Goal: Register for event/course: Register for event/course

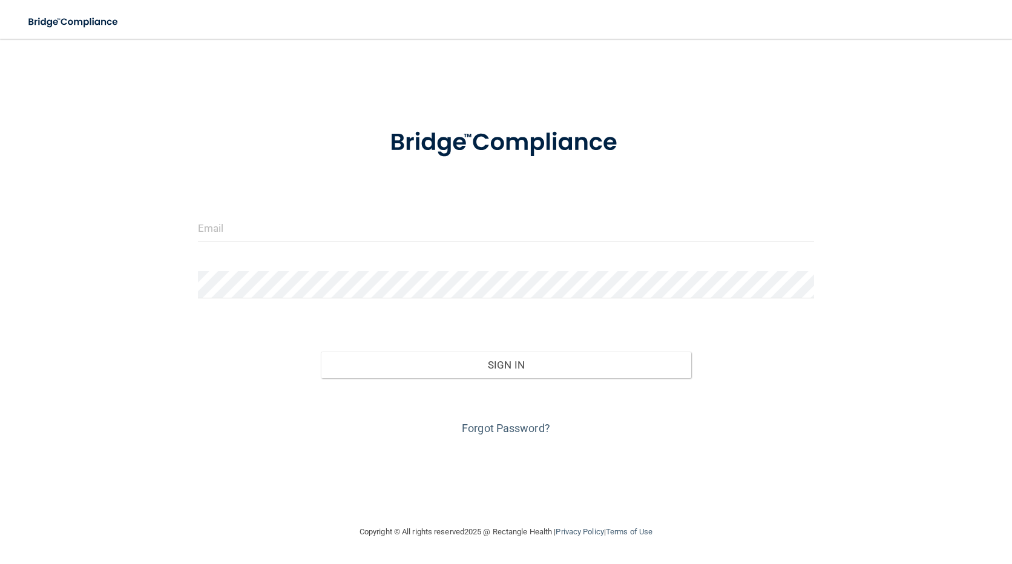
click at [241, 212] on form "Invalid email/password. You don't have permission to access that page. Sign In …" at bounding box center [506, 274] width 617 height 327
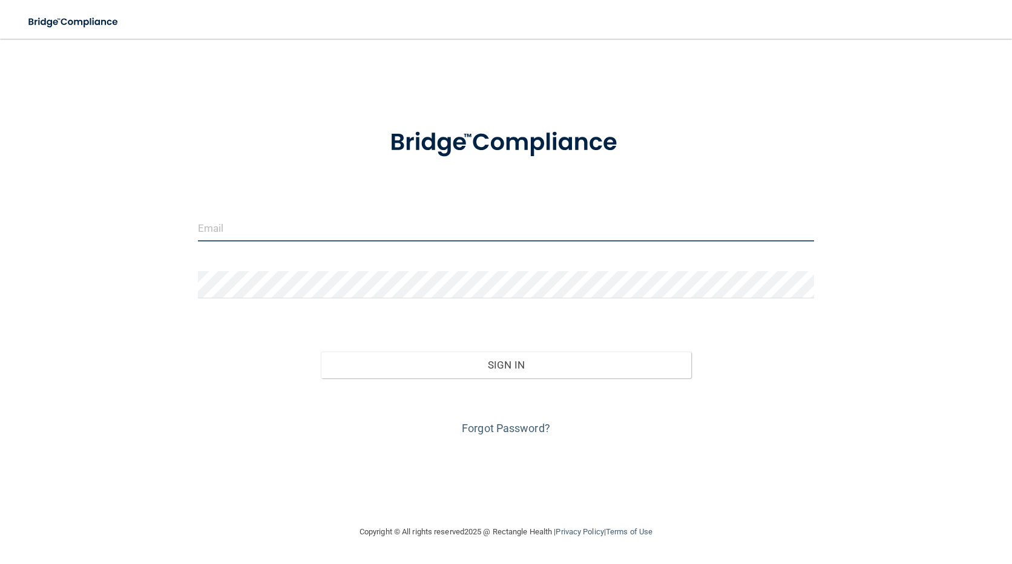
click at [231, 231] on input "email" at bounding box center [506, 227] width 617 height 27
type input "alli.webb@epicortho.com"
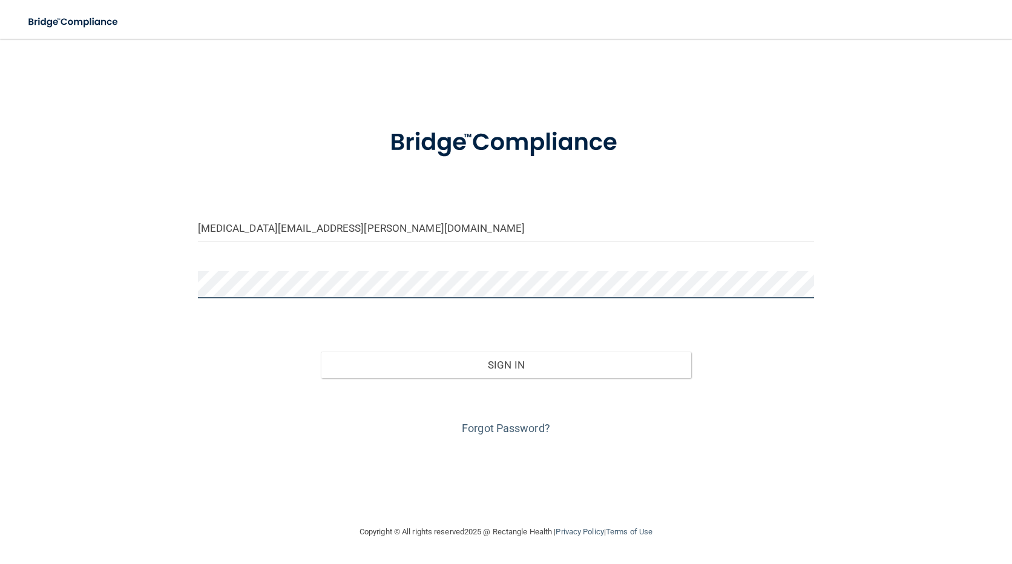
click at [321, 352] on button "Sign In" at bounding box center [506, 365] width 370 height 27
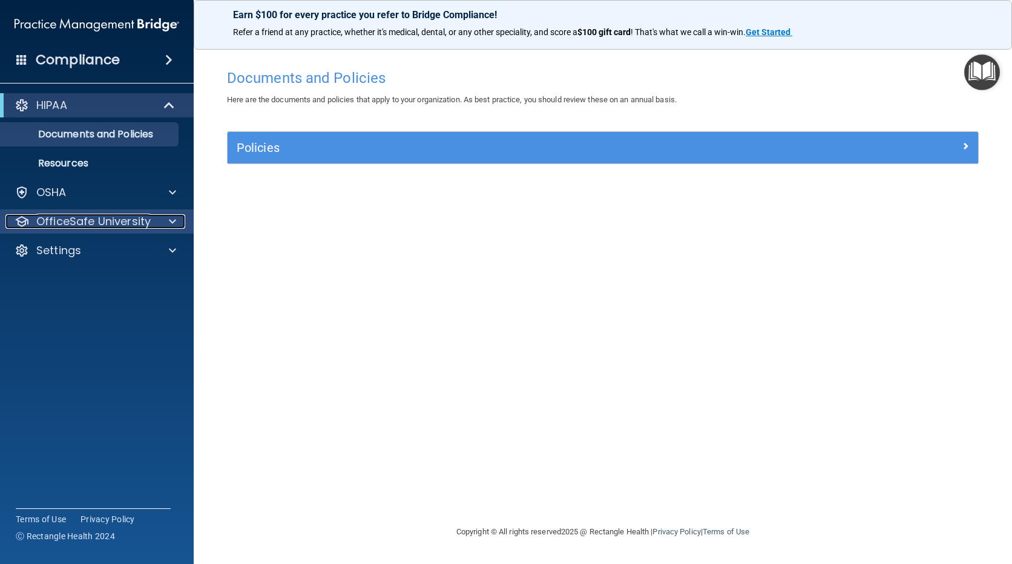
click at [111, 222] on p "OfficeSafe University" at bounding box center [93, 221] width 114 height 15
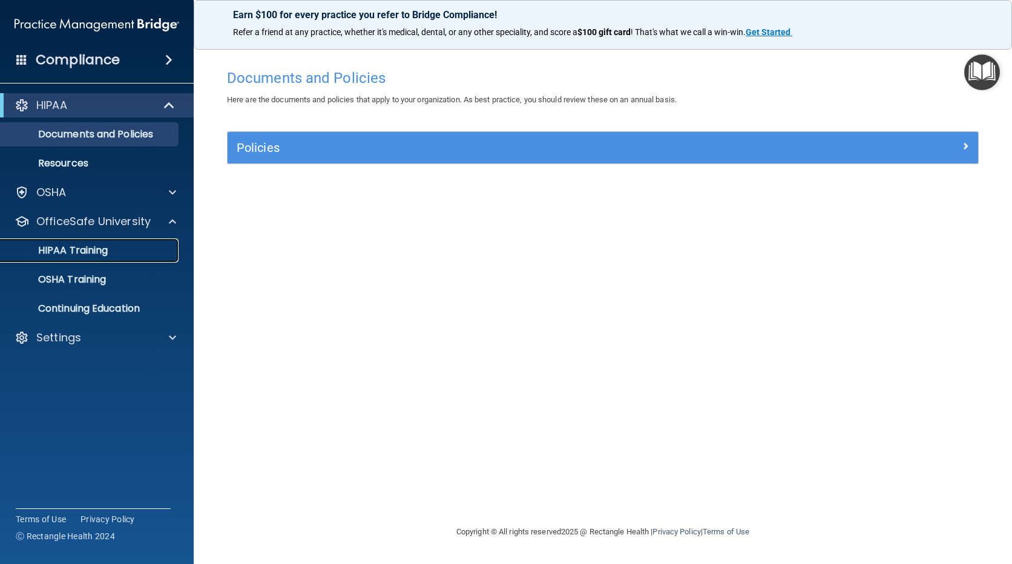
click at [84, 254] on p "HIPAA Training" at bounding box center [58, 251] width 100 height 12
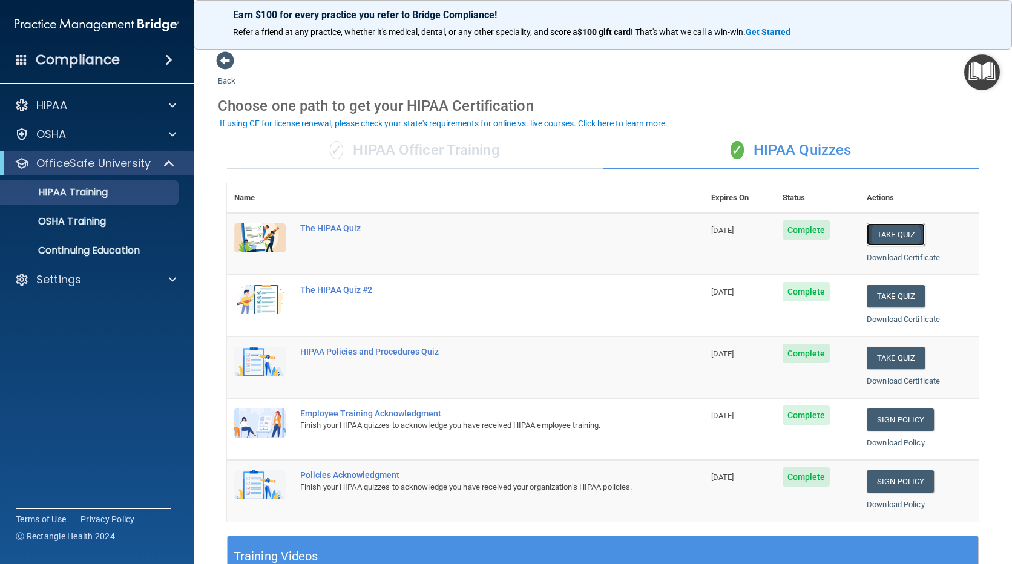
click at [893, 240] on button "Take Quiz" at bounding box center [896, 234] width 58 height 22
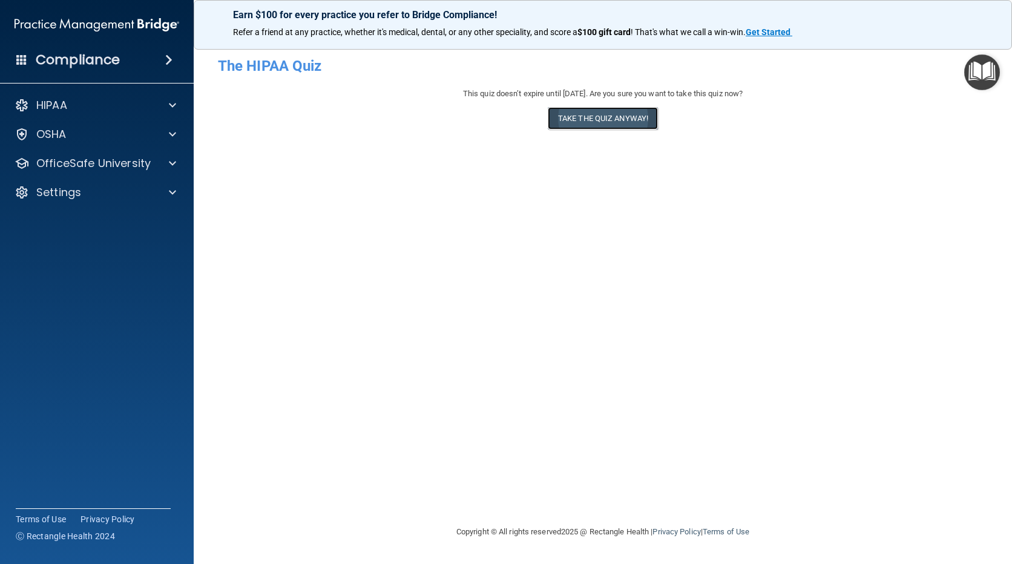
click at [608, 124] on button "Take the quiz anyway!" at bounding box center [603, 118] width 110 height 22
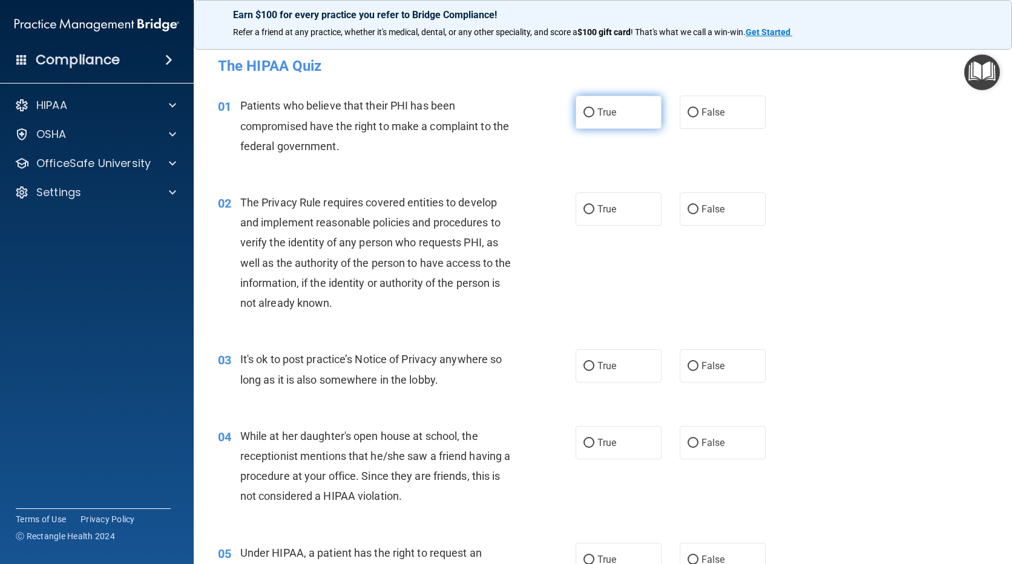
click at [630, 113] on label "True" at bounding box center [619, 112] width 86 height 33
click at [594, 113] on input "True" at bounding box center [589, 112] width 11 height 9
radio input "true"
click at [617, 209] on label "True" at bounding box center [619, 209] width 86 height 33
click at [594, 209] on input "True" at bounding box center [589, 209] width 11 height 9
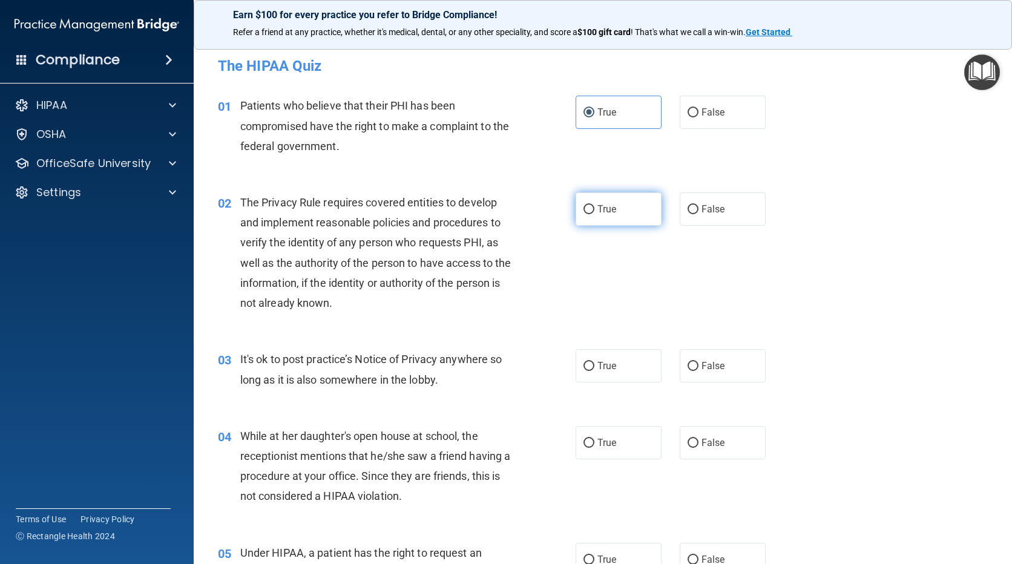
radio input "true"
click at [707, 370] on span "False" at bounding box center [714, 366] width 24 height 12
click at [699, 370] on input "False" at bounding box center [693, 366] width 11 height 9
radio input "true"
click at [702, 443] on span "False" at bounding box center [714, 443] width 24 height 12
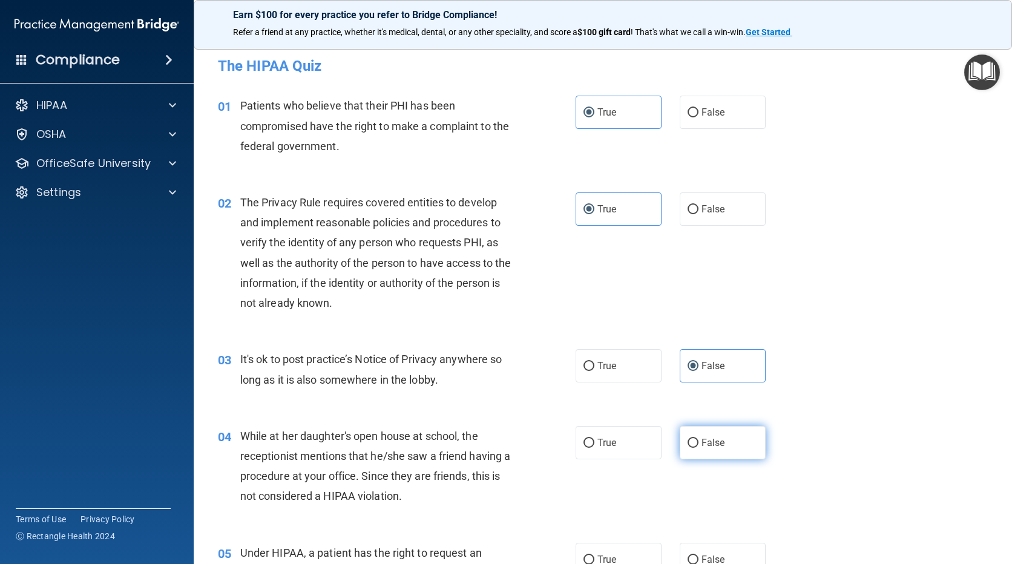
click at [699, 443] on input "False" at bounding box center [693, 443] width 11 height 9
radio input "true"
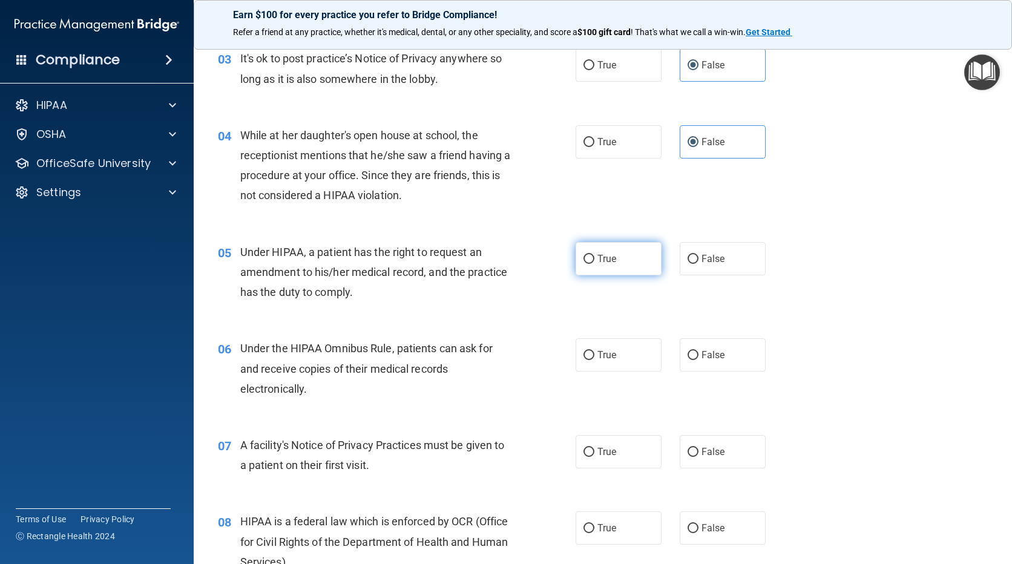
scroll to position [303, 0]
click at [627, 255] on label "True" at bounding box center [619, 256] width 86 height 33
click at [594, 255] on input "True" at bounding box center [589, 257] width 11 height 9
radio input "true"
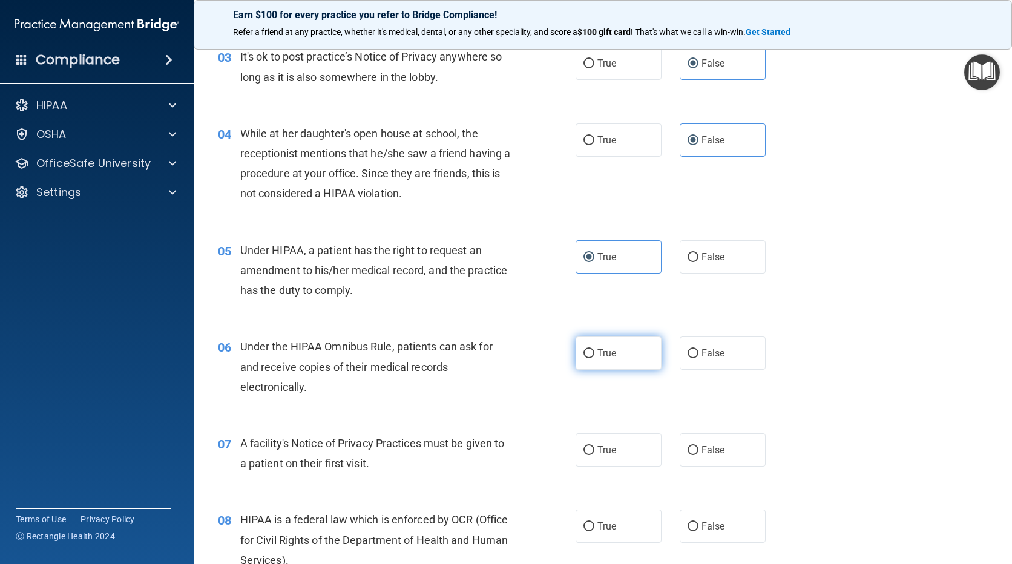
click at [611, 343] on label "True" at bounding box center [619, 353] width 86 height 33
click at [594, 349] on input "True" at bounding box center [589, 353] width 11 height 9
radio input "true"
click at [598, 444] on label "True" at bounding box center [619, 449] width 86 height 33
click at [594, 446] on input "True" at bounding box center [589, 450] width 11 height 9
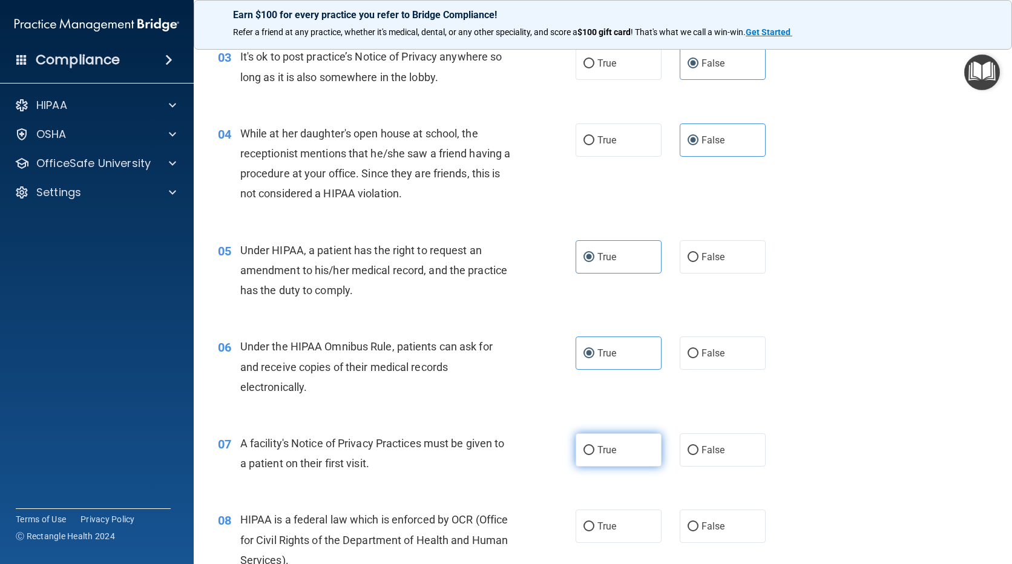
radio input "true"
click at [690, 524] on input "False" at bounding box center [693, 526] width 11 height 9
radio input "true"
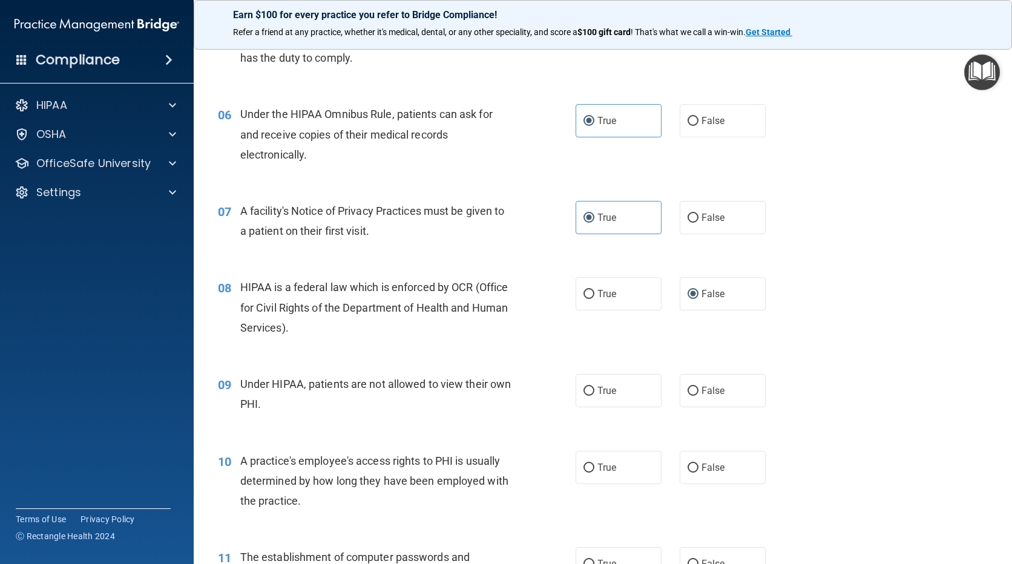
scroll to position [545, 0]
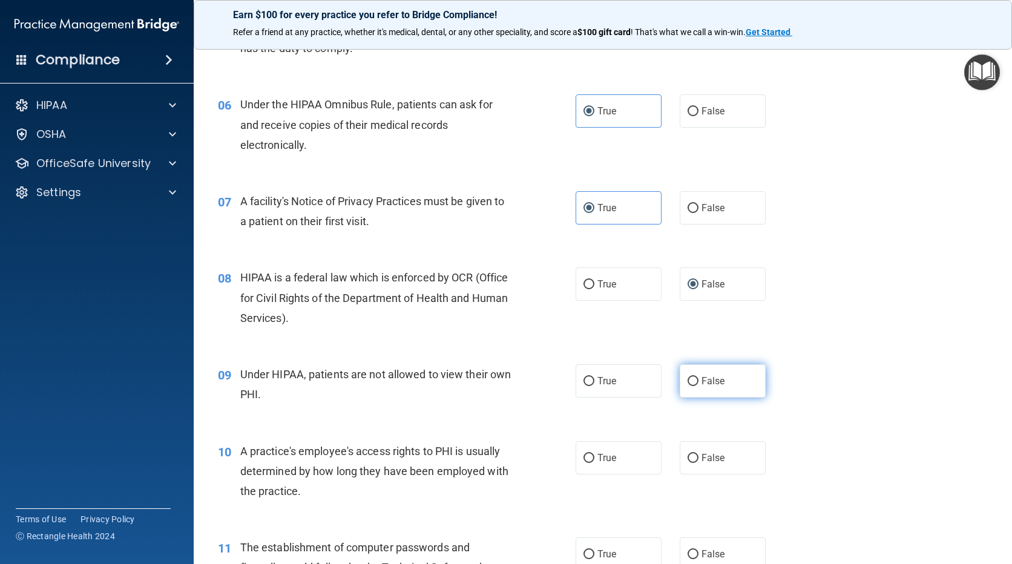
click at [707, 372] on label "False" at bounding box center [723, 380] width 86 height 33
click at [699, 377] on input "False" at bounding box center [693, 381] width 11 height 9
radio input "true"
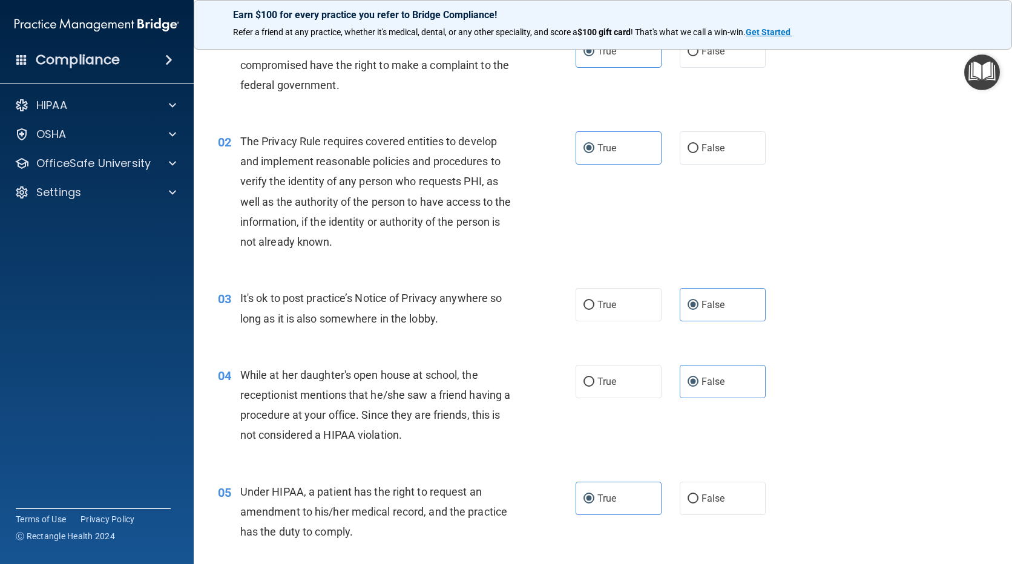
scroll to position [61, 0]
click at [597, 515] on label "True" at bounding box center [619, 498] width 86 height 33
click at [594, 504] on input "True" at bounding box center [589, 499] width 11 height 9
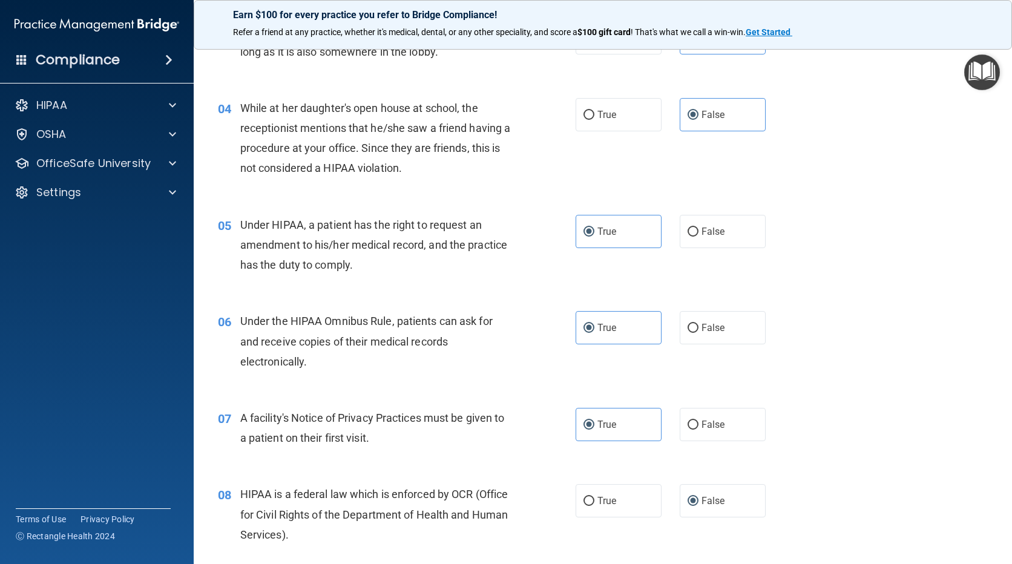
scroll to position [363, 0]
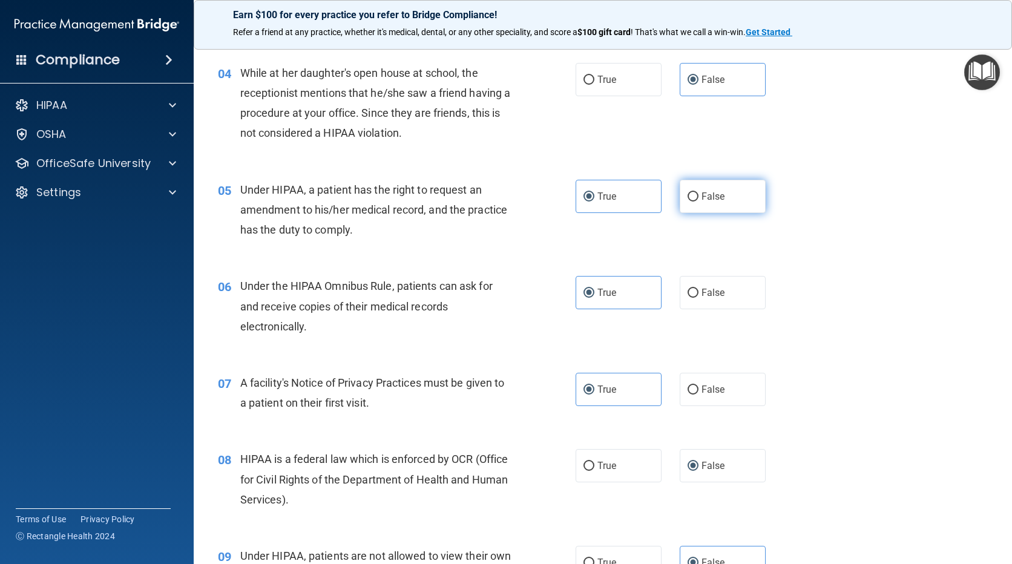
click at [705, 189] on label "False" at bounding box center [723, 196] width 86 height 33
click at [699, 193] on input "False" at bounding box center [693, 197] width 11 height 9
radio input "true"
radio input "false"
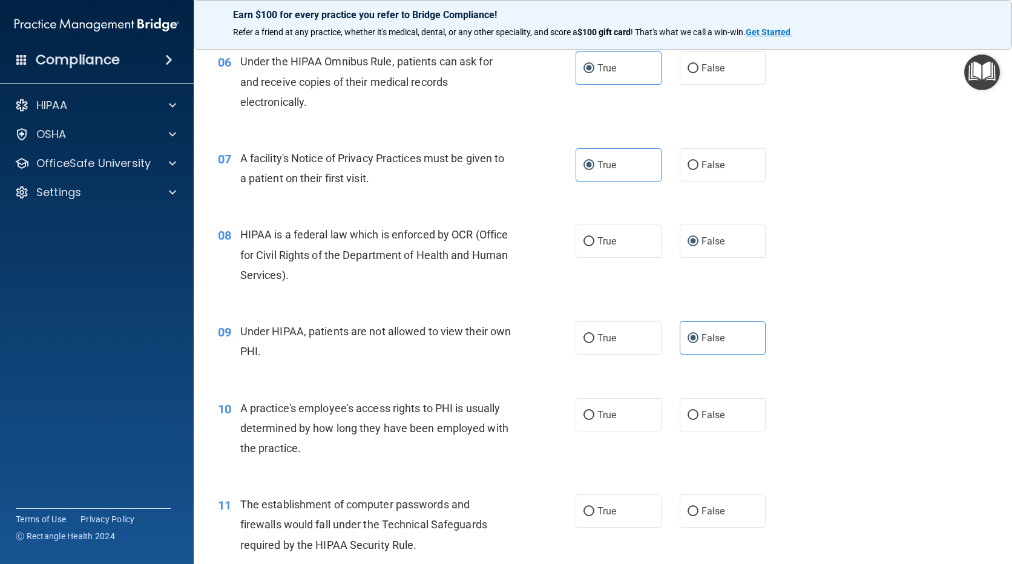
scroll to position [605, 0]
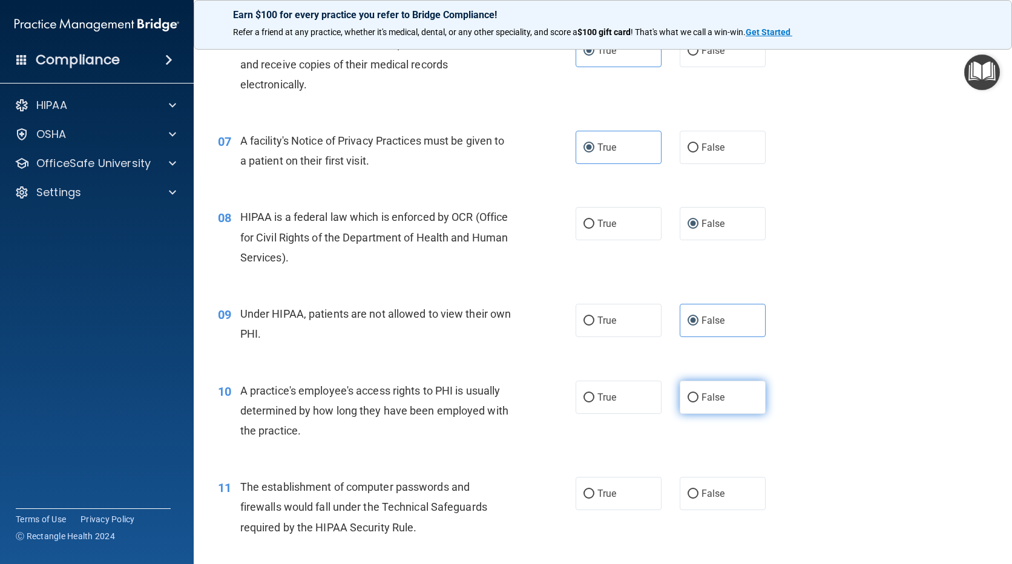
click at [723, 404] on label "False" at bounding box center [723, 397] width 86 height 33
click at [699, 403] on input "False" at bounding box center [693, 397] width 11 height 9
radio input "true"
click at [636, 223] on label "True" at bounding box center [619, 223] width 86 height 33
click at [594, 223] on input "True" at bounding box center [589, 224] width 11 height 9
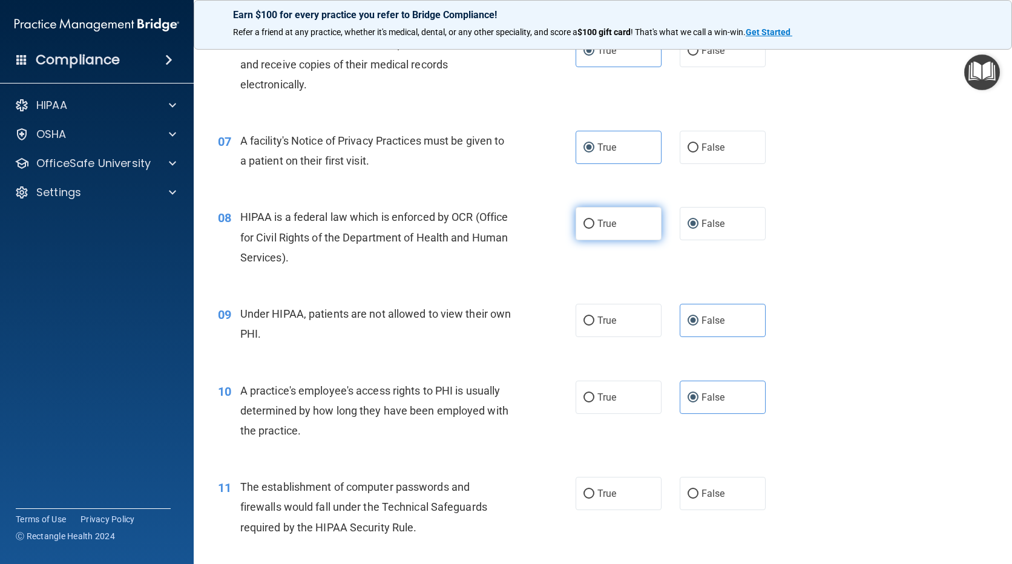
radio input "true"
radio input "false"
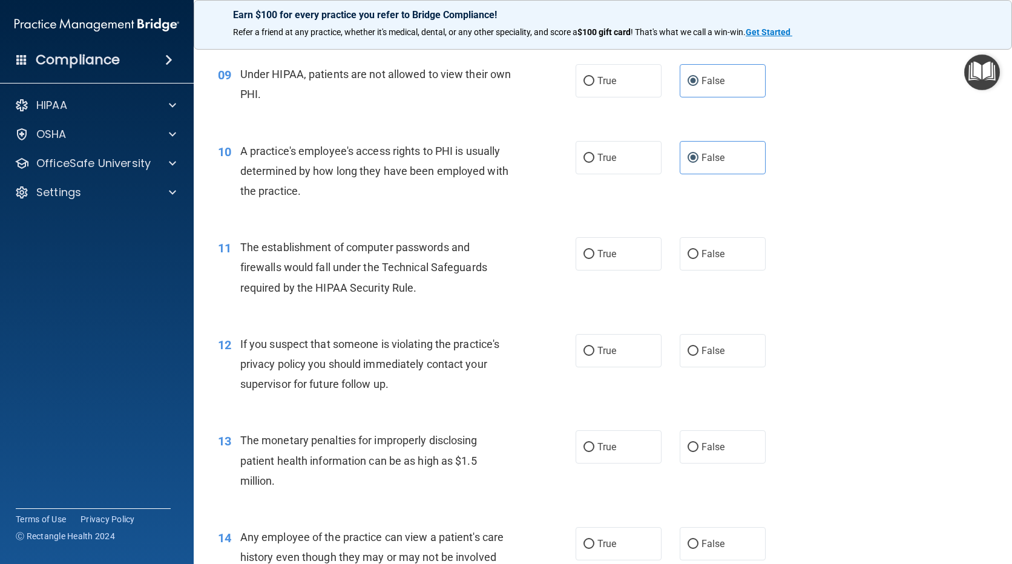
scroll to position [847, 0]
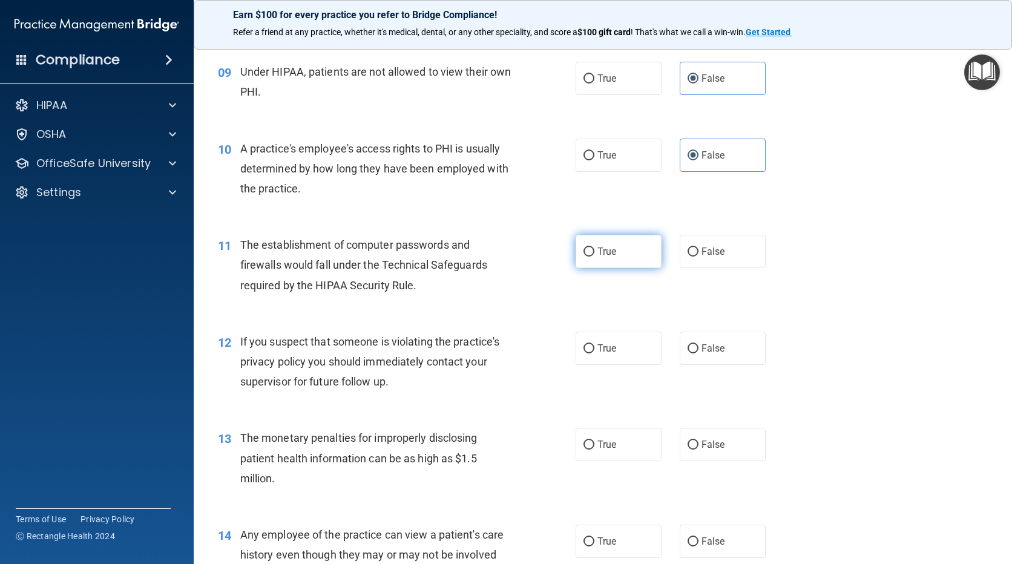
click at [591, 254] on label "True" at bounding box center [619, 251] width 86 height 33
click at [591, 254] on input "True" at bounding box center [589, 252] width 11 height 9
radio input "true"
click at [605, 358] on label "True" at bounding box center [619, 348] width 86 height 33
click at [594, 354] on input "True" at bounding box center [589, 348] width 11 height 9
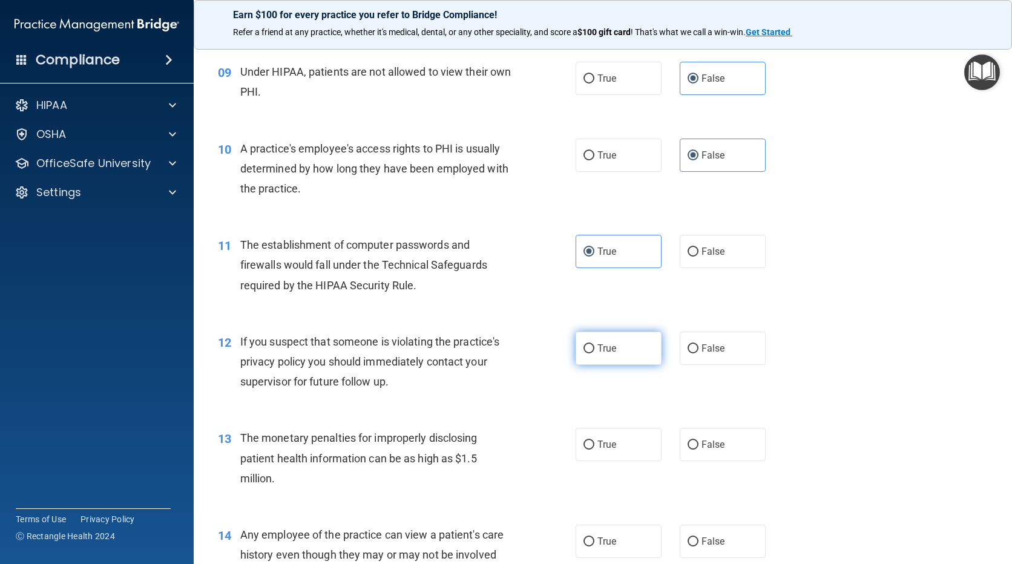
radio input "true"
click at [600, 446] on span "True" at bounding box center [606, 445] width 19 height 12
click at [594, 446] on input "True" at bounding box center [589, 445] width 11 height 9
radio input "true"
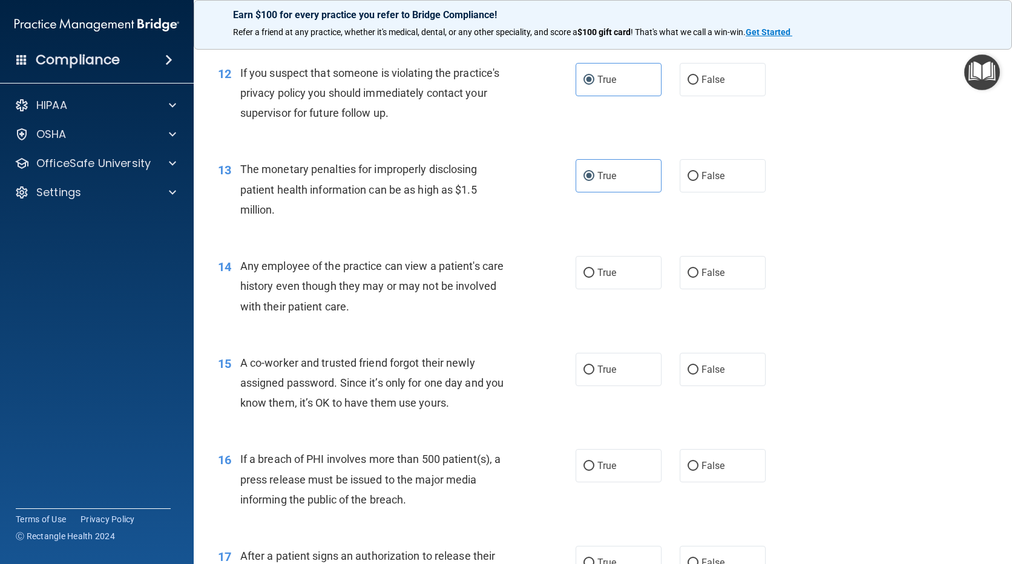
scroll to position [1150, 0]
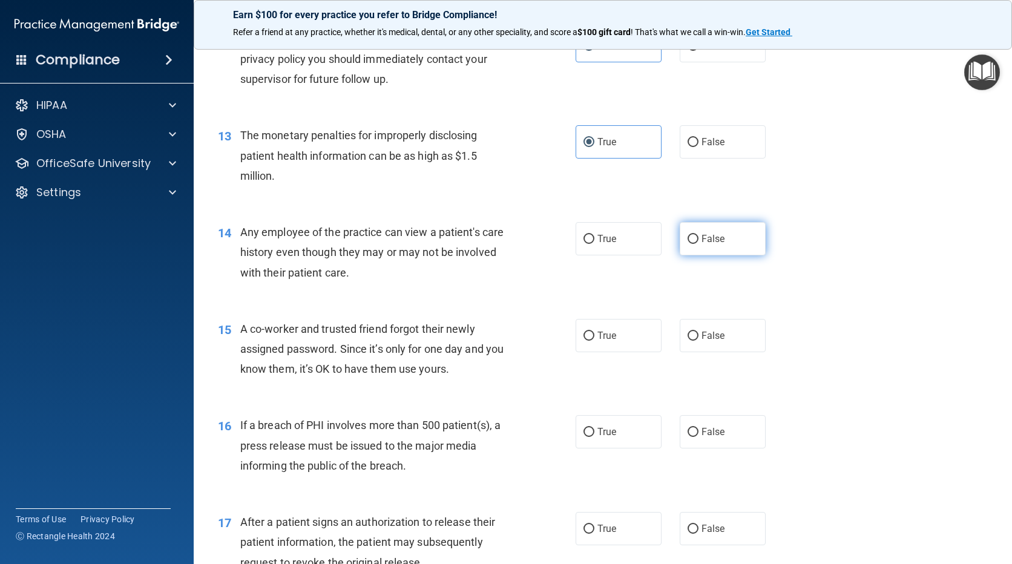
click at [694, 235] on label "False" at bounding box center [723, 238] width 86 height 33
click at [694, 235] on input "False" at bounding box center [693, 239] width 11 height 9
radio input "true"
click at [691, 337] on input "False" at bounding box center [693, 336] width 11 height 9
radio input "true"
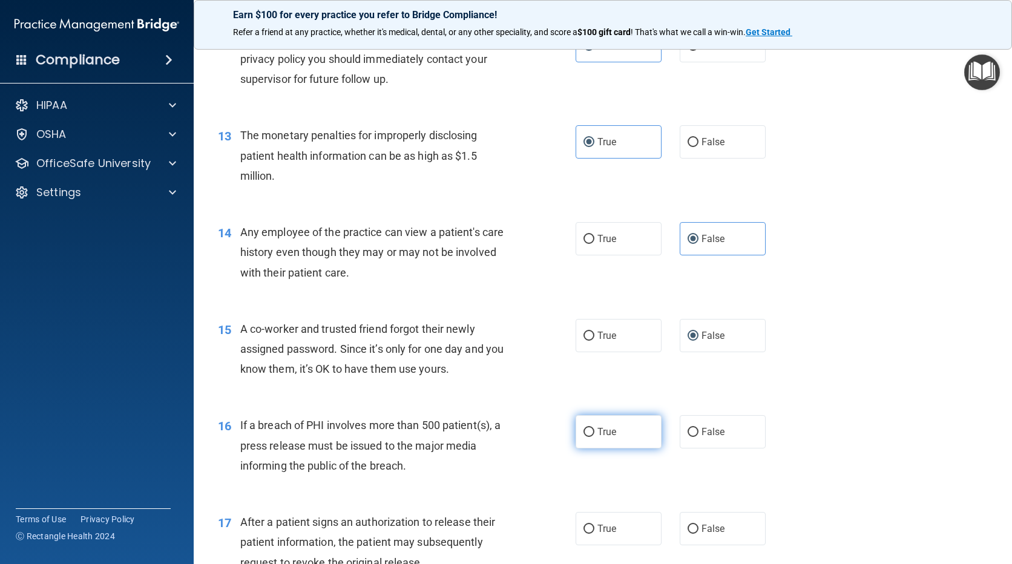
click at [617, 432] on label "True" at bounding box center [619, 431] width 86 height 33
click at [594, 432] on input "True" at bounding box center [589, 432] width 11 height 9
radio input "true"
click at [622, 536] on label "True" at bounding box center [619, 528] width 86 height 33
click at [594, 534] on input "True" at bounding box center [589, 529] width 11 height 9
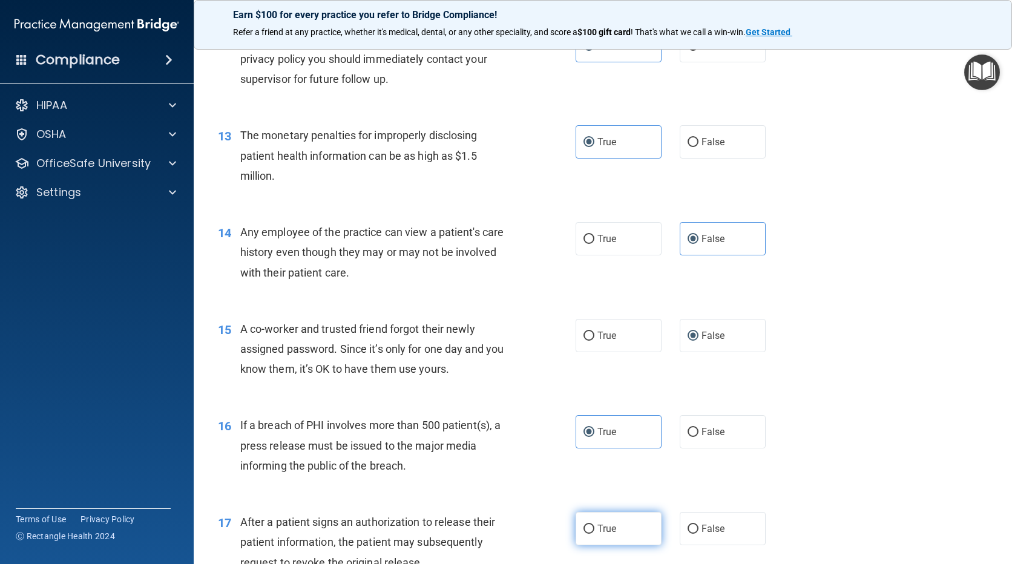
radio input "true"
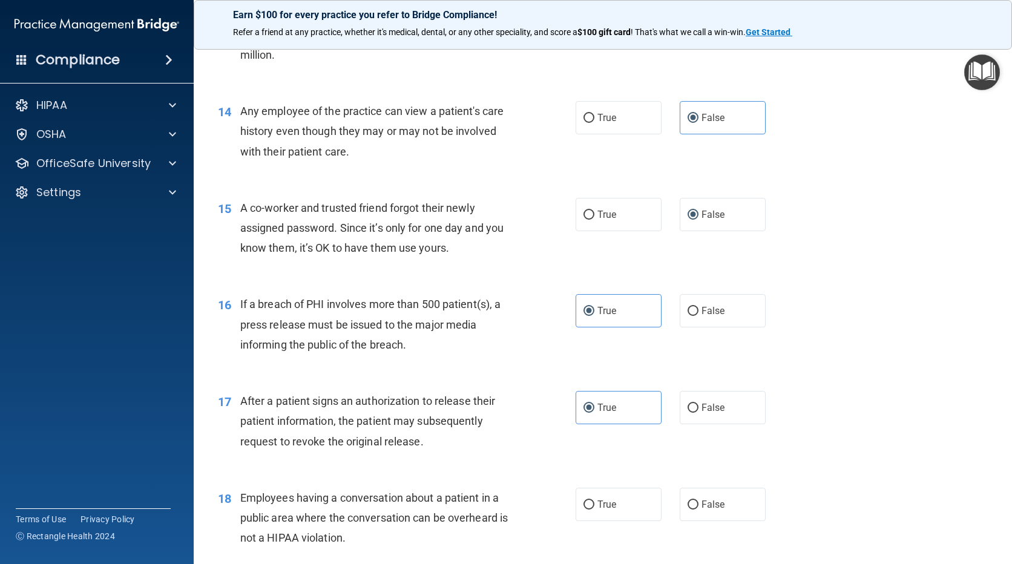
scroll to position [1332, 0]
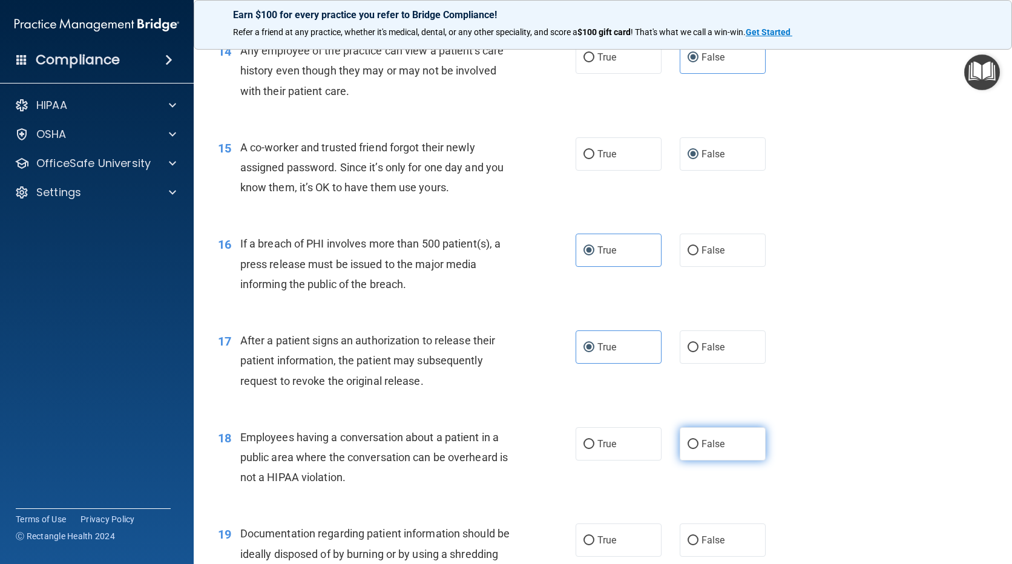
click at [703, 453] on label "False" at bounding box center [723, 443] width 86 height 33
click at [699, 449] on input "False" at bounding box center [693, 444] width 11 height 9
radio input "true"
click at [620, 536] on label "True" at bounding box center [619, 540] width 86 height 33
click at [594, 536] on input "True" at bounding box center [589, 540] width 11 height 9
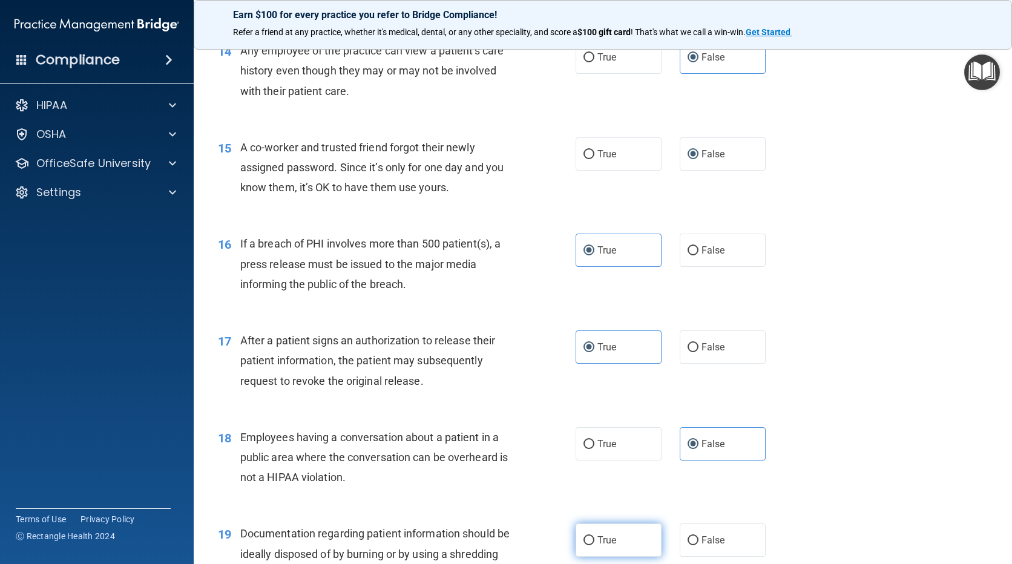
radio input "true"
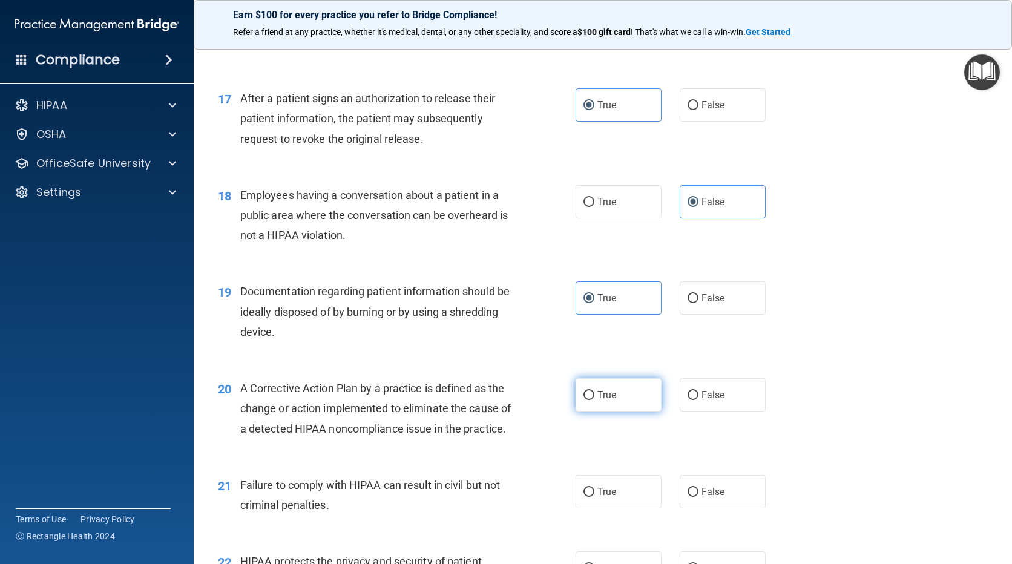
click at [621, 389] on label "True" at bounding box center [619, 394] width 86 height 33
click at [594, 391] on input "True" at bounding box center [589, 395] width 11 height 9
radio input "true"
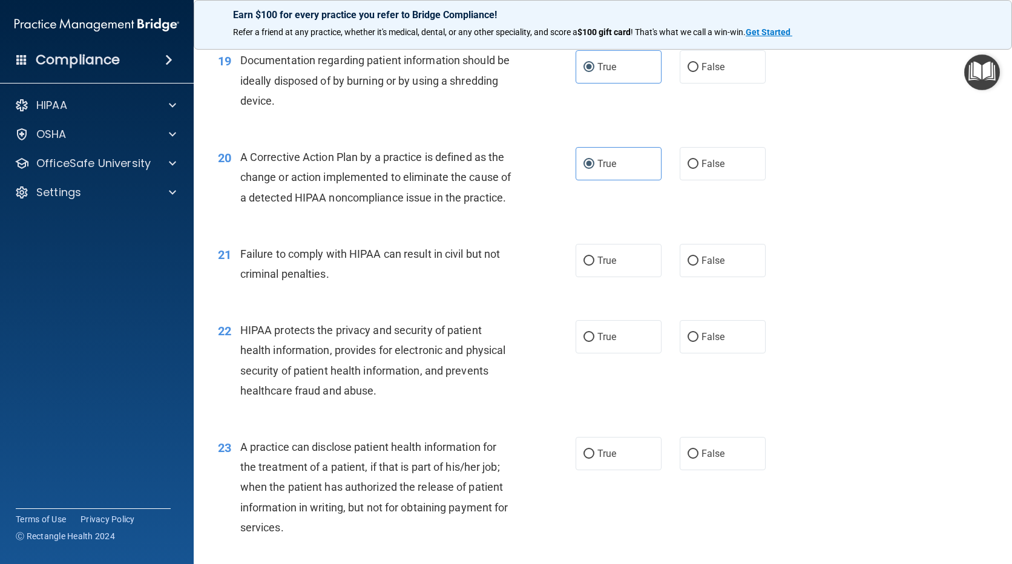
scroll to position [1816, 0]
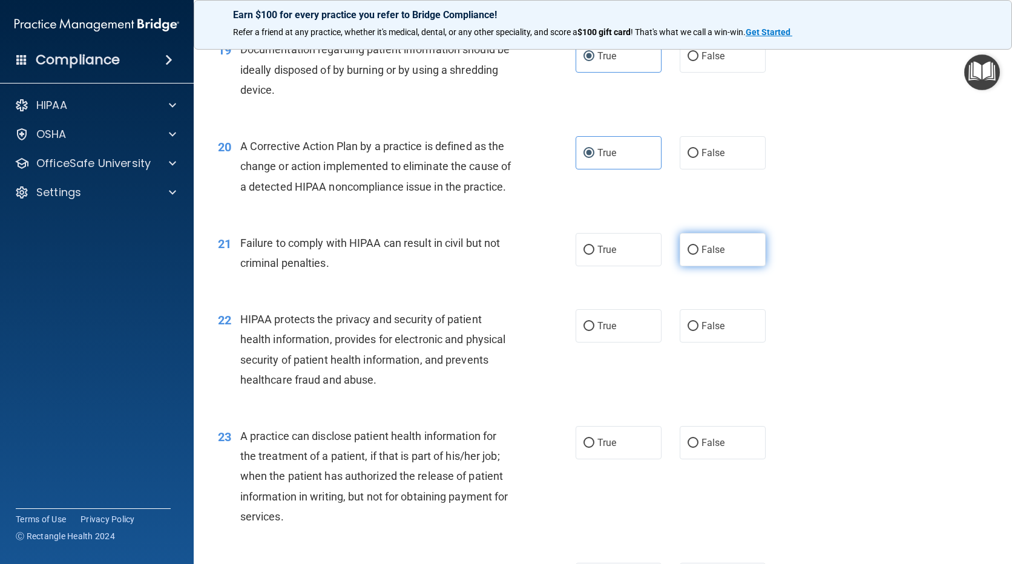
click at [712, 266] on label "False" at bounding box center [723, 249] width 86 height 33
click at [699, 255] on input "False" at bounding box center [693, 250] width 11 height 9
radio input "true"
click at [639, 343] on label "True" at bounding box center [619, 325] width 86 height 33
click at [594, 331] on input "True" at bounding box center [589, 326] width 11 height 9
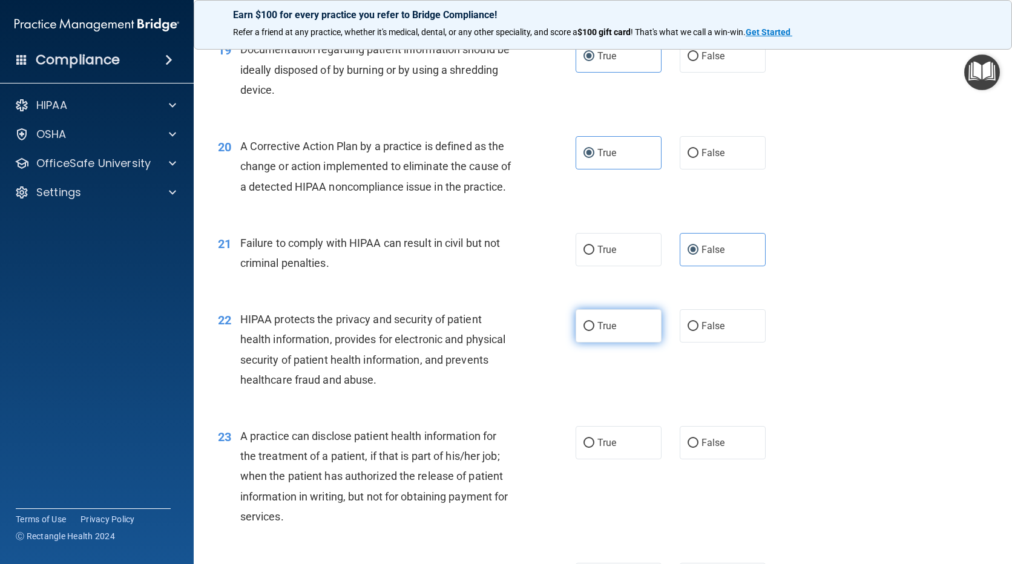
radio input "true"
click at [708, 449] on span "False" at bounding box center [714, 443] width 24 height 12
click at [699, 448] on input "False" at bounding box center [693, 443] width 11 height 9
radio input "true"
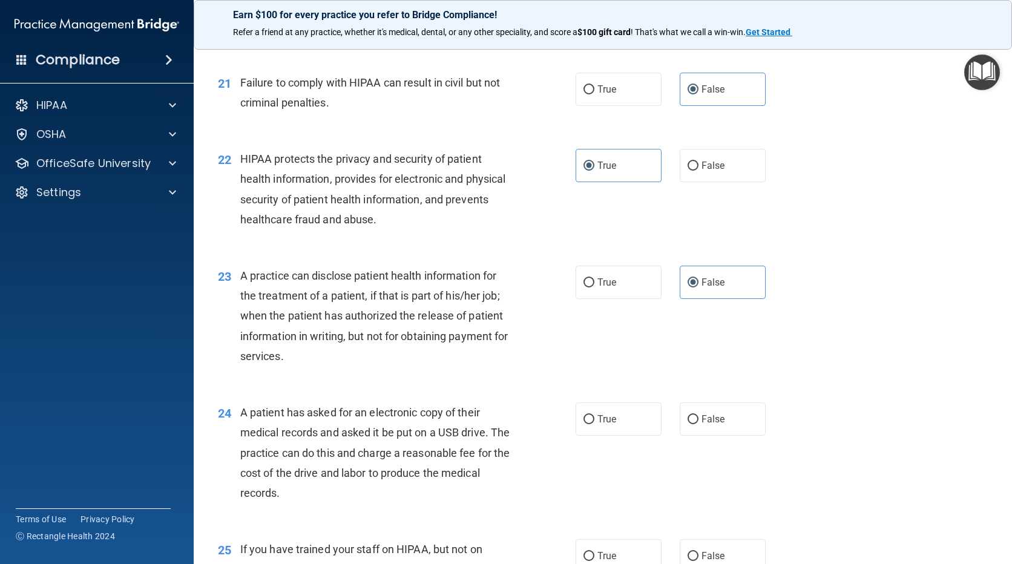
scroll to position [1998, 0]
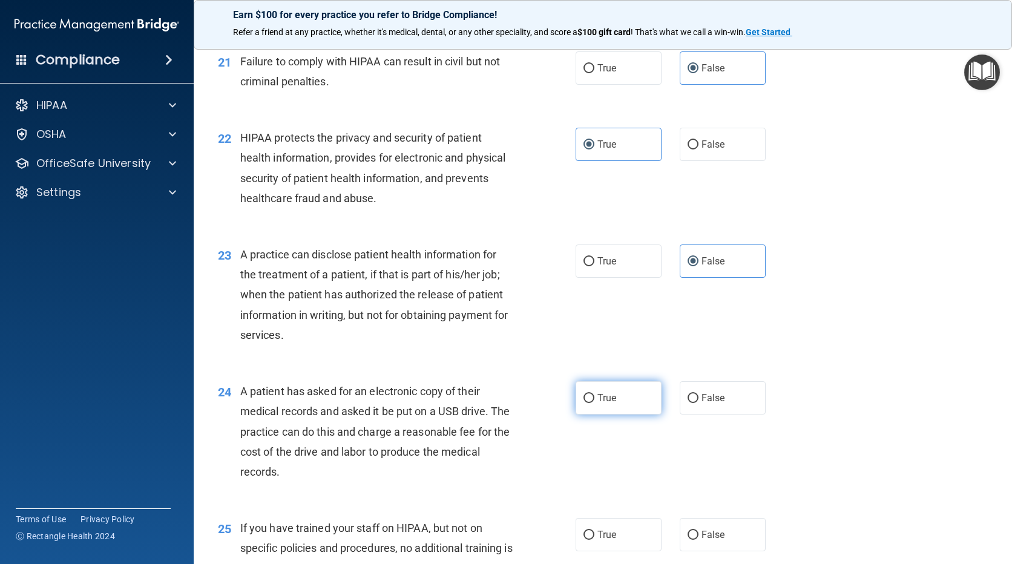
click at [630, 415] on label "True" at bounding box center [619, 397] width 86 height 33
click at [594, 403] on input "True" at bounding box center [589, 398] width 11 height 9
radio input "true"
click at [694, 547] on label "False" at bounding box center [723, 534] width 86 height 33
click at [694, 540] on input "False" at bounding box center [693, 535] width 11 height 9
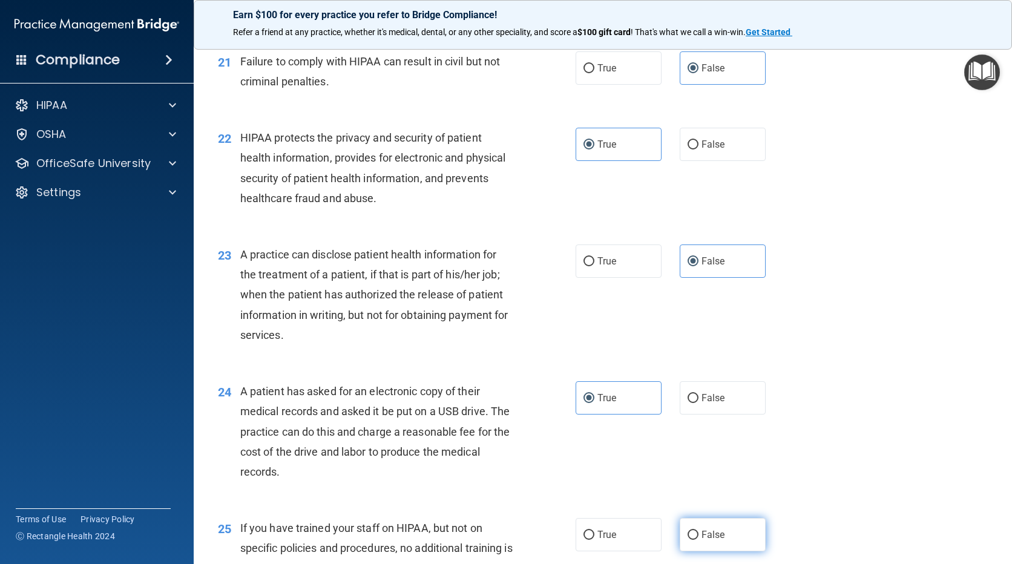
radio input "true"
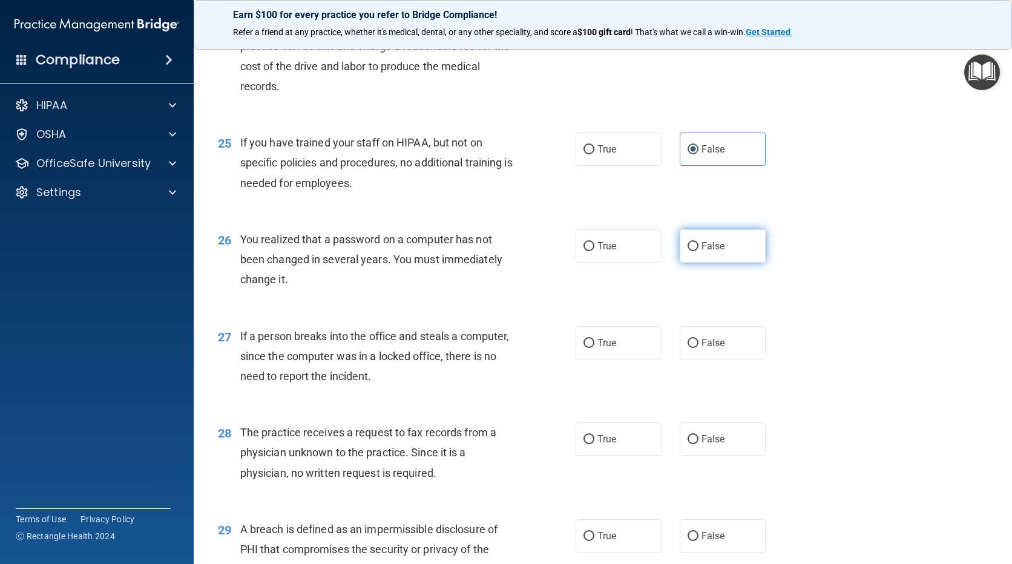
scroll to position [2421, 0]
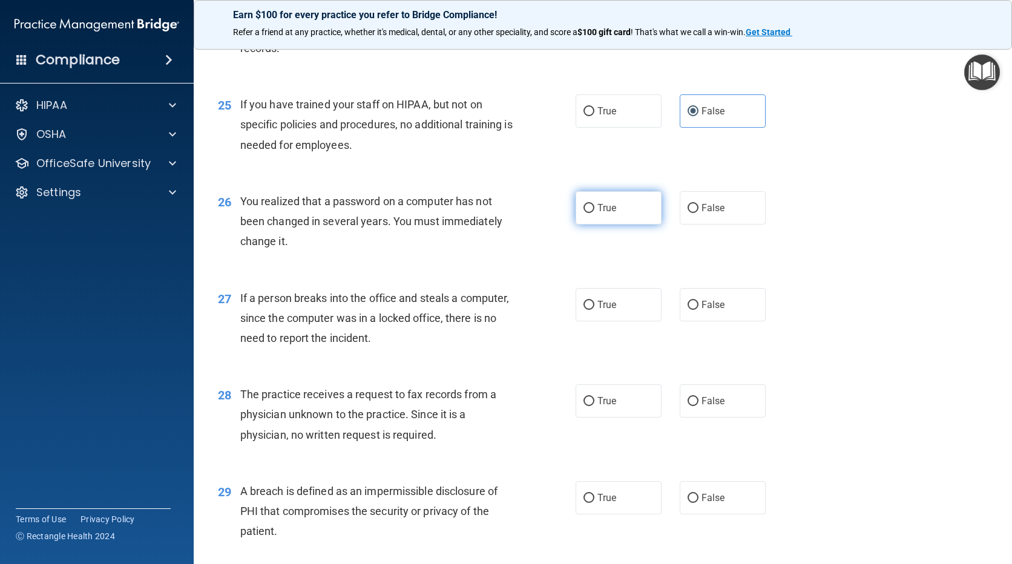
click at [619, 225] on label "True" at bounding box center [619, 207] width 86 height 33
click at [594, 213] on input "True" at bounding box center [589, 208] width 11 height 9
radio input "true"
click at [695, 321] on label "False" at bounding box center [723, 304] width 86 height 33
click at [695, 310] on input "False" at bounding box center [693, 305] width 11 height 9
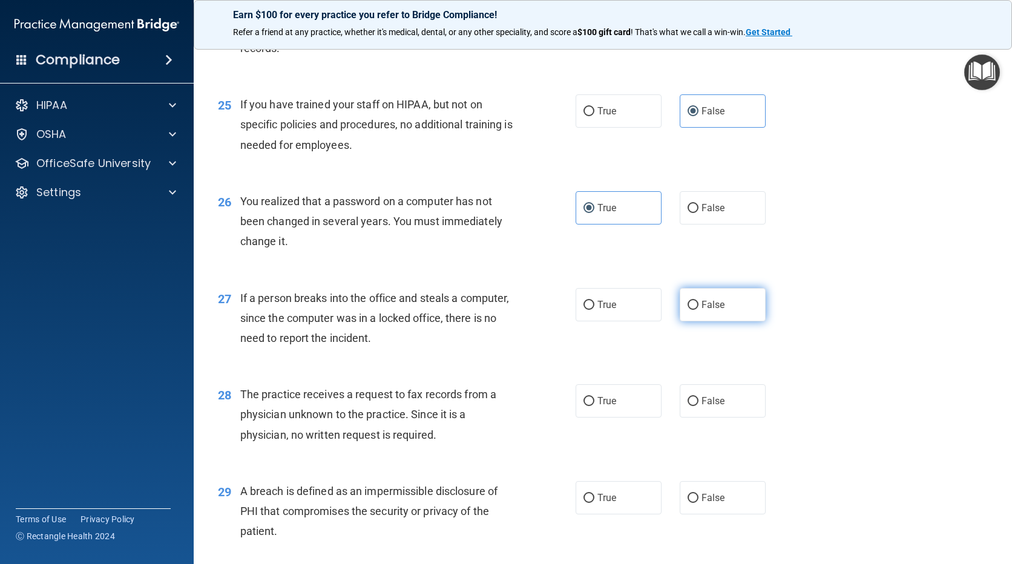
radio input "true"
click at [702, 407] on span "False" at bounding box center [714, 401] width 24 height 12
click at [699, 406] on input "False" at bounding box center [693, 401] width 11 height 9
radio input "true"
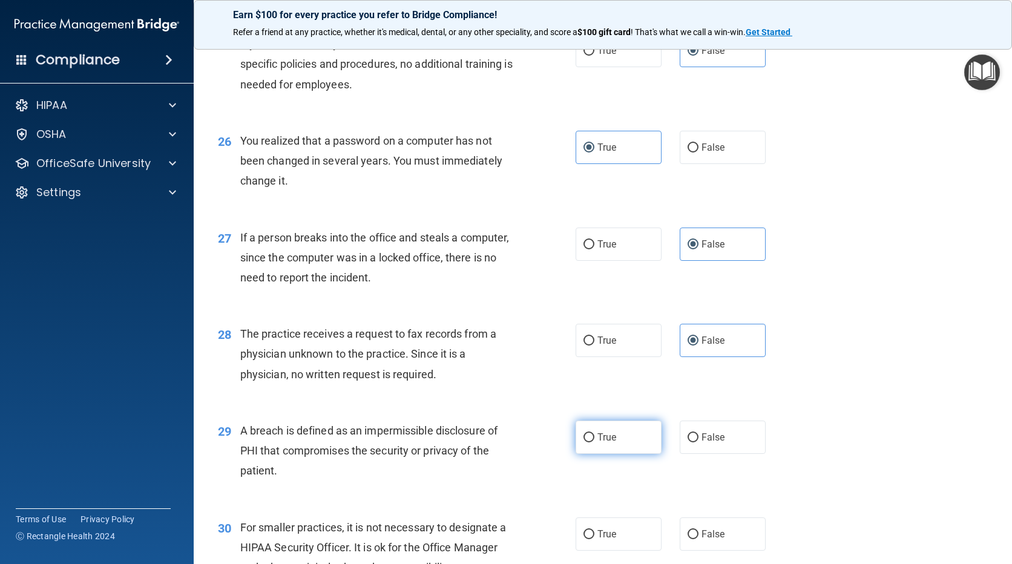
click at [620, 453] on label "True" at bounding box center [619, 437] width 86 height 33
click at [594, 443] on input "True" at bounding box center [589, 437] width 11 height 9
radio input "true"
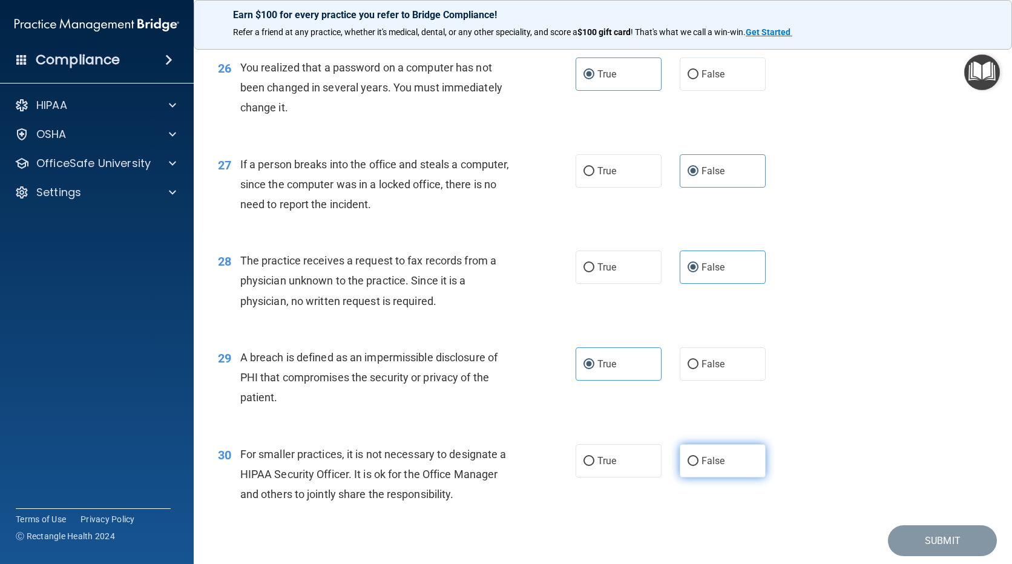
click at [702, 467] on span "False" at bounding box center [714, 461] width 24 height 12
click at [699, 466] on input "False" at bounding box center [693, 461] width 11 height 9
radio input "true"
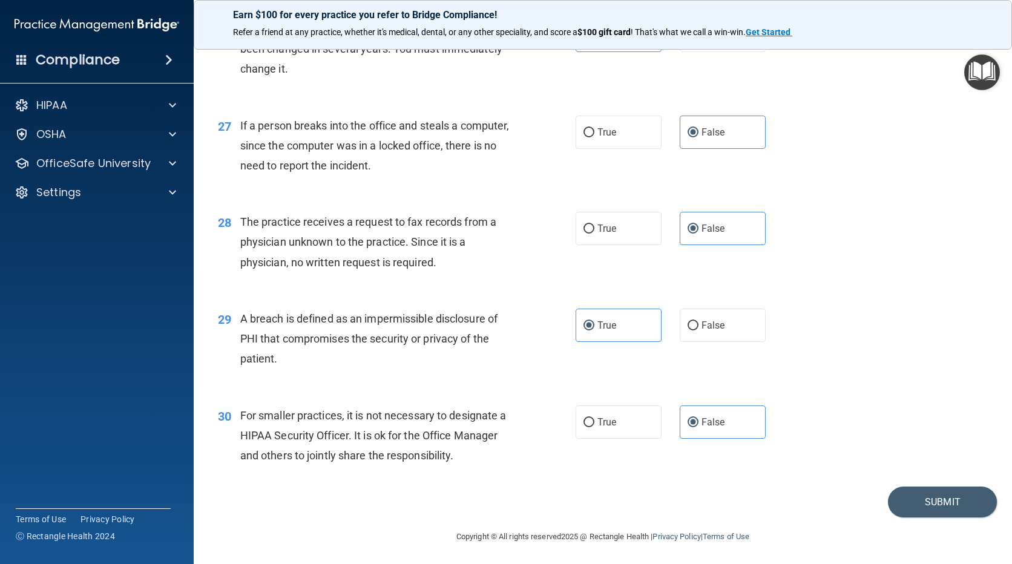
scroll to position [2616, 0]
click at [939, 499] on button "Submit" at bounding box center [942, 500] width 109 height 31
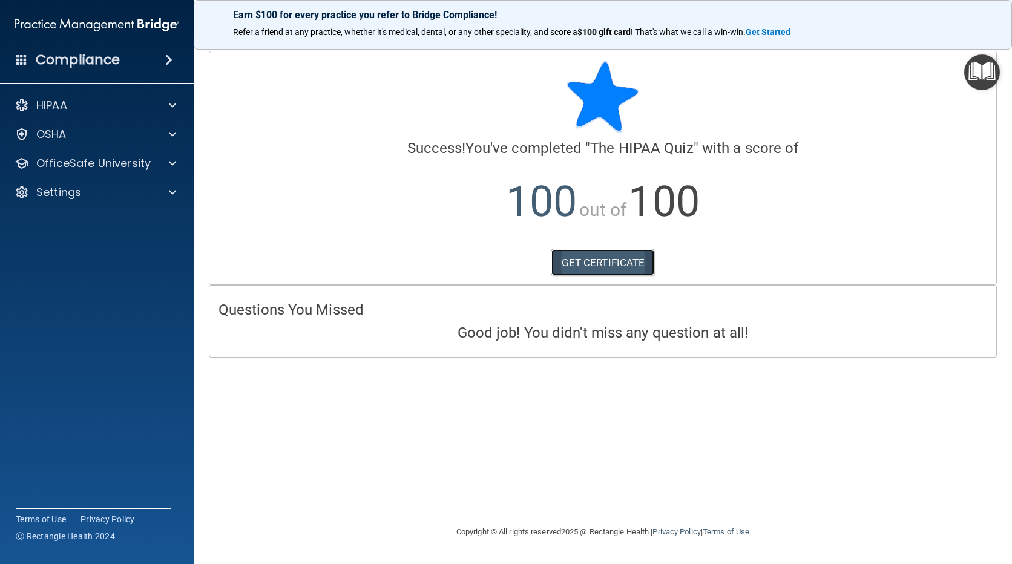
click at [613, 260] on link "GET CERTIFICATE" at bounding box center [603, 262] width 104 height 27
click at [91, 173] on div "OfficeSafe University" at bounding box center [97, 163] width 194 height 24
click at [166, 160] on div at bounding box center [171, 163] width 30 height 15
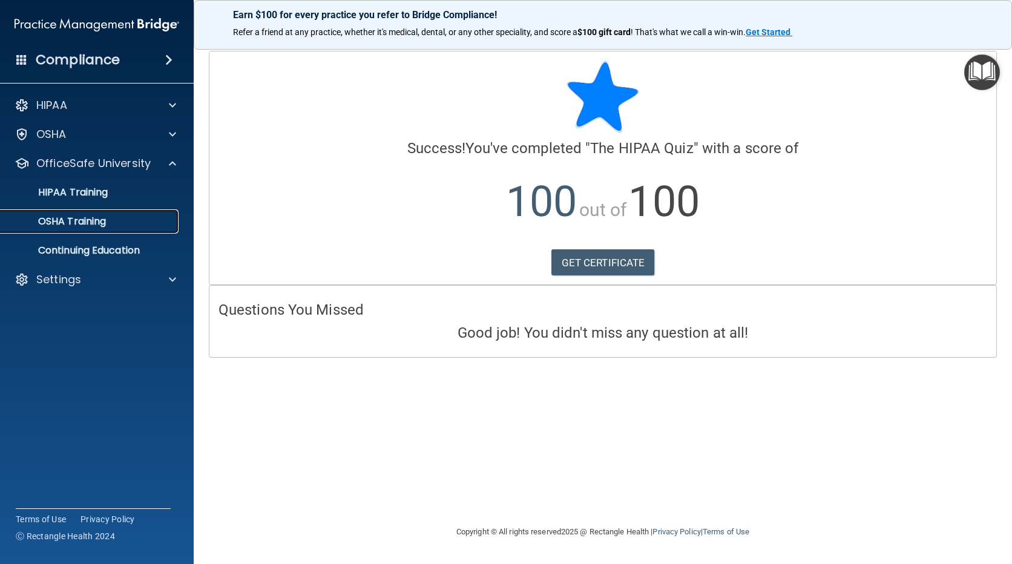
click at [102, 216] on p "OSHA Training" at bounding box center [57, 222] width 98 height 12
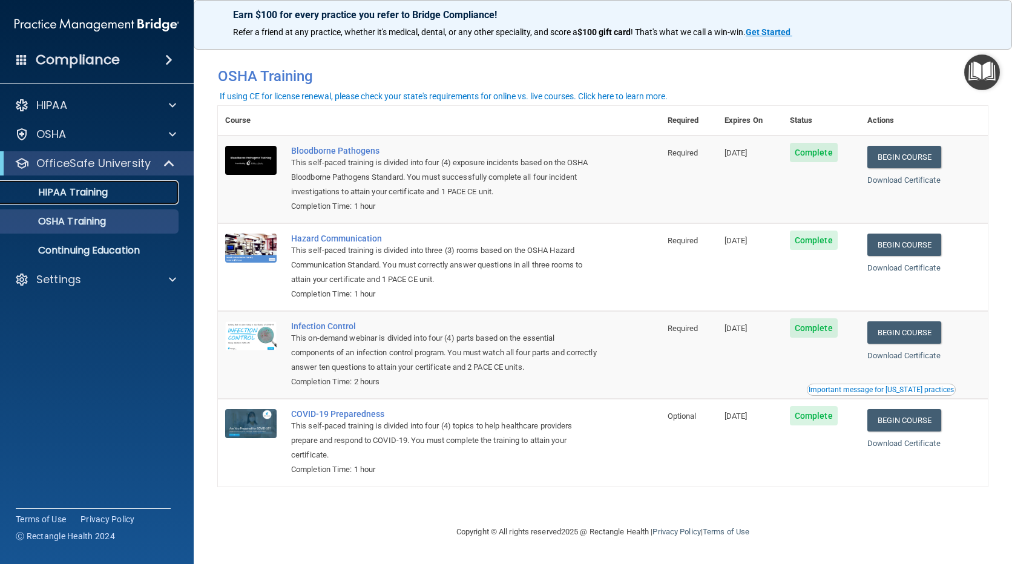
click at [76, 189] on p "HIPAA Training" at bounding box center [58, 192] width 100 height 12
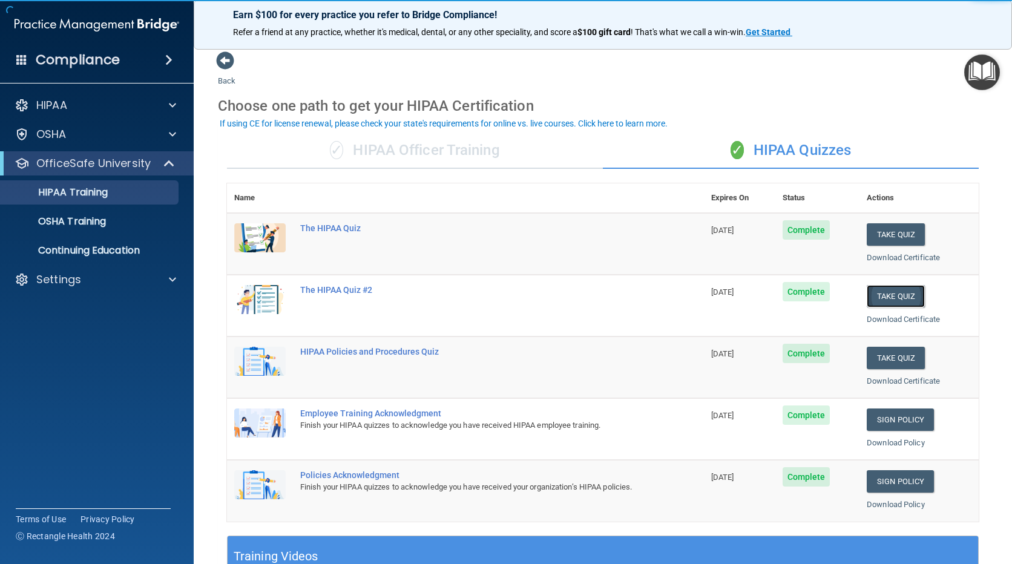
click at [901, 292] on button "Take Quiz" at bounding box center [896, 296] width 58 height 22
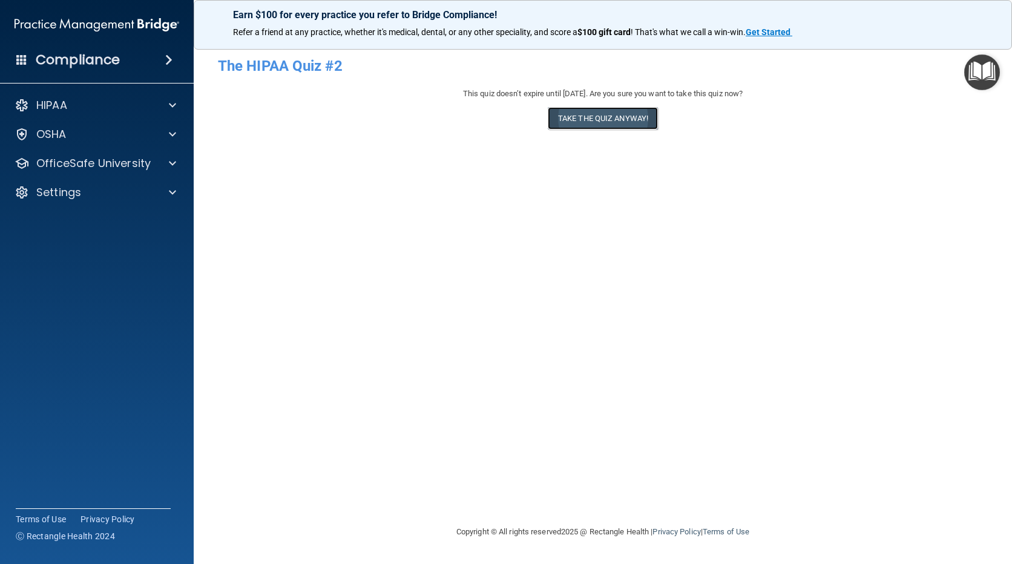
click at [627, 117] on button "Take the quiz anyway!" at bounding box center [603, 118] width 110 height 22
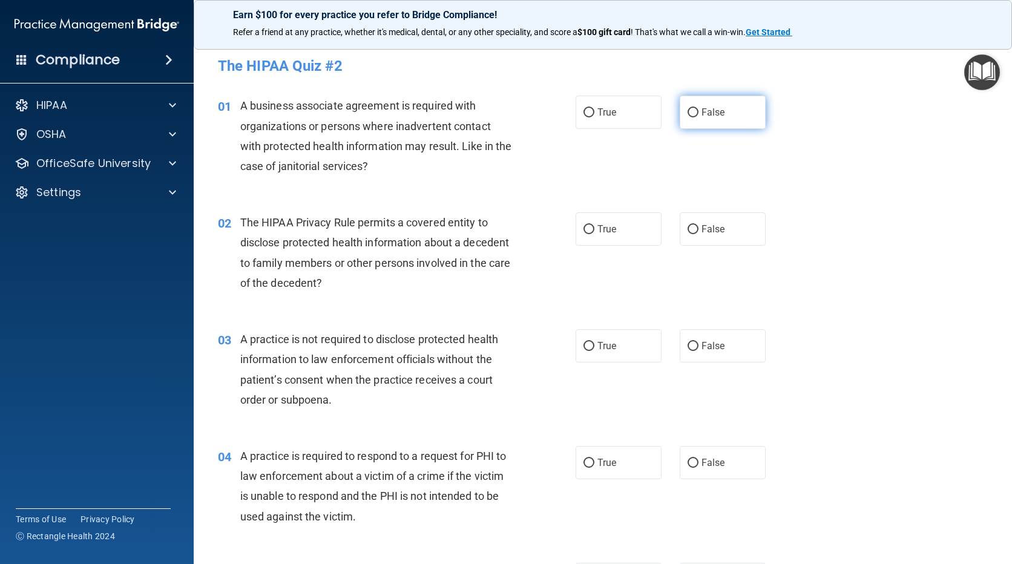
click at [704, 116] on span "False" at bounding box center [714, 113] width 24 height 12
click at [699, 116] on input "False" at bounding box center [693, 112] width 11 height 9
radio input "true"
click at [630, 232] on label "True" at bounding box center [619, 228] width 86 height 33
click at [594, 232] on input "True" at bounding box center [589, 229] width 11 height 9
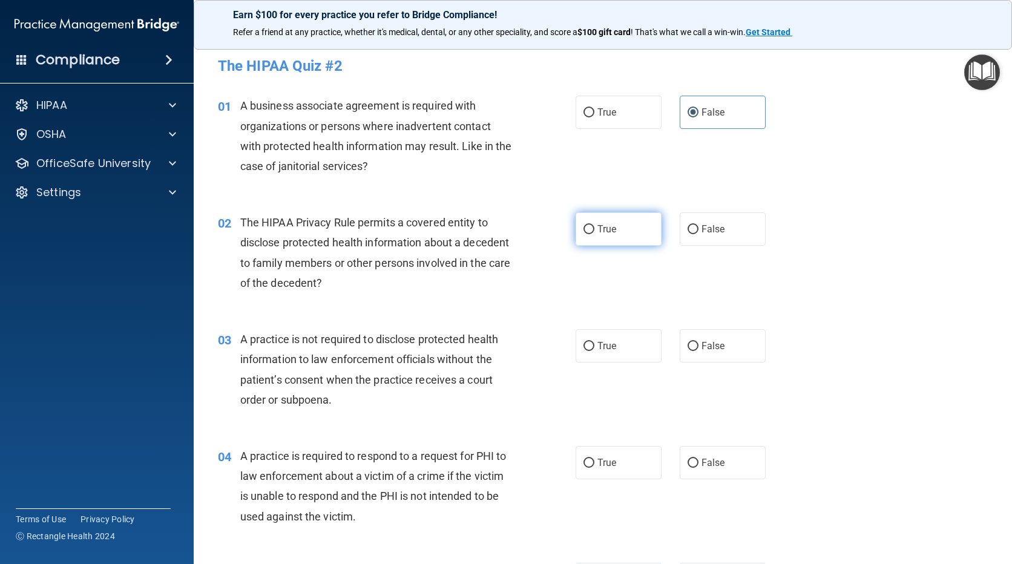
radio input "true"
click at [702, 346] on span "False" at bounding box center [714, 346] width 24 height 12
click at [699, 346] on input "False" at bounding box center [693, 346] width 11 height 9
radio input "true"
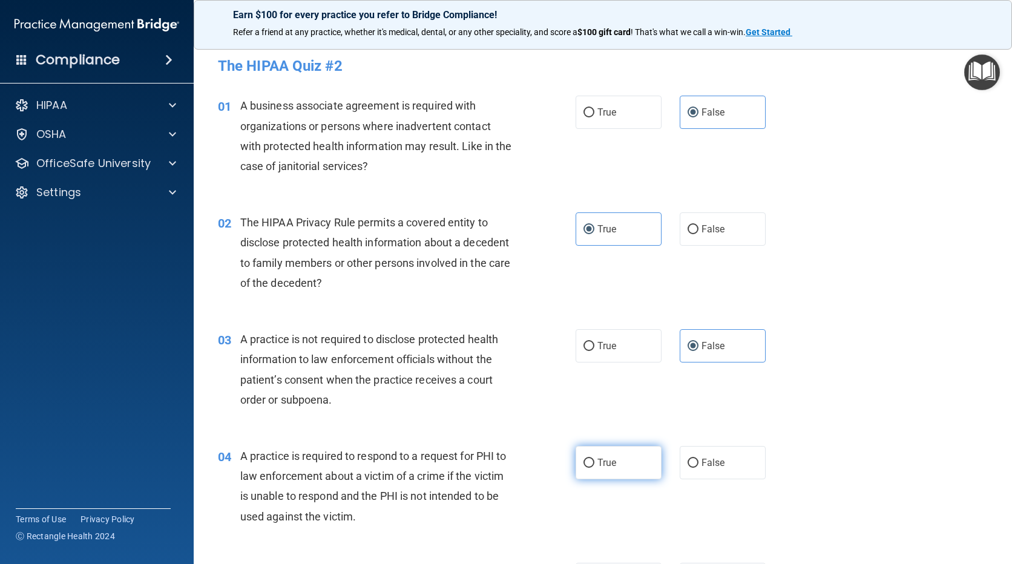
click at [589, 464] on input "True" at bounding box center [589, 463] width 11 height 9
radio input "true"
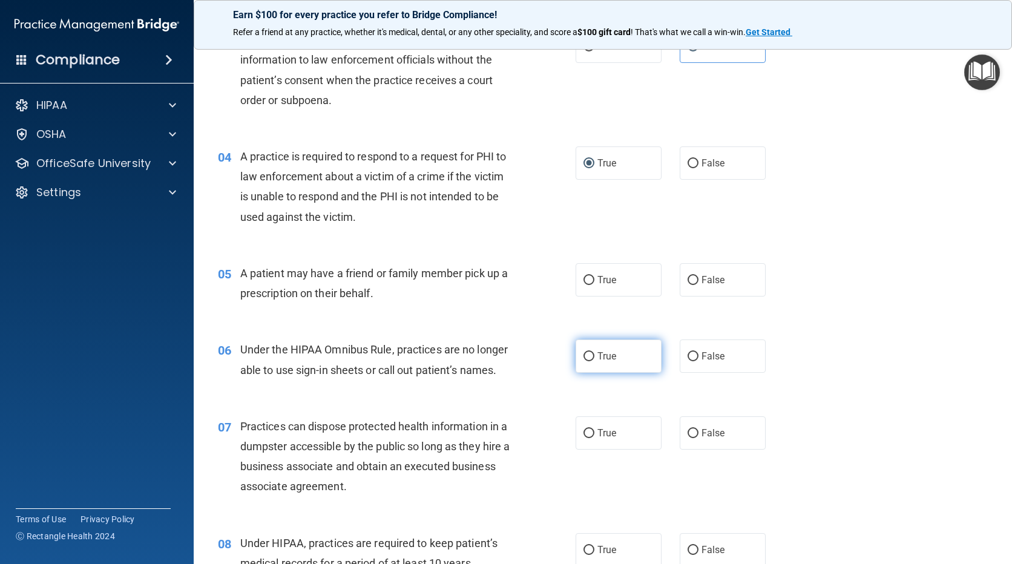
scroll to position [303, 0]
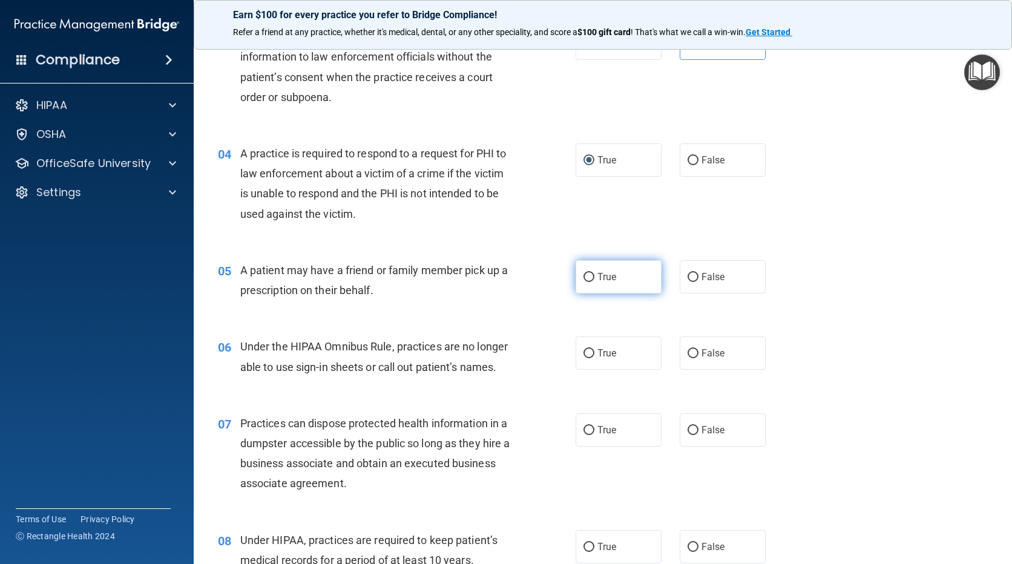
click at [620, 278] on label "True" at bounding box center [619, 276] width 86 height 33
click at [594, 278] on input "True" at bounding box center [589, 277] width 11 height 9
radio input "true"
click at [702, 357] on span "False" at bounding box center [714, 353] width 24 height 12
click at [697, 357] on input "False" at bounding box center [693, 353] width 11 height 9
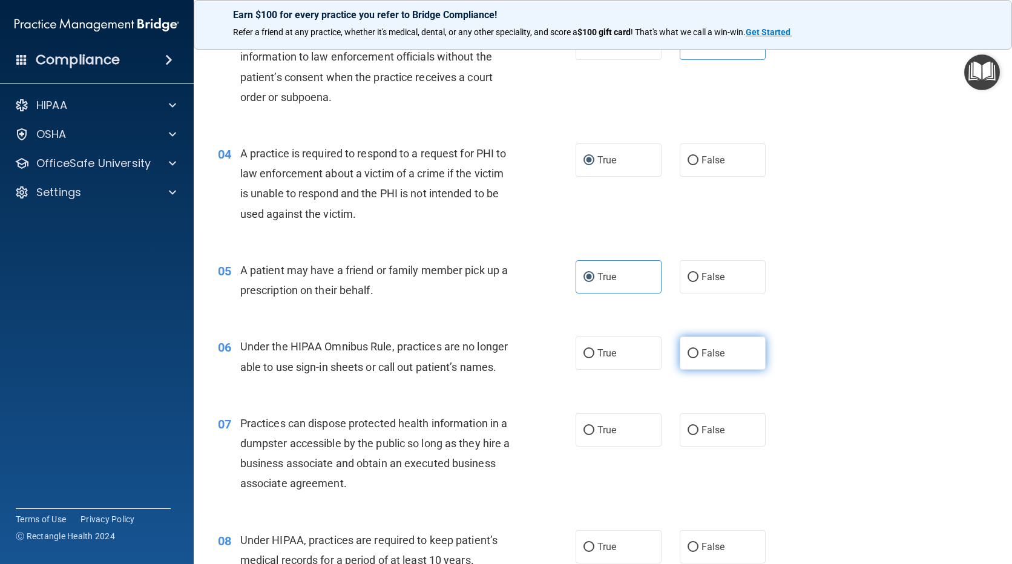
radio input "true"
click at [710, 432] on span "False" at bounding box center [714, 430] width 24 height 12
click at [699, 432] on input "False" at bounding box center [693, 430] width 11 height 9
radio input "true"
click at [709, 542] on span "False" at bounding box center [714, 547] width 24 height 12
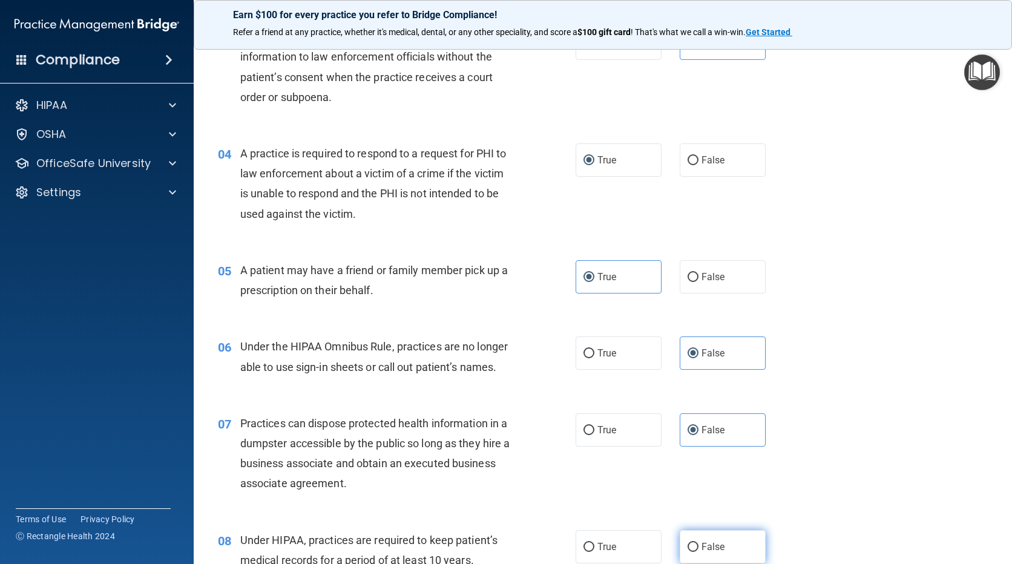
click at [699, 543] on input "False" at bounding box center [693, 547] width 11 height 9
radio input "true"
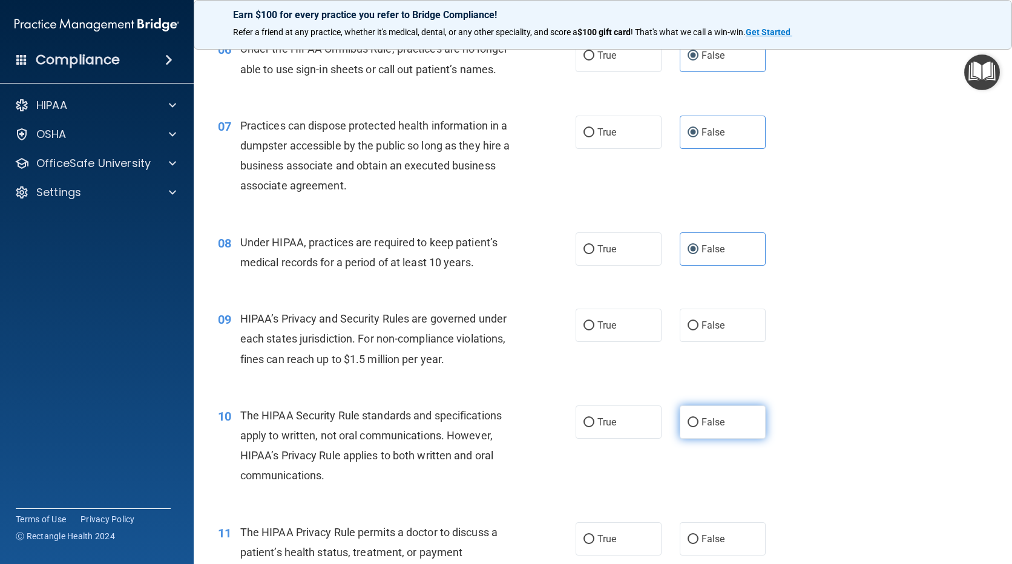
scroll to position [605, 0]
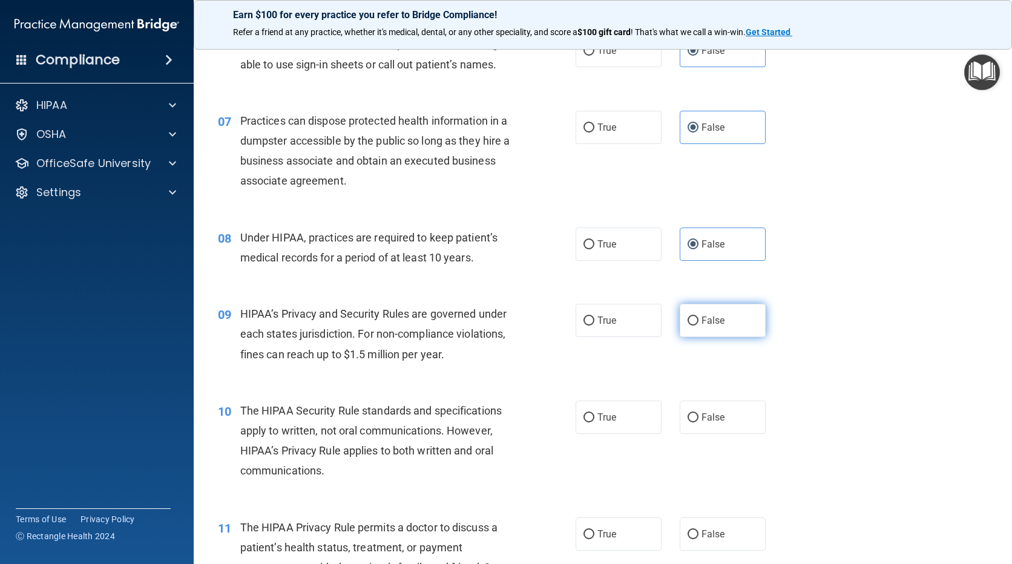
click at [718, 326] on span "False" at bounding box center [714, 321] width 24 height 12
click at [699, 326] on input "False" at bounding box center [693, 321] width 11 height 9
radio input "true"
click at [712, 417] on span "False" at bounding box center [714, 418] width 24 height 12
click at [699, 417] on input "False" at bounding box center [693, 417] width 11 height 9
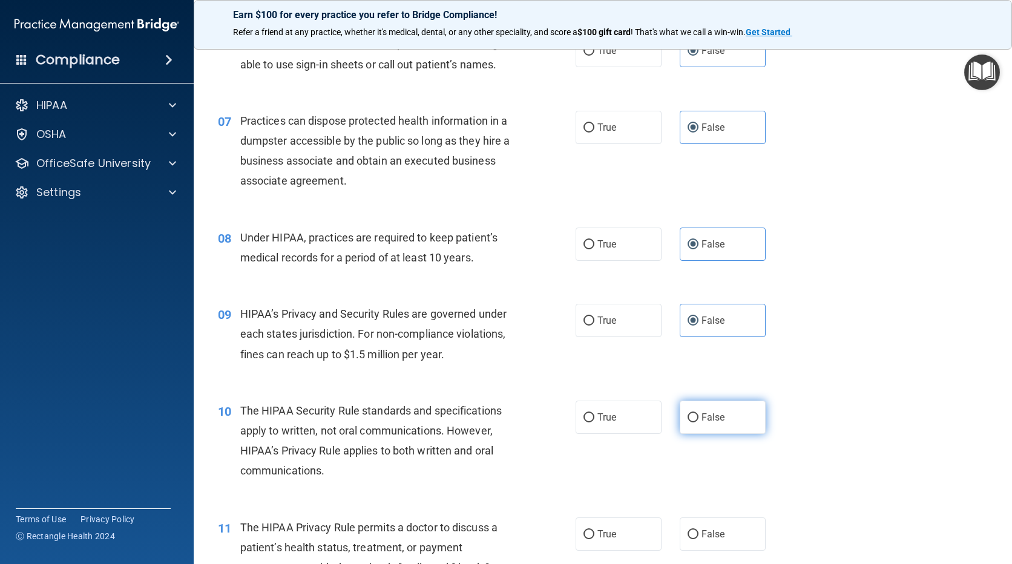
radio input "true"
click at [635, 421] on label "True" at bounding box center [619, 417] width 86 height 33
click at [594, 421] on input "True" at bounding box center [589, 417] width 11 height 9
radio input "true"
radio input "false"
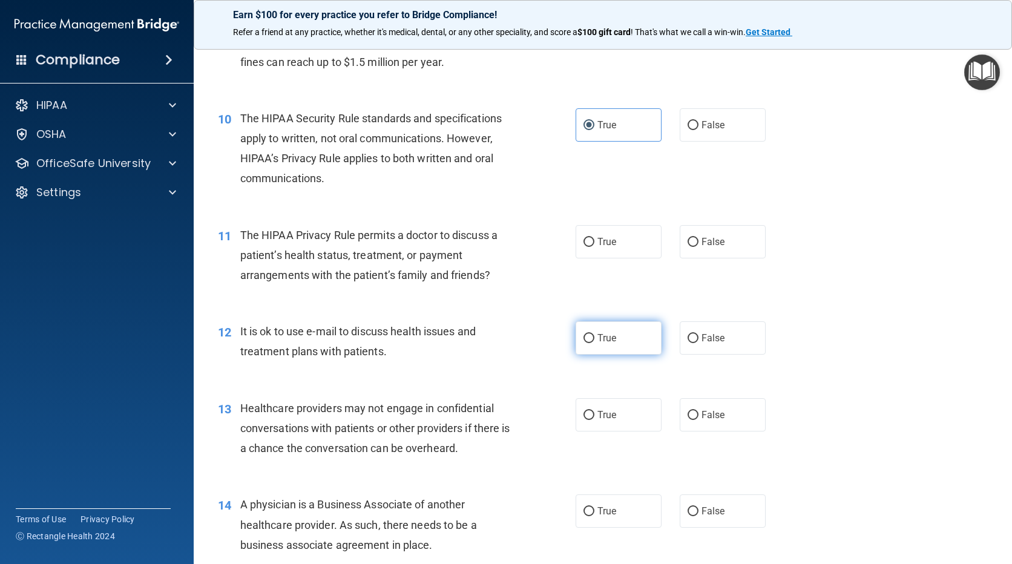
scroll to position [908, 0]
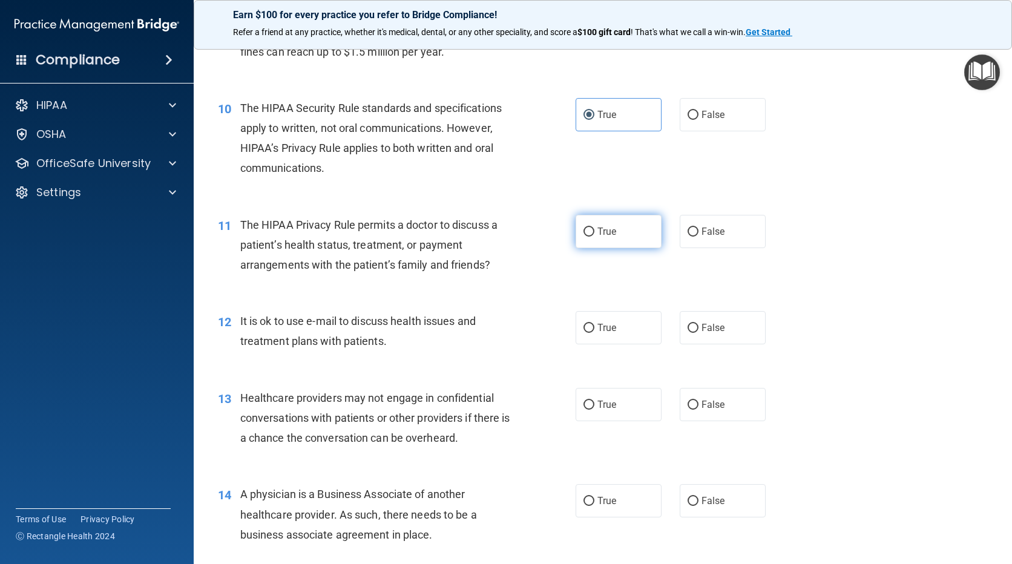
click at [619, 243] on label "True" at bounding box center [619, 231] width 86 height 33
click at [594, 237] on input "True" at bounding box center [589, 232] width 11 height 9
radio input "true"
click at [608, 334] on label "True" at bounding box center [619, 327] width 86 height 33
click at [594, 333] on input "True" at bounding box center [589, 328] width 11 height 9
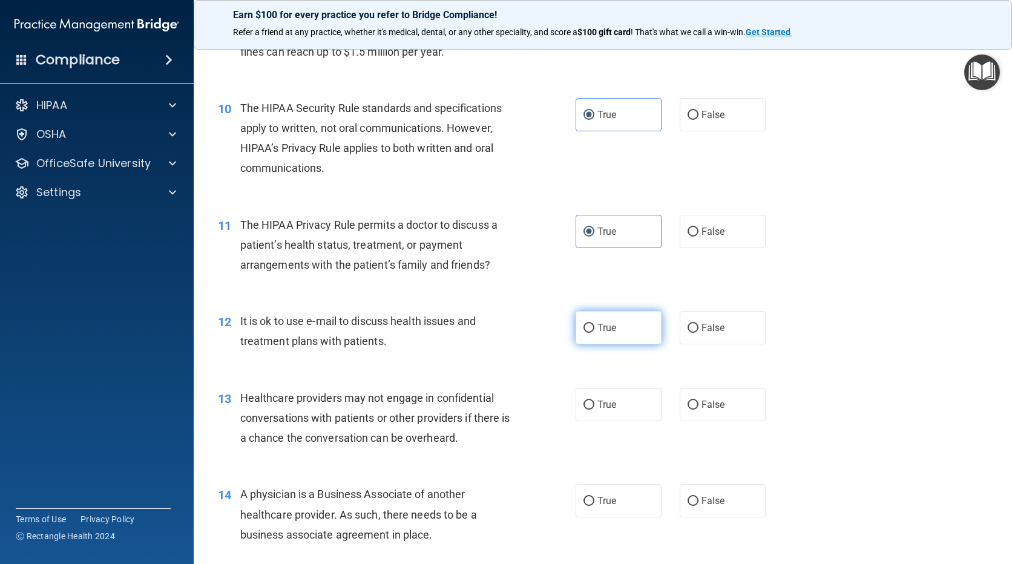
radio input "true"
drag, startPoint x: 683, startPoint y: 398, endPoint x: 692, endPoint y: 411, distance: 16.1
click at [683, 398] on label "False" at bounding box center [723, 404] width 86 height 33
click at [688, 401] on input "False" at bounding box center [693, 405] width 11 height 9
radio input "true"
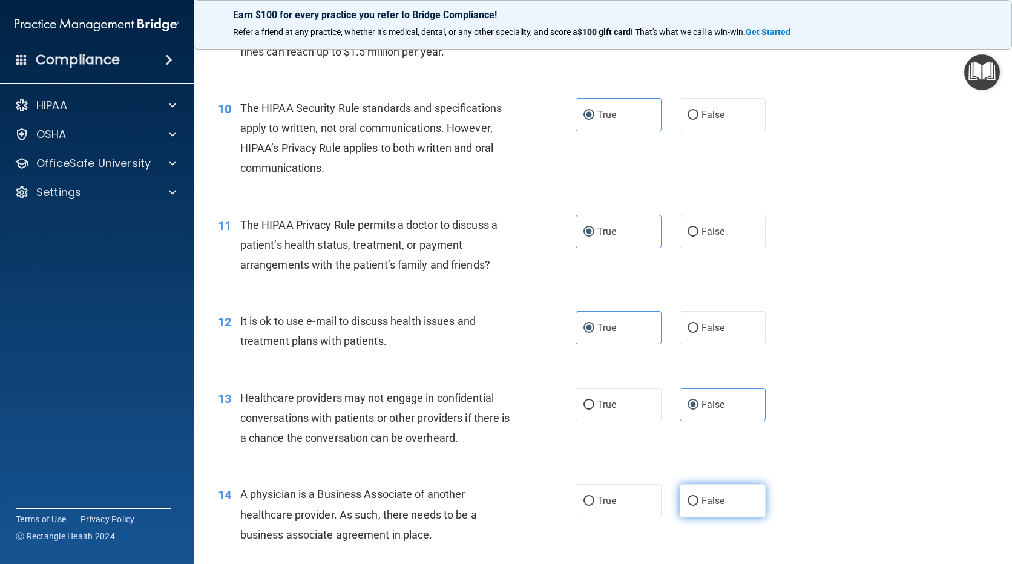
click at [711, 507] on label "False" at bounding box center [723, 500] width 86 height 33
click at [699, 506] on input "False" at bounding box center [693, 501] width 11 height 9
radio input "true"
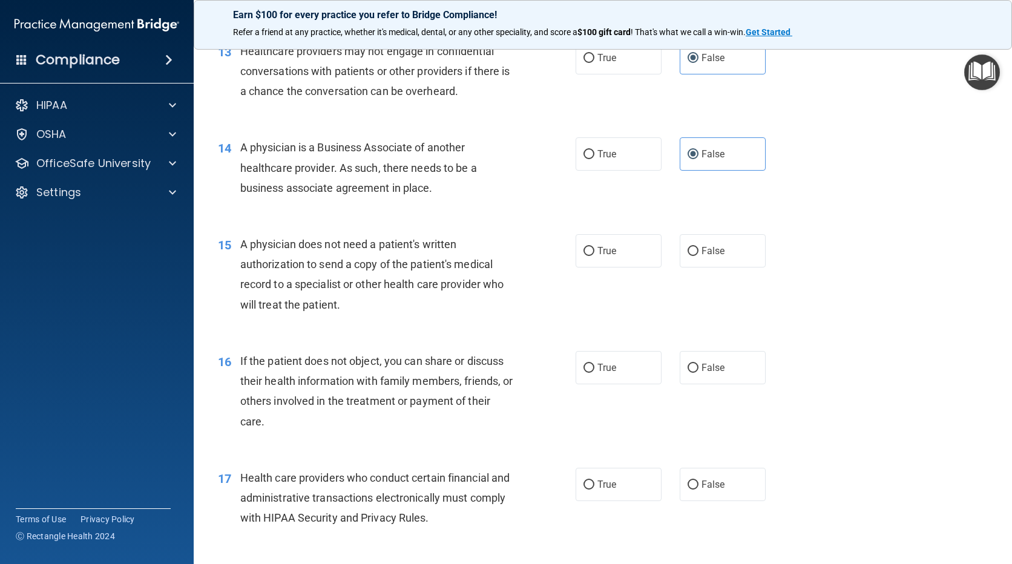
scroll to position [1271, 0]
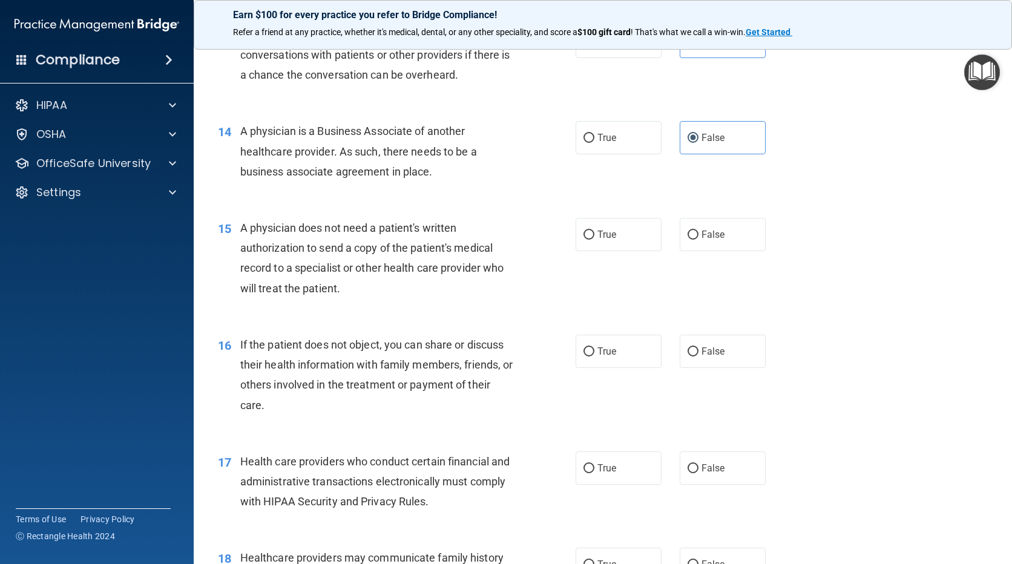
click at [604, 237] on span "True" at bounding box center [606, 235] width 19 height 12
click at [594, 237] on input "True" at bounding box center [589, 235] width 11 height 9
radio input "true"
click at [610, 346] on span "True" at bounding box center [606, 352] width 19 height 12
click at [594, 347] on input "True" at bounding box center [589, 351] width 11 height 9
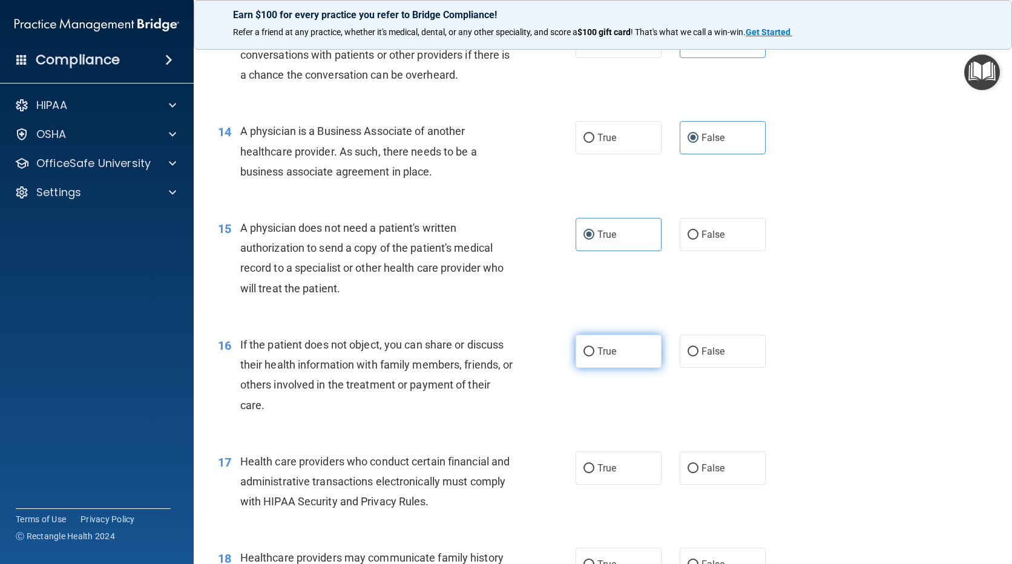
radio input "true"
click at [692, 473] on input "False" at bounding box center [693, 468] width 11 height 9
radio input "true"
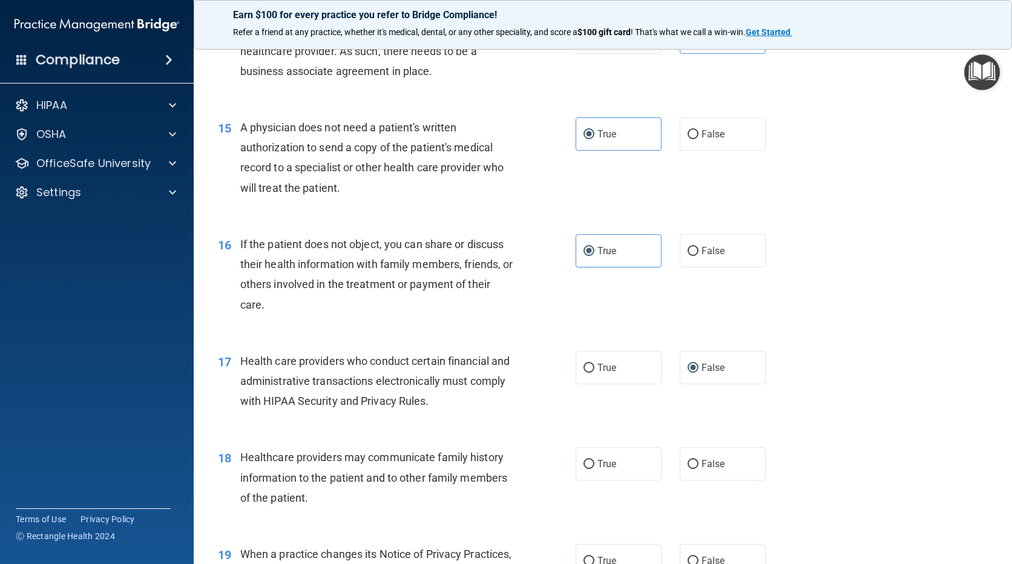
scroll to position [1574, 0]
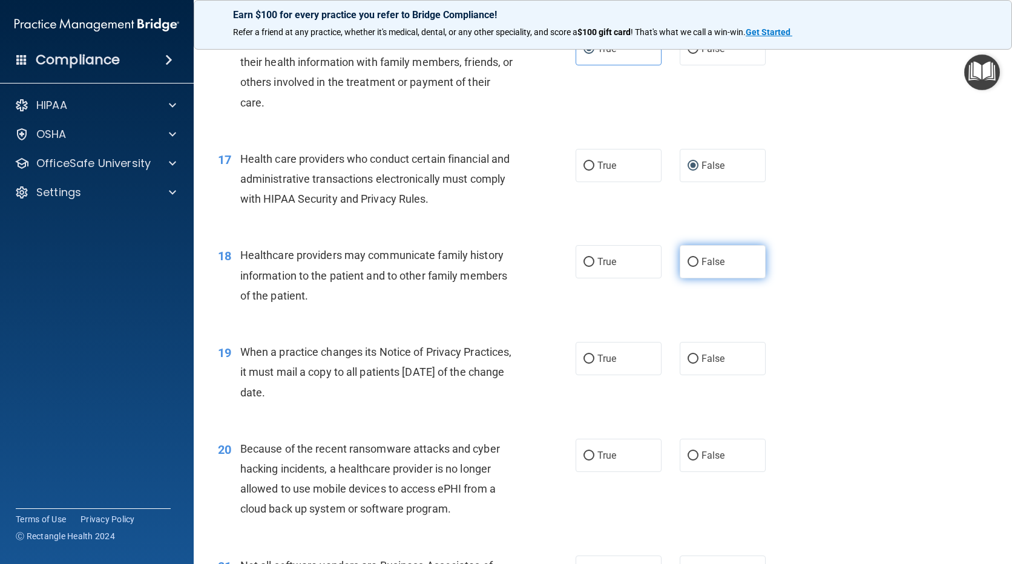
click at [719, 251] on label "False" at bounding box center [723, 261] width 86 height 33
click at [699, 258] on input "False" at bounding box center [693, 262] width 11 height 9
radio input "true"
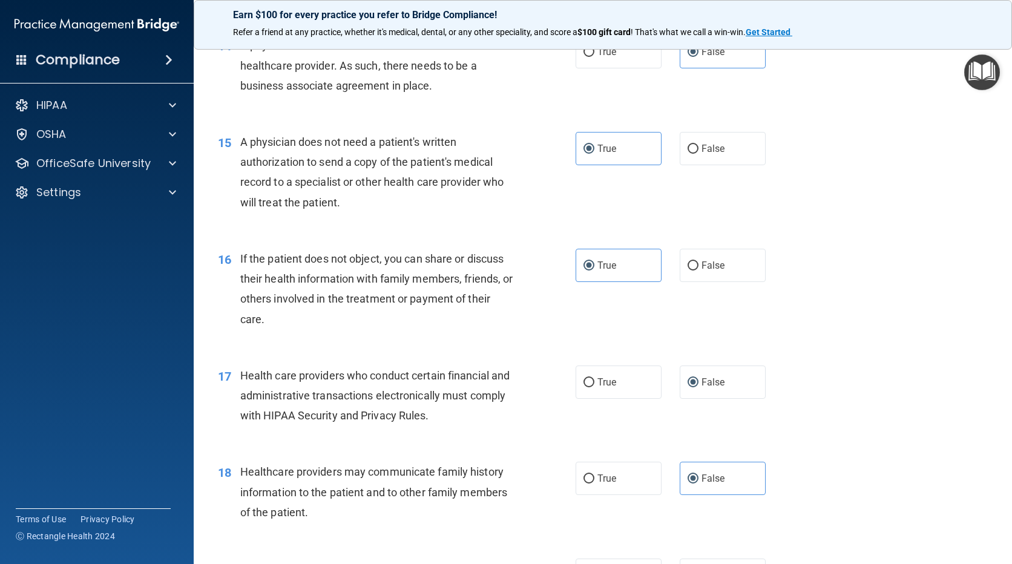
scroll to position [1392, 0]
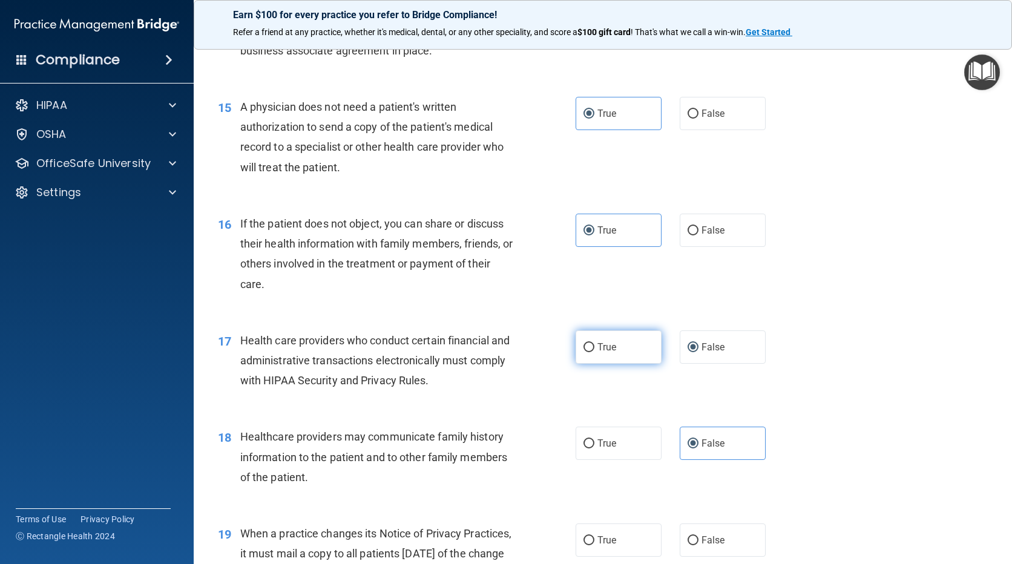
click at [629, 354] on label "True" at bounding box center [619, 347] width 86 height 33
click at [594, 352] on input "True" at bounding box center [589, 347] width 11 height 9
radio input "true"
radio input "false"
click at [695, 541] on label "False" at bounding box center [723, 540] width 86 height 33
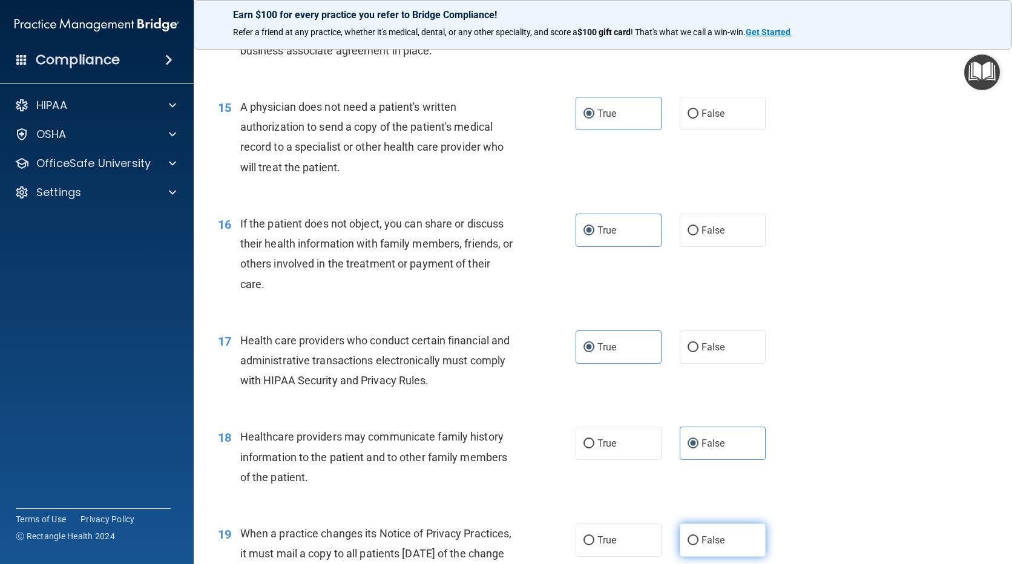
click at [695, 541] on input "False" at bounding box center [693, 540] width 11 height 9
radio input "true"
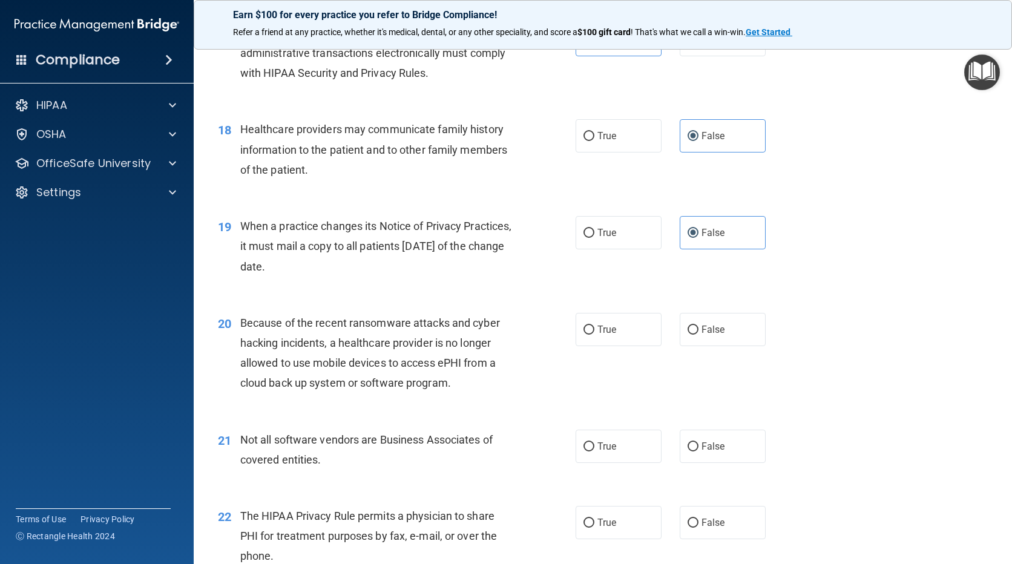
scroll to position [1756, 0]
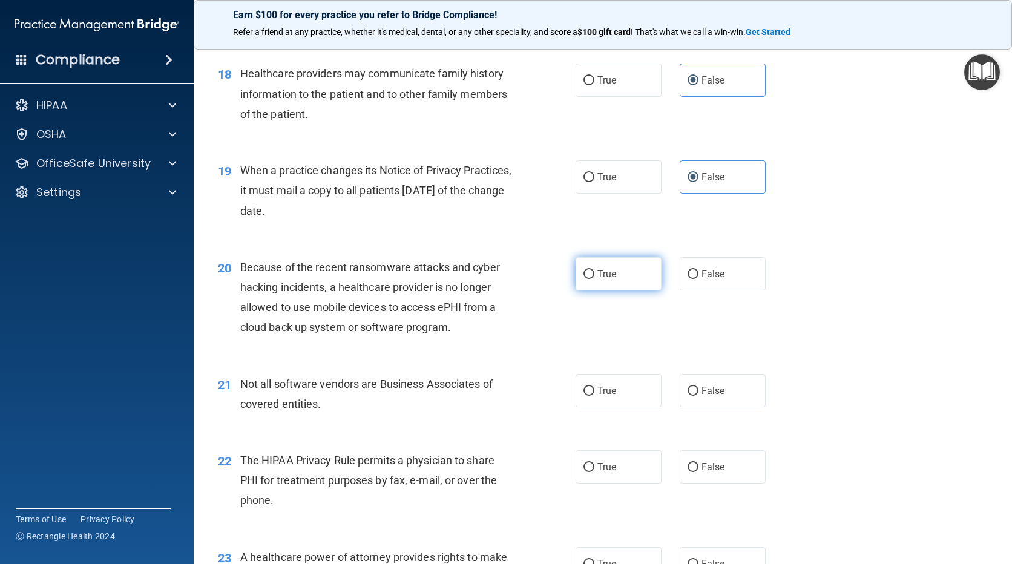
click at [608, 283] on label "True" at bounding box center [619, 273] width 86 height 33
click at [594, 279] on input "True" at bounding box center [589, 274] width 11 height 9
radio input "true"
click at [694, 275] on label "False" at bounding box center [723, 273] width 86 height 33
click at [694, 275] on input "False" at bounding box center [693, 274] width 11 height 9
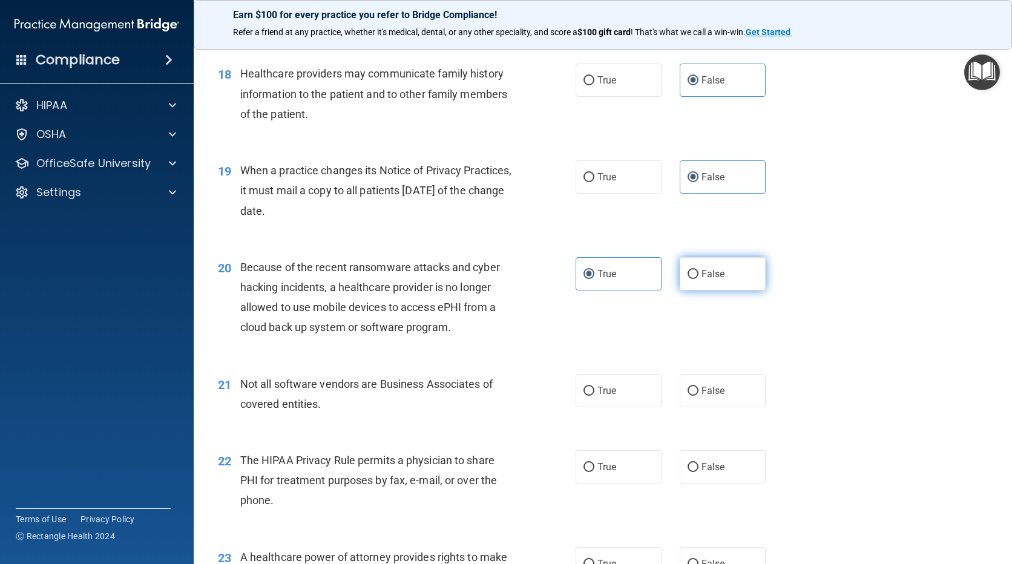
radio input "true"
radio input "false"
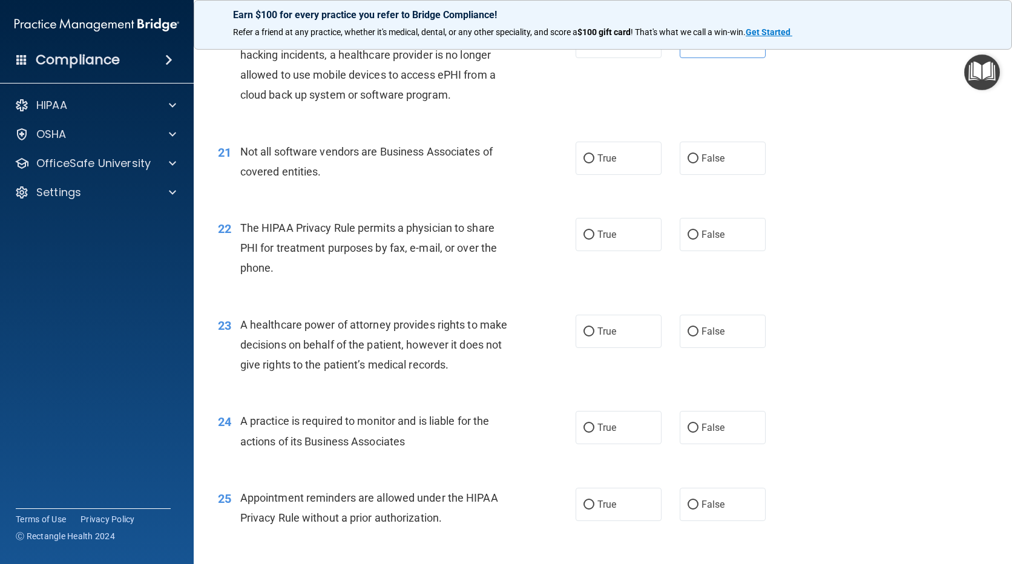
scroll to position [1998, 0]
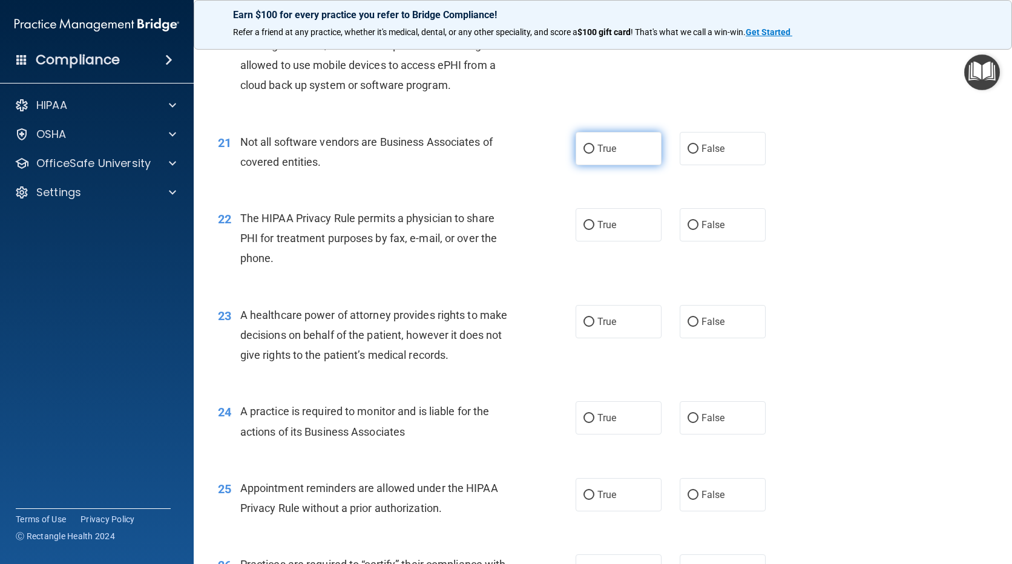
click at [630, 155] on label "True" at bounding box center [619, 148] width 86 height 33
click at [594, 154] on input "True" at bounding box center [589, 149] width 11 height 9
radio input "true"
click at [611, 227] on span "True" at bounding box center [606, 225] width 19 height 12
click at [594, 227] on input "True" at bounding box center [589, 225] width 11 height 9
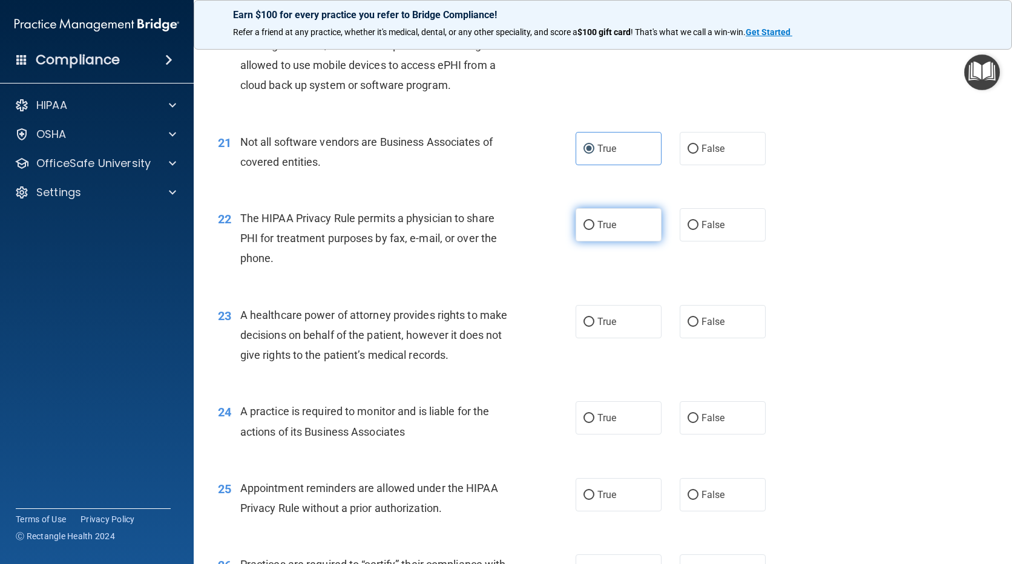
radio input "true"
click at [703, 331] on label "False" at bounding box center [723, 321] width 86 height 33
click at [699, 327] on input "False" at bounding box center [693, 322] width 11 height 9
radio input "true"
click at [711, 417] on span "False" at bounding box center [714, 418] width 24 height 12
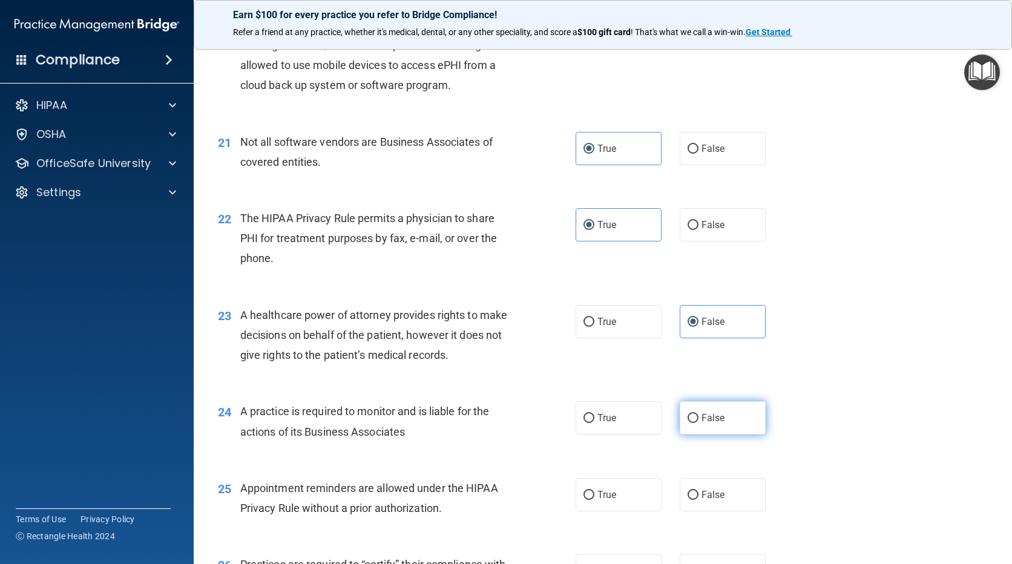
click at [699, 417] on input "False" at bounding box center [693, 418] width 11 height 9
radio input "true"
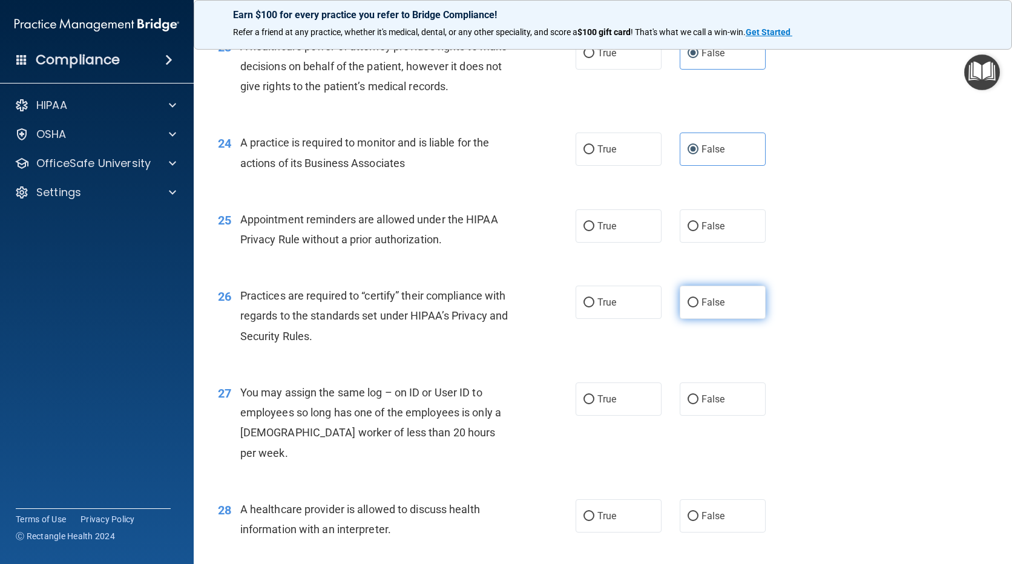
scroll to position [2300, 0]
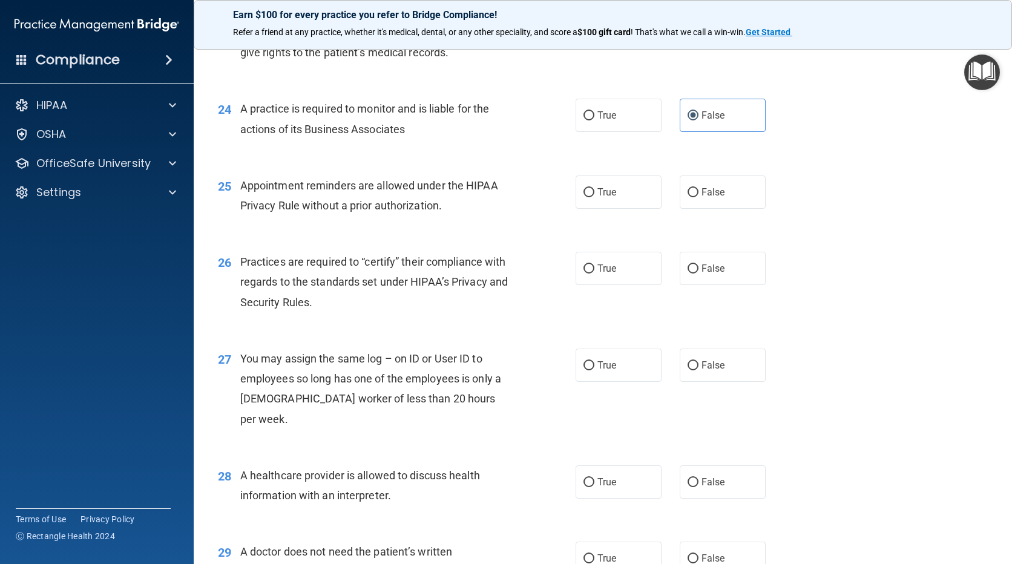
drag, startPoint x: 613, startPoint y: 200, endPoint x: 620, endPoint y: 228, distance: 28.8
click at [613, 199] on label "True" at bounding box center [619, 192] width 86 height 33
click at [594, 197] on input "True" at bounding box center [589, 192] width 11 height 9
radio input "true"
click at [706, 276] on label "False" at bounding box center [723, 268] width 86 height 33
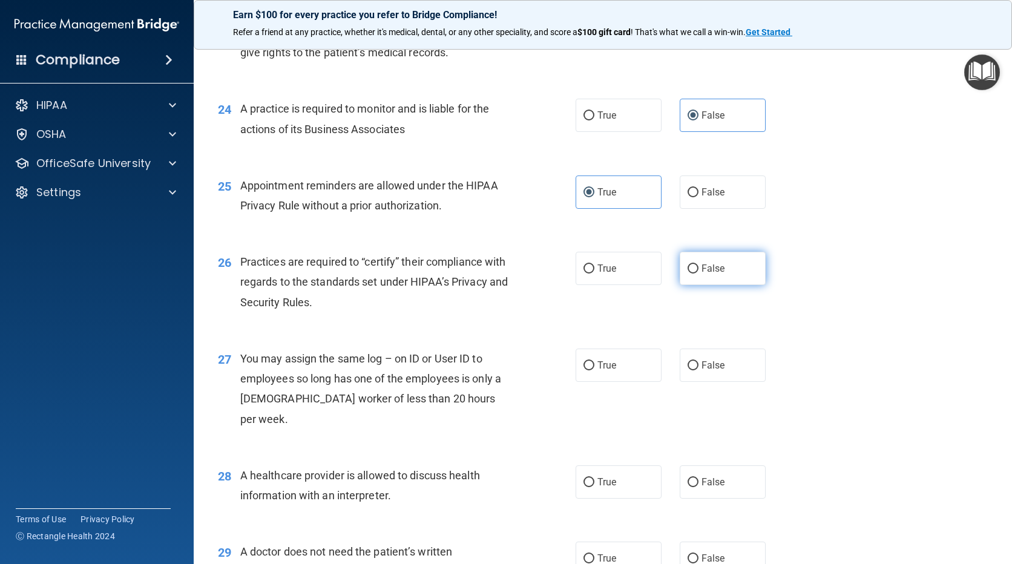
click at [699, 274] on input "False" at bounding box center [693, 269] width 11 height 9
radio input "true"
click at [697, 377] on label "False" at bounding box center [723, 365] width 86 height 33
click at [697, 370] on input "False" at bounding box center [693, 365] width 11 height 9
radio input "true"
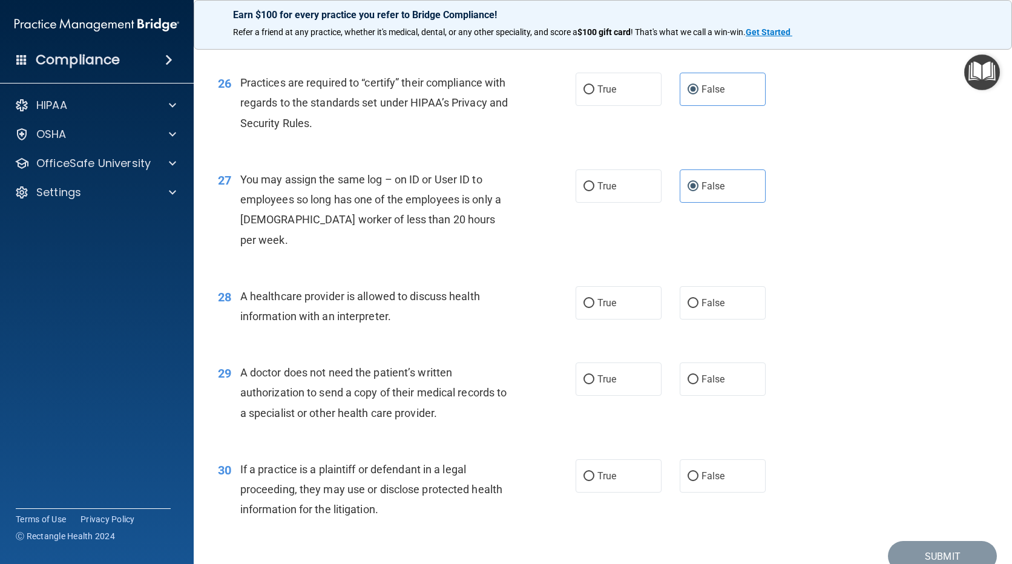
scroll to position [2515, 0]
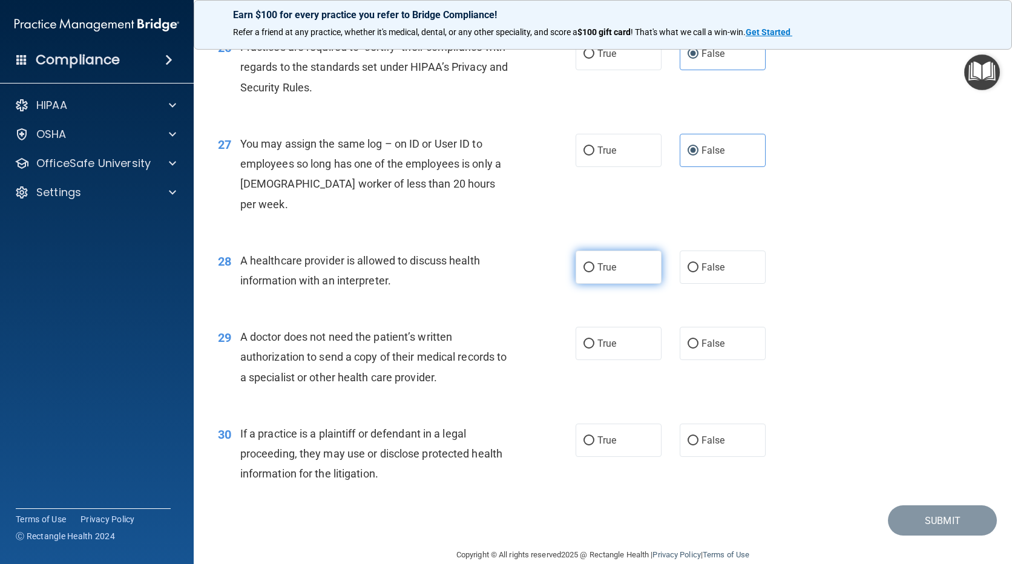
click at [591, 251] on label "True" at bounding box center [619, 267] width 86 height 33
click at [591, 263] on input "True" at bounding box center [589, 267] width 11 height 9
radio input "true"
click at [600, 338] on span "True" at bounding box center [606, 344] width 19 height 12
click at [594, 340] on input "True" at bounding box center [589, 344] width 11 height 9
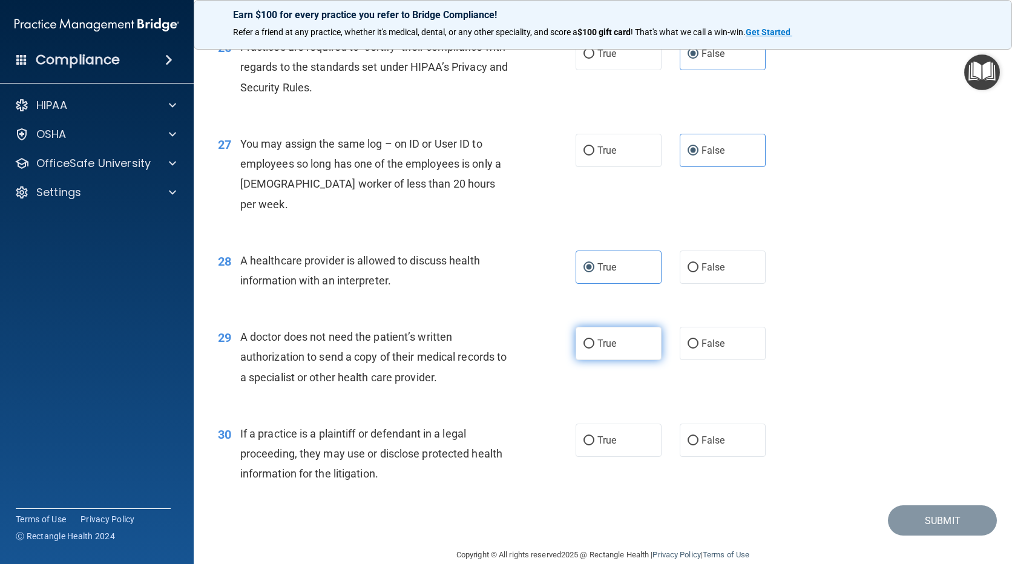
radio input "true"
drag, startPoint x: 610, startPoint y: 422, endPoint x: 763, endPoint y: 441, distance: 153.8
click at [611, 435] on span "True" at bounding box center [606, 441] width 19 height 12
click at [594, 436] on input "True" at bounding box center [589, 440] width 11 height 9
radio input "true"
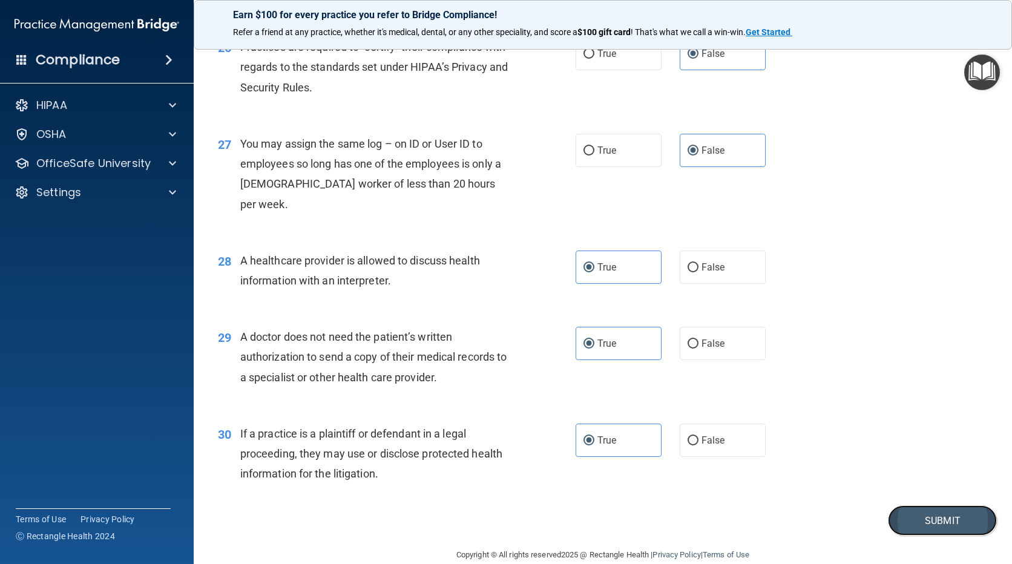
click at [951, 512] on button "Submit" at bounding box center [942, 520] width 109 height 31
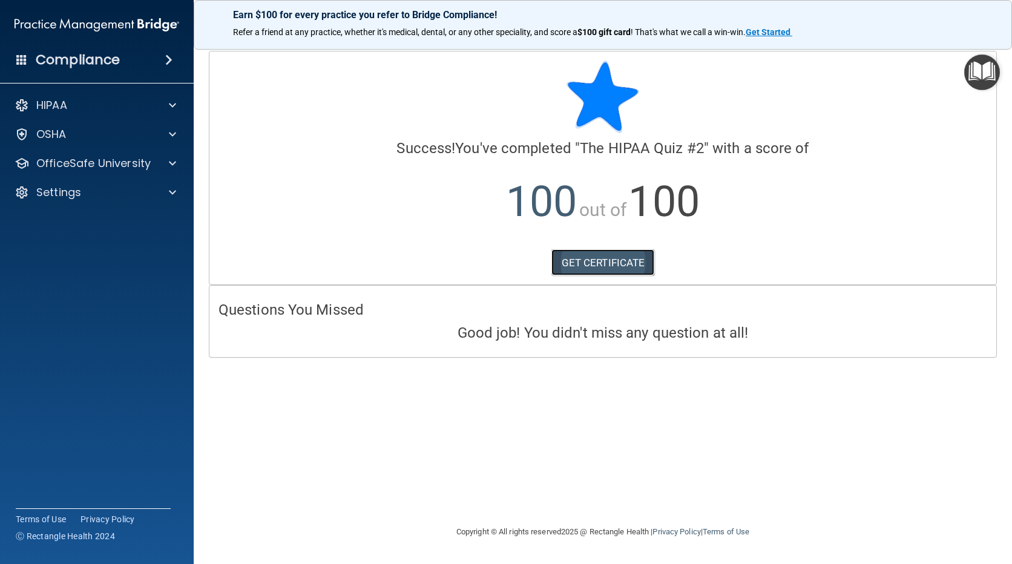
click at [594, 263] on link "GET CERTIFICATE" at bounding box center [603, 262] width 104 height 27
click at [64, 171] on div "OfficeSafe University" at bounding box center [97, 163] width 194 height 24
drag, startPoint x: 100, startPoint y: 158, endPoint x: 140, endPoint y: 159, distance: 40.6
click at [100, 158] on p "OfficeSafe University" at bounding box center [93, 163] width 114 height 15
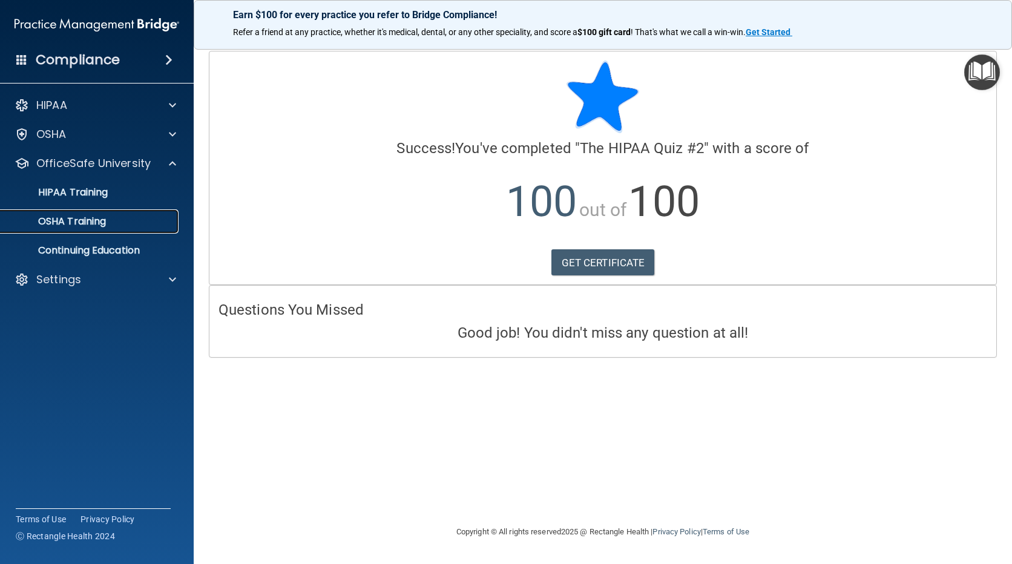
click at [124, 223] on div "OSHA Training" at bounding box center [90, 222] width 165 height 12
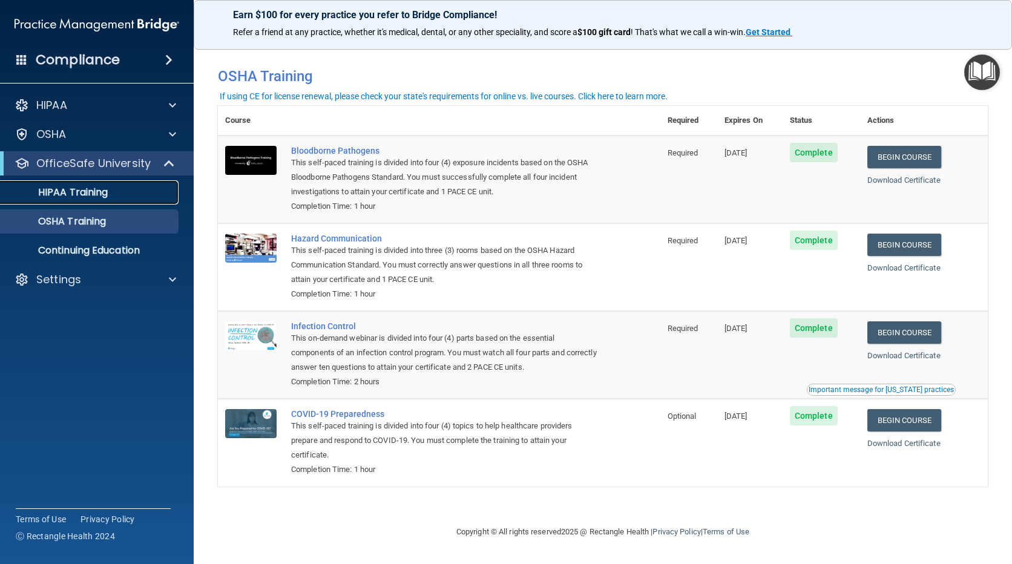
click at [112, 199] on link "HIPAA Training" at bounding box center [83, 192] width 191 height 24
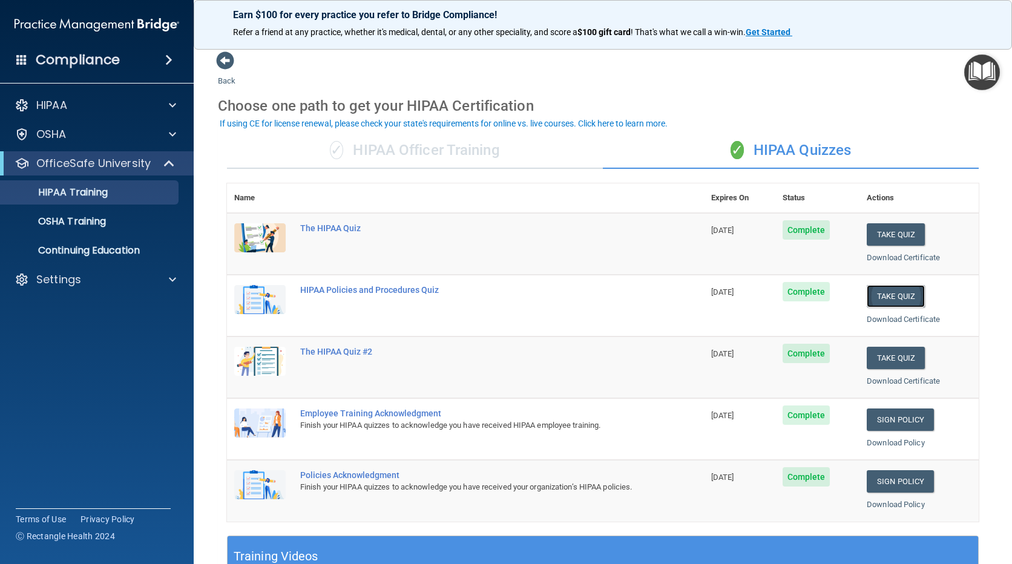
click at [879, 303] on button "Take Quiz" at bounding box center [896, 296] width 58 height 22
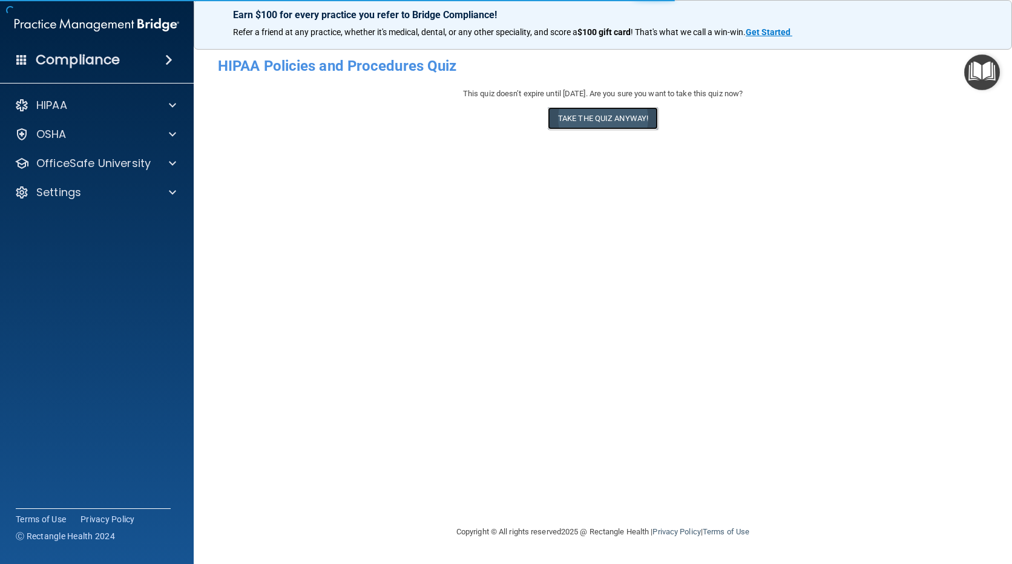
click at [604, 128] on button "Take the quiz anyway!" at bounding box center [603, 118] width 110 height 22
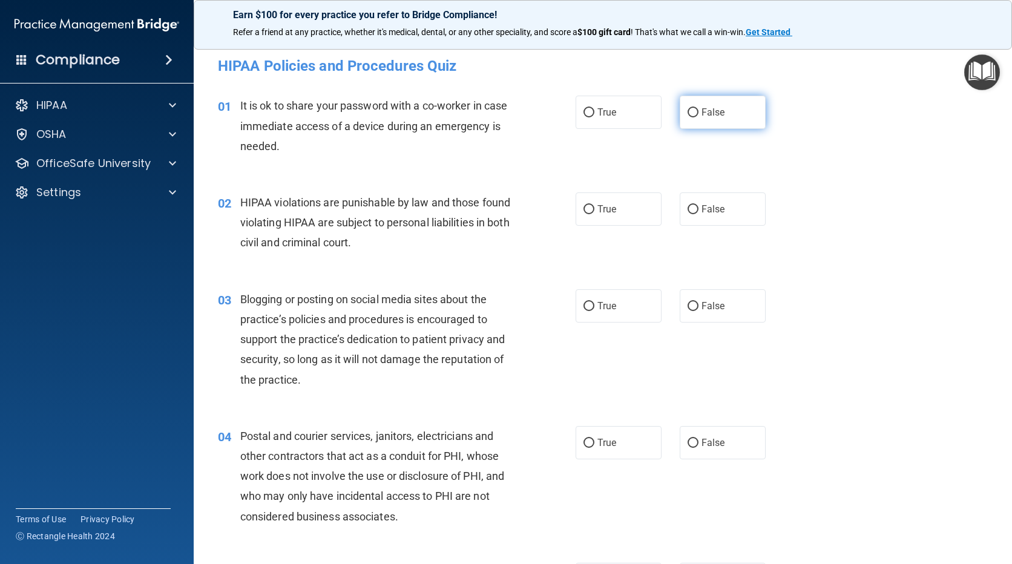
click at [716, 119] on label "False" at bounding box center [723, 112] width 86 height 33
click at [699, 117] on input "False" at bounding box center [693, 112] width 11 height 9
radio input "true"
click at [614, 205] on label "True" at bounding box center [619, 209] width 86 height 33
click at [594, 205] on input "True" at bounding box center [589, 209] width 11 height 9
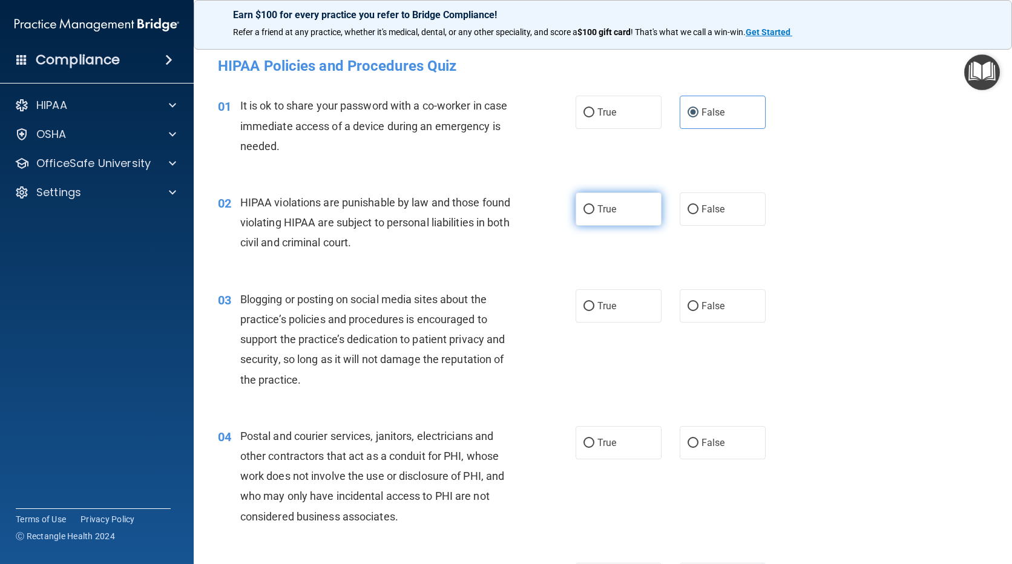
radio input "true"
click at [708, 301] on span "False" at bounding box center [714, 306] width 24 height 12
click at [699, 302] on input "False" at bounding box center [693, 306] width 11 height 9
radio input "true"
click at [620, 453] on label "True" at bounding box center [619, 442] width 86 height 33
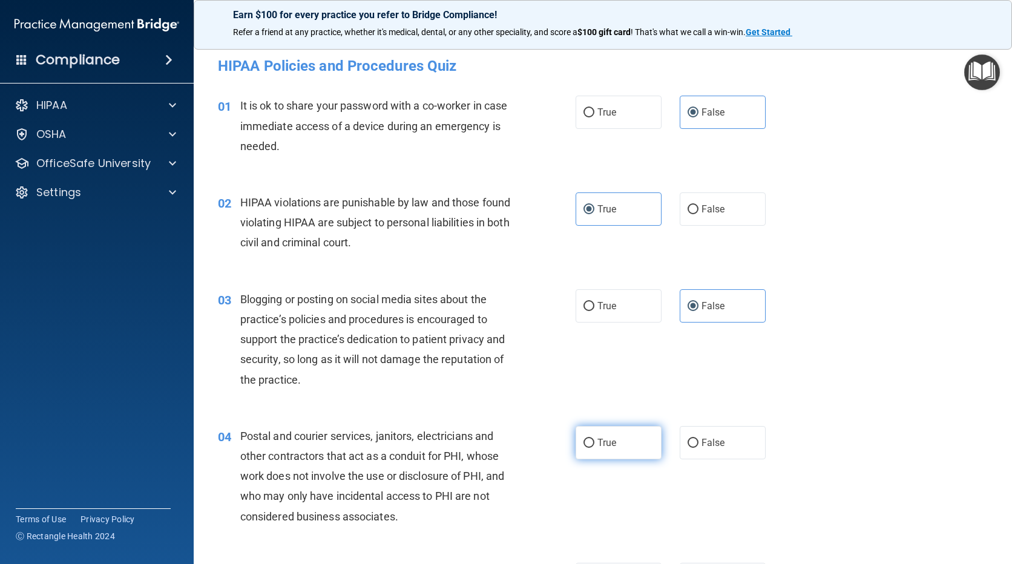
click at [594, 448] on input "True" at bounding box center [589, 443] width 11 height 9
radio input "true"
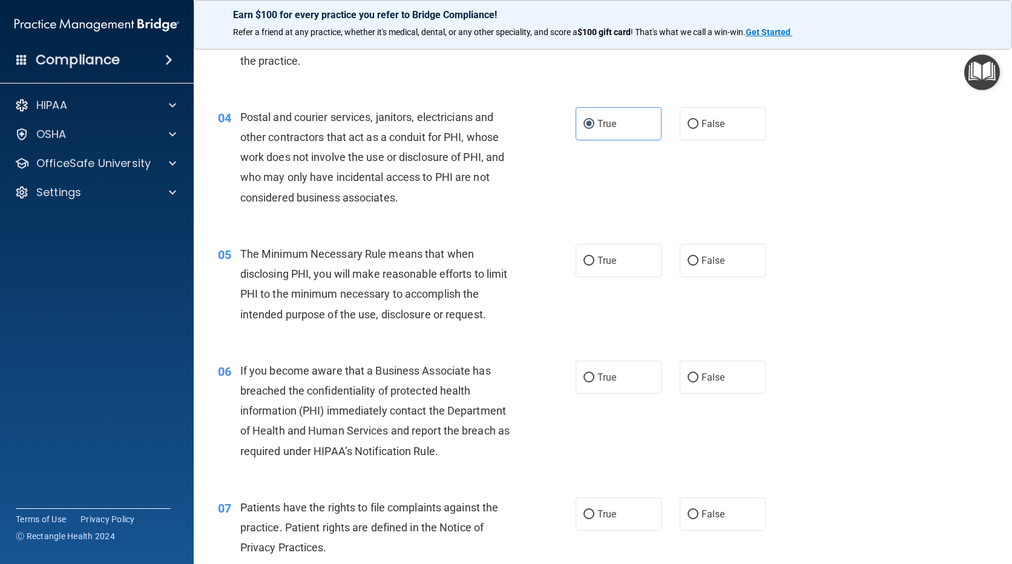
scroll to position [363, 0]
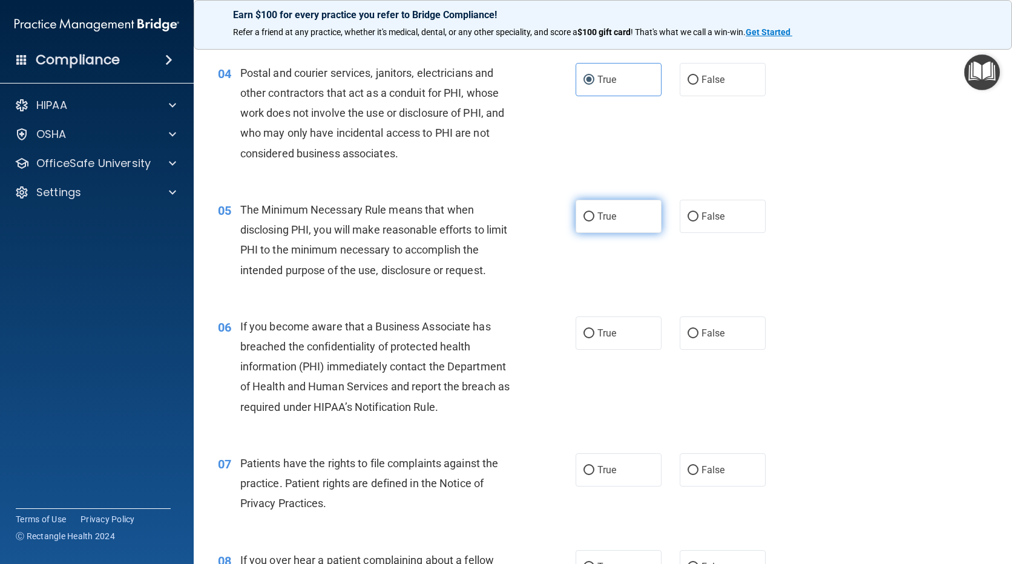
click at [626, 220] on label "True" at bounding box center [619, 216] width 86 height 33
click at [594, 220] on input "True" at bounding box center [589, 216] width 11 height 9
radio input "true"
click at [692, 335] on input "False" at bounding box center [693, 333] width 11 height 9
radio input "true"
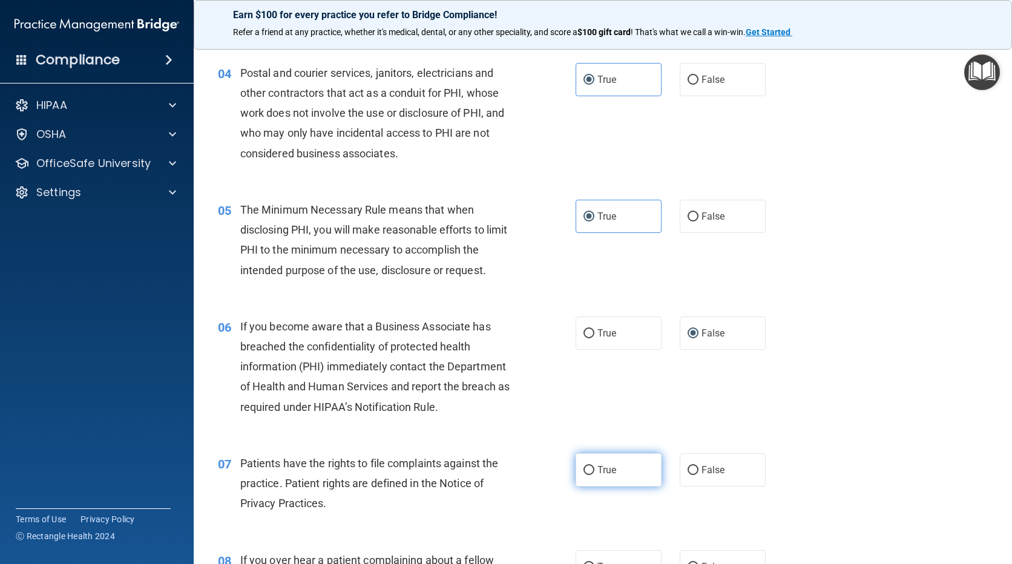
click at [617, 477] on label "True" at bounding box center [619, 469] width 86 height 33
click at [594, 475] on input "True" at bounding box center [589, 470] width 11 height 9
radio input "true"
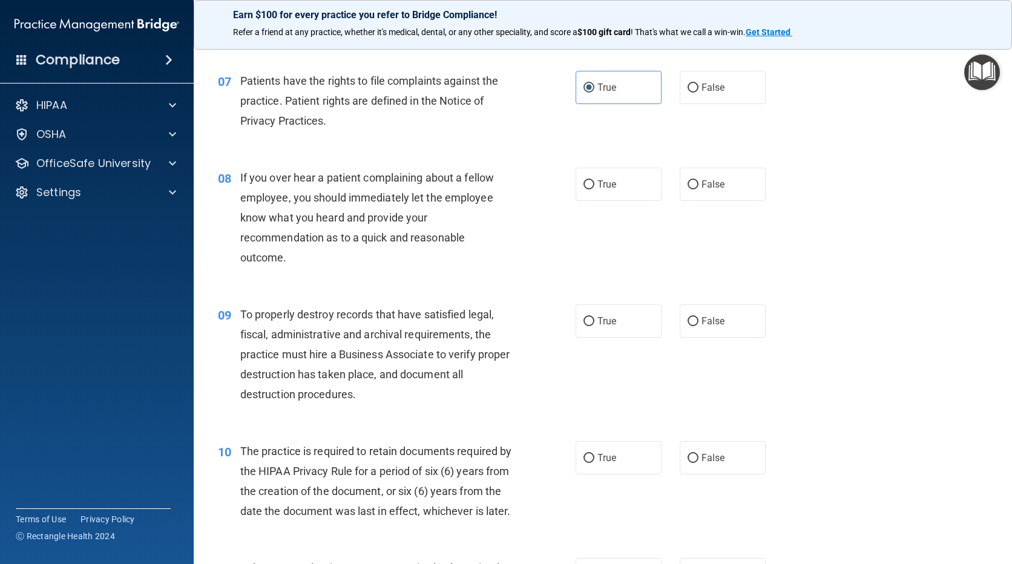
scroll to position [787, 0]
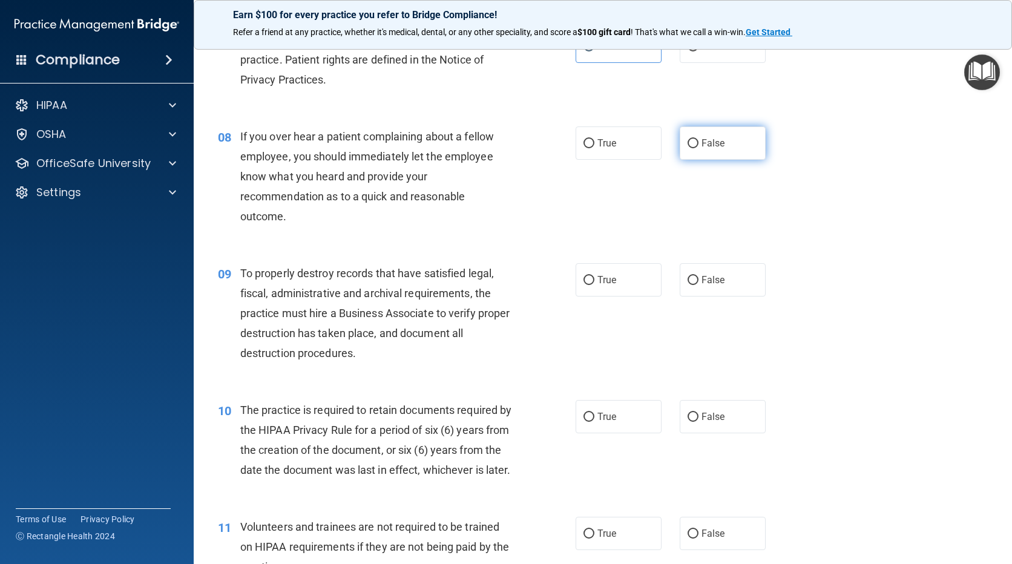
click at [722, 152] on label "False" at bounding box center [723, 143] width 86 height 33
click at [699, 148] on input "False" at bounding box center [693, 143] width 11 height 9
radio input "true"
click at [726, 276] on label "False" at bounding box center [723, 279] width 86 height 33
click at [699, 276] on input "False" at bounding box center [693, 280] width 11 height 9
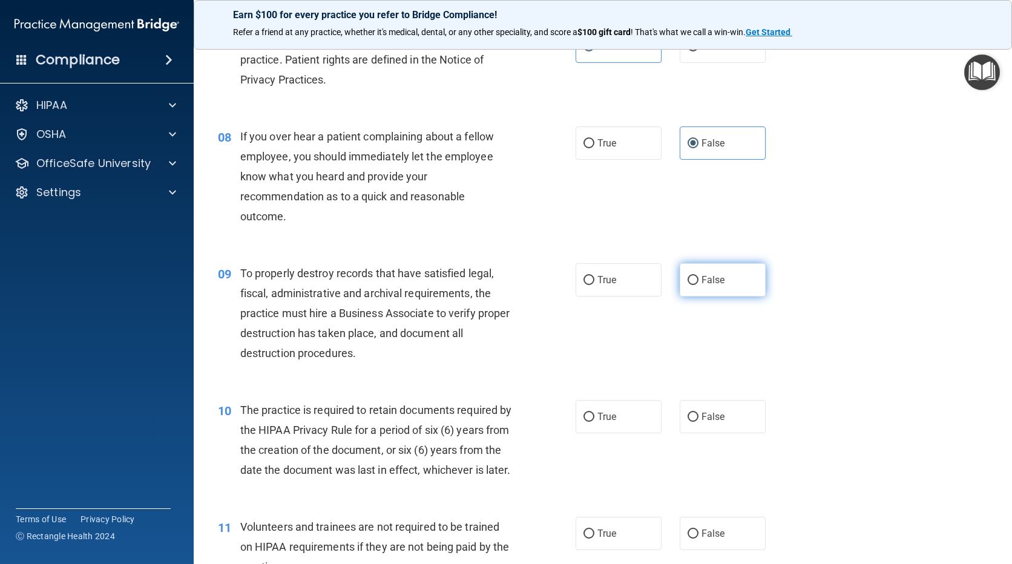
radio input "true"
click at [630, 425] on label "True" at bounding box center [619, 416] width 86 height 33
click at [594, 422] on input "True" at bounding box center [589, 417] width 11 height 9
radio input "true"
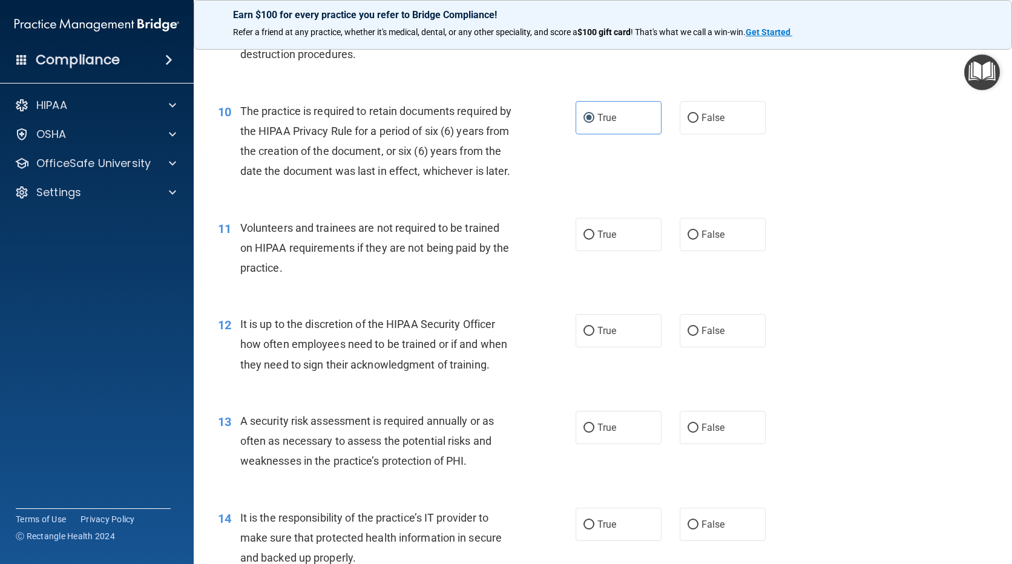
scroll to position [1090, 0]
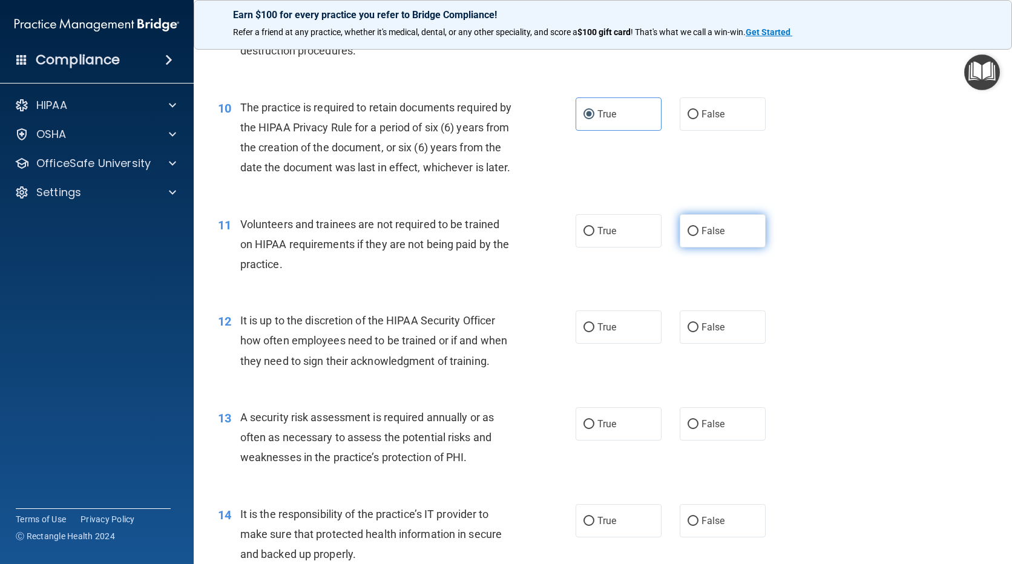
click at [706, 237] on span "False" at bounding box center [714, 231] width 24 height 12
click at [699, 236] on input "False" at bounding box center [693, 231] width 11 height 9
radio input "true"
click at [713, 333] on span "False" at bounding box center [714, 327] width 24 height 12
click at [699, 332] on input "False" at bounding box center [693, 327] width 11 height 9
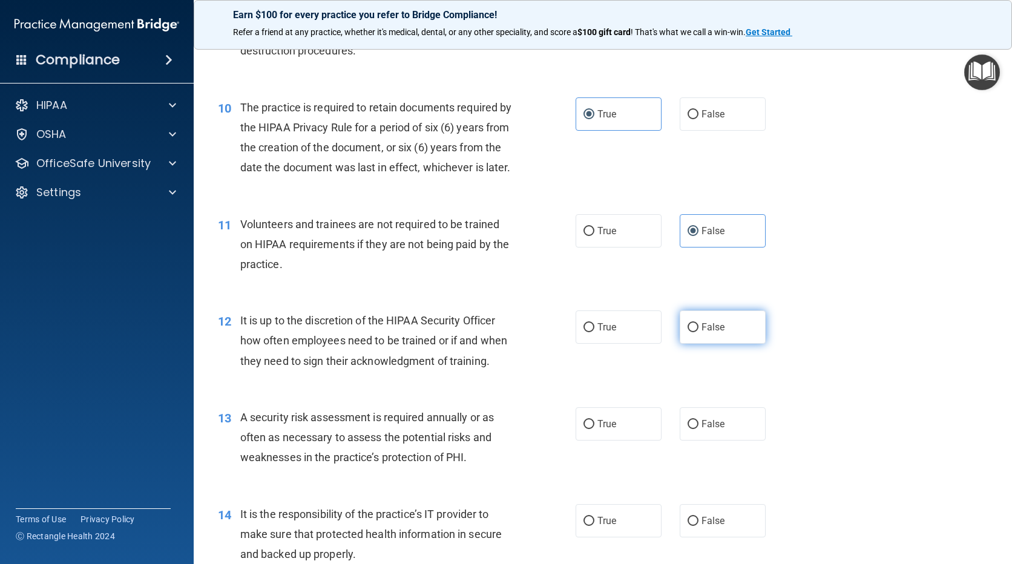
radio input "true"
click at [626, 441] on label "True" at bounding box center [619, 423] width 86 height 33
click at [594, 429] on input "True" at bounding box center [589, 424] width 11 height 9
radio input "true"
click at [710, 527] on span "False" at bounding box center [714, 521] width 24 height 12
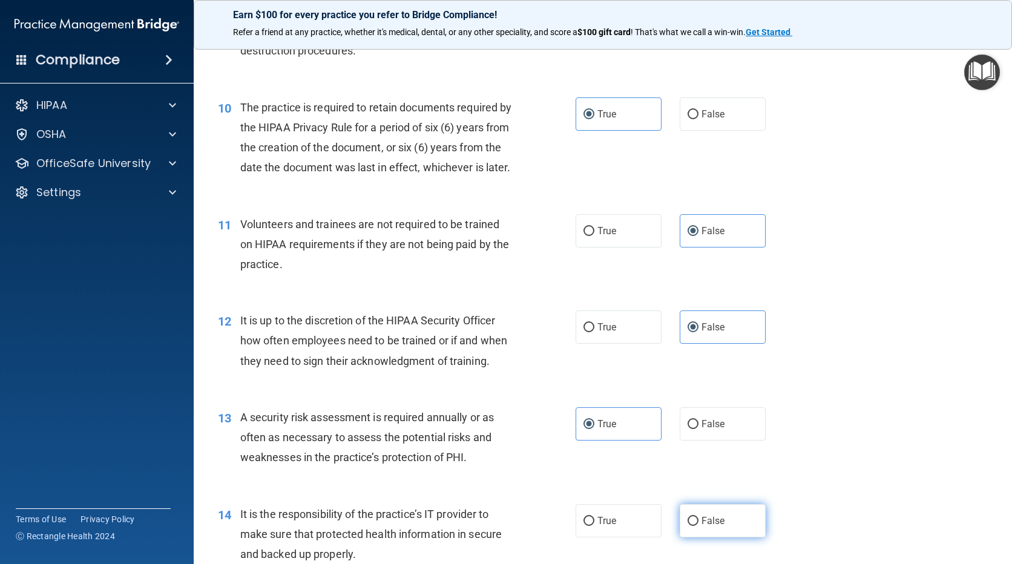
click at [699, 526] on input "False" at bounding box center [693, 521] width 11 height 9
radio input "true"
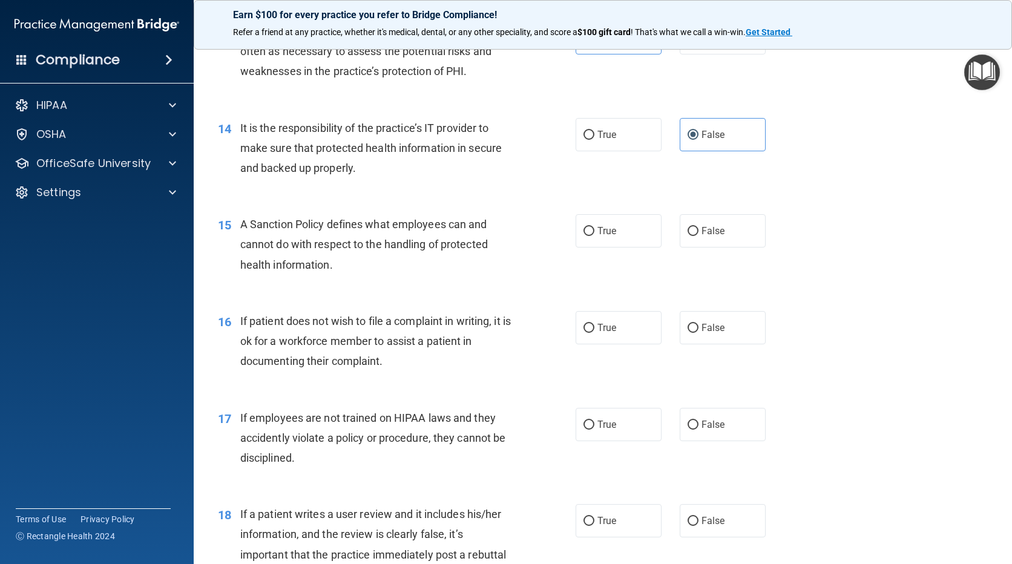
scroll to position [1513, 0]
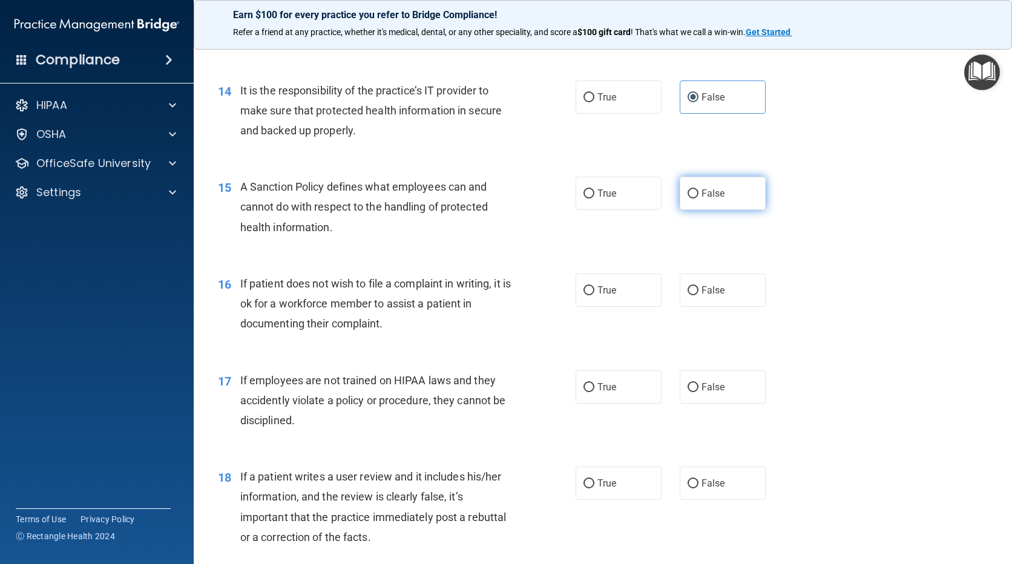
click at [719, 199] on span "False" at bounding box center [714, 194] width 24 height 12
click at [699, 199] on input "False" at bounding box center [693, 193] width 11 height 9
radio input "true"
click at [622, 307] on label "True" at bounding box center [619, 290] width 86 height 33
click at [594, 295] on input "True" at bounding box center [589, 290] width 11 height 9
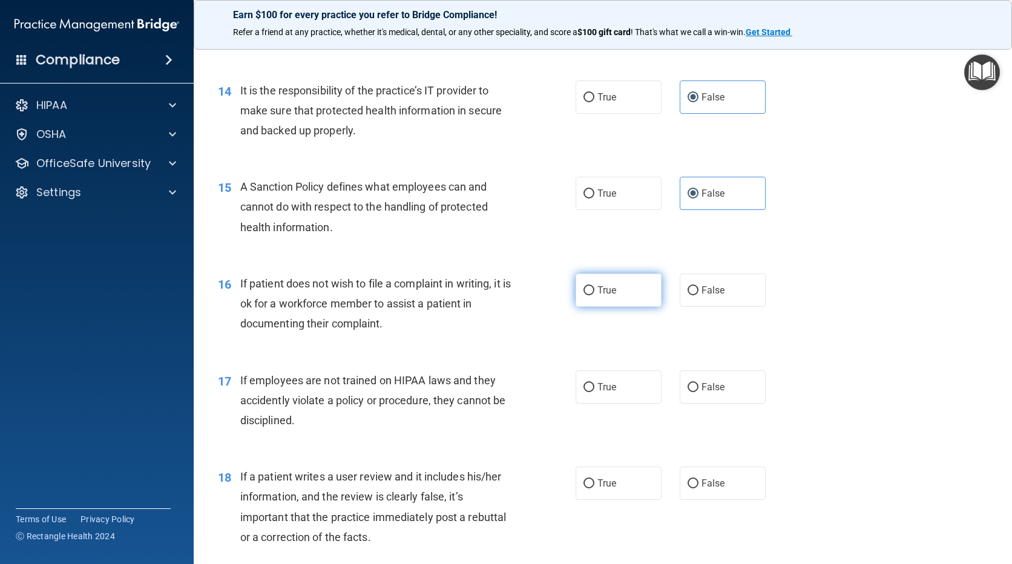
radio input "true"
click at [709, 393] on span "False" at bounding box center [714, 387] width 24 height 12
click at [699, 392] on input "False" at bounding box center [693, 387] width 11 height 9
radio input "true"
click at [693, 500] on label "False" at bounding box center [723, 483] width 86 height 33
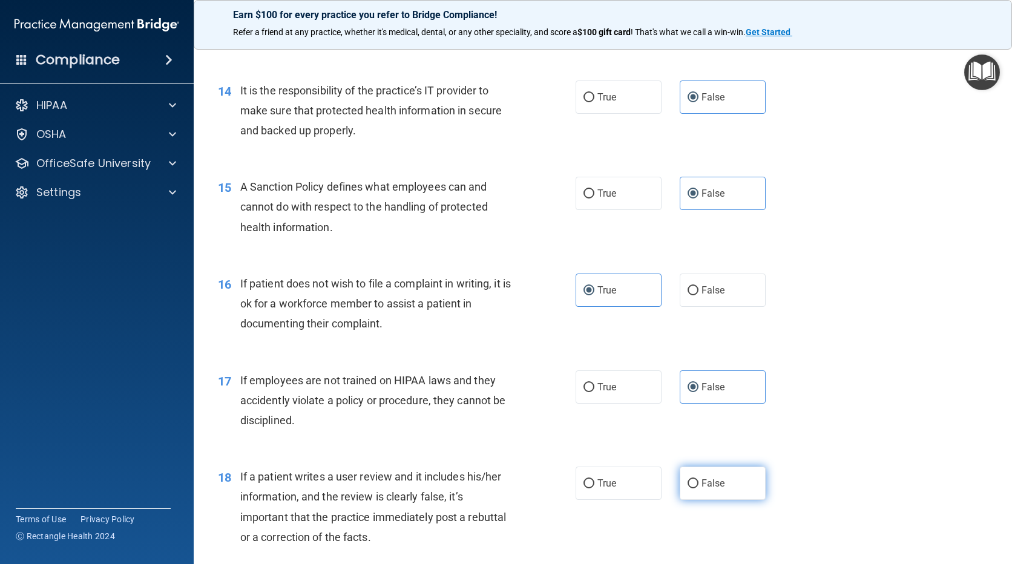
click at [693, 489] on input "False" at bounding box center [693, 483] width 11 height 9
radio input "true"
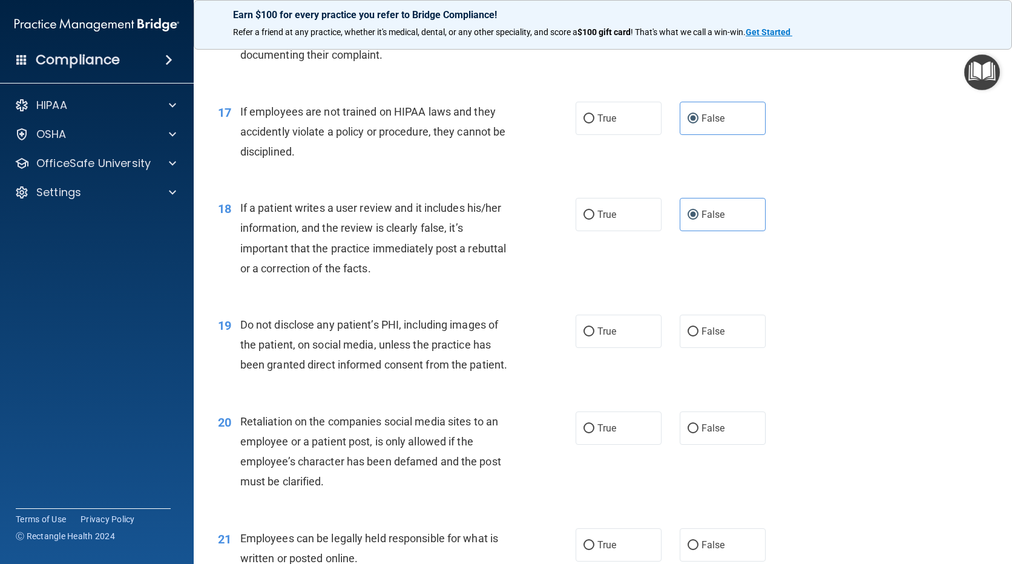
scroll to position [1816, 0]
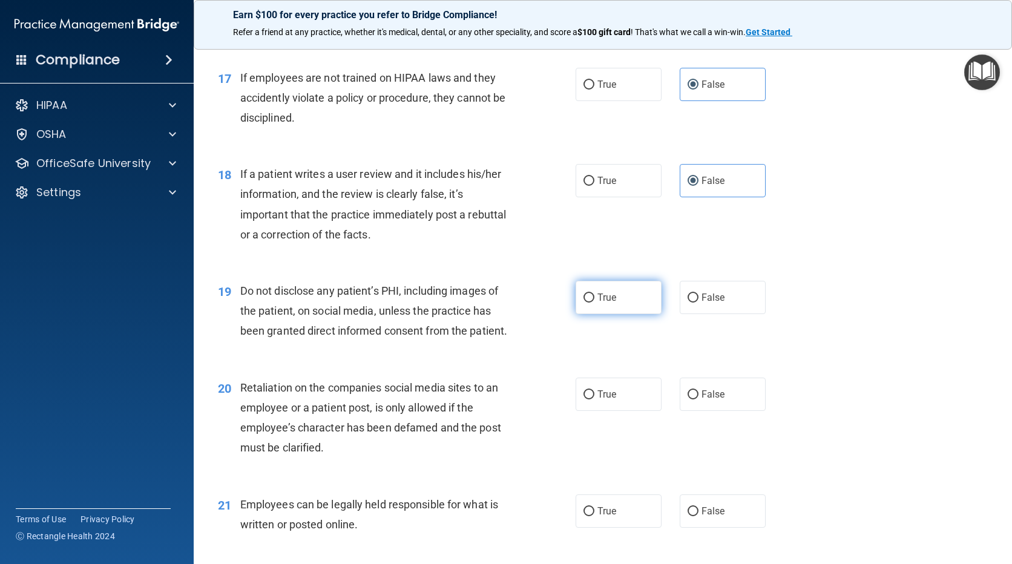
click at [620, 314] on label "True" at bounding box center [619, 297] width 86 height 33
click at [594, 303] on input "True" at bounding box center [589, 298] width 11 height 9
radio input "true"
click at [722, 411] on label "False" at bounding box center [723, 394] width 86 height 33
click at [699, 400] on input "False" at bounding box center [693, 394] width 11 height 9
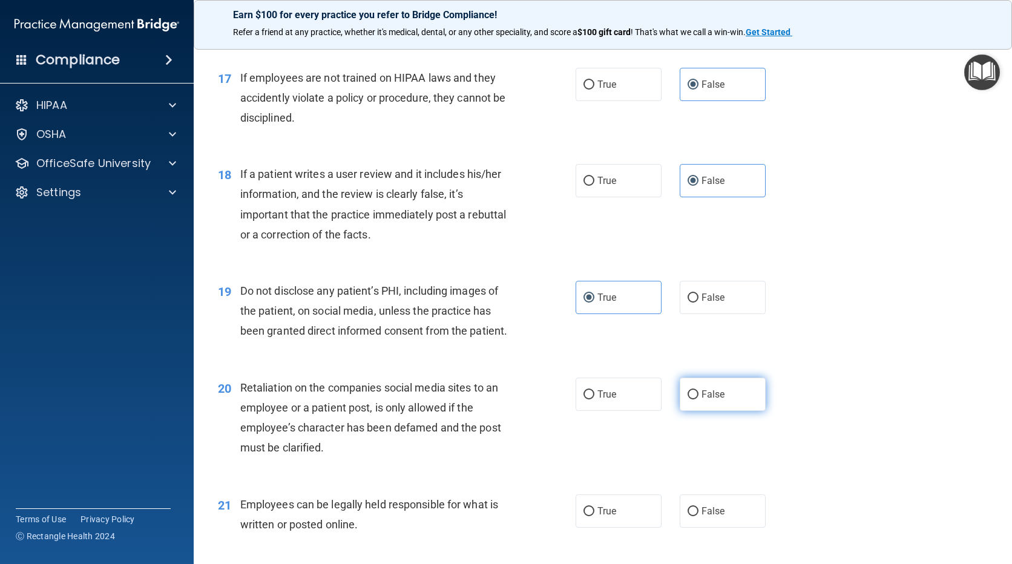
radio input "true"
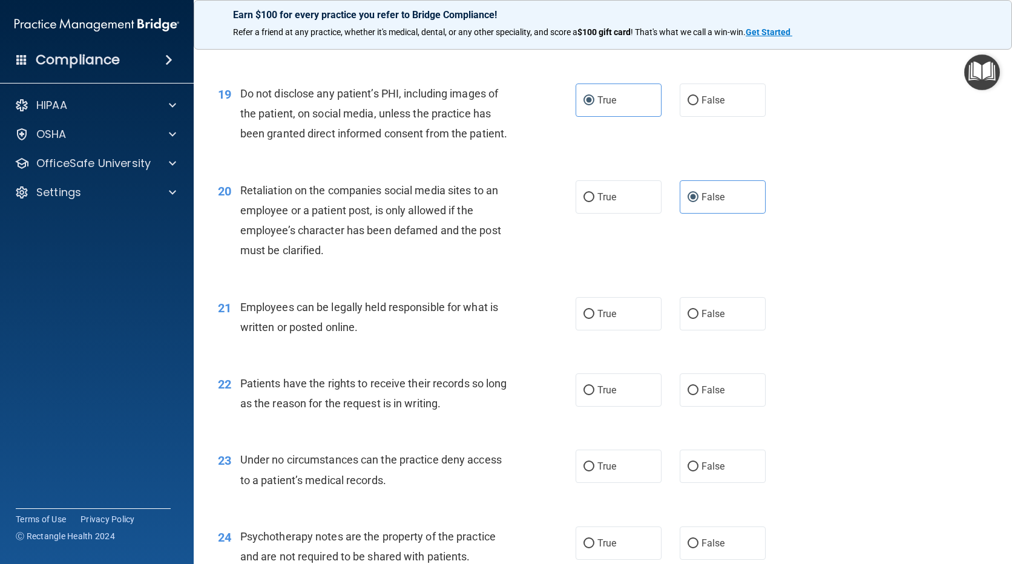
scroll to position [2058, 0]
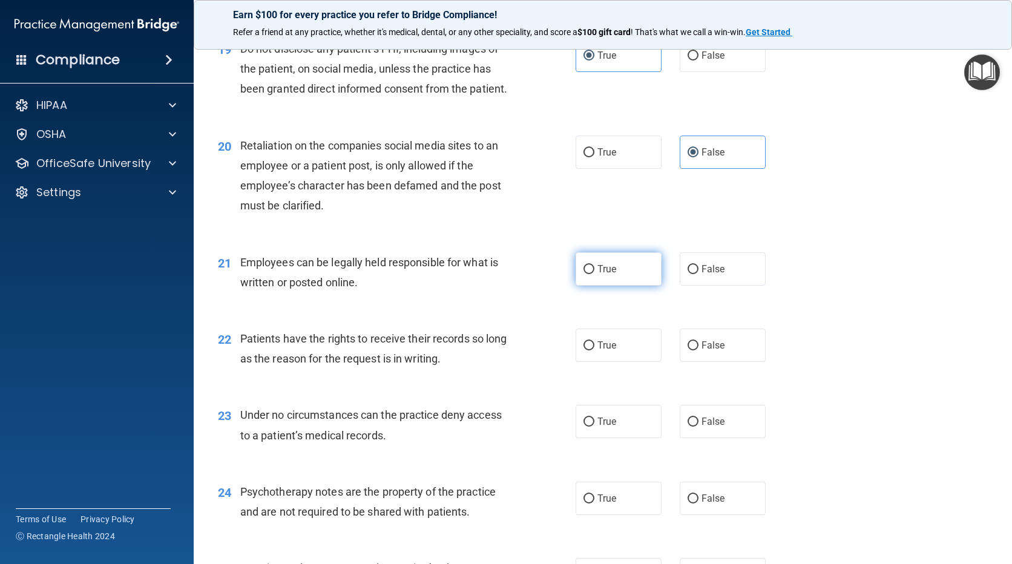
click at [621, 281] on label "True" at bounding box center [619, 268] width 86 height 33
click at [594, 274] on input "True" at bounding box center [589, 269] width 11 height 9
radio input "true"
click at [702, 351] on span "False" at bounding box center [714, 346] width 24 height 12
click at [699, 350] on input "False" at bounding box center [693, 345] width 11 height 9
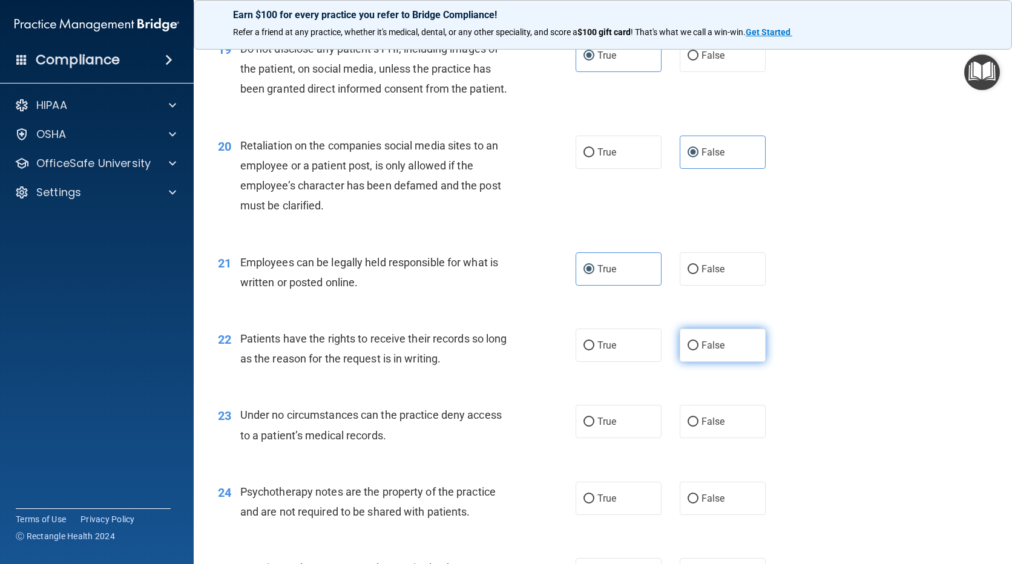
radio input "true"
click at [706, 427] on span "False" at bounding box center [714, 422] width 24 height 12
click at [699, 427] on input "False" at bounding box center [693, 422] width 11 height 9
radio input "true"
click at [643, 515] on label "True" at bounding box center [619, 498] width 86 height 33
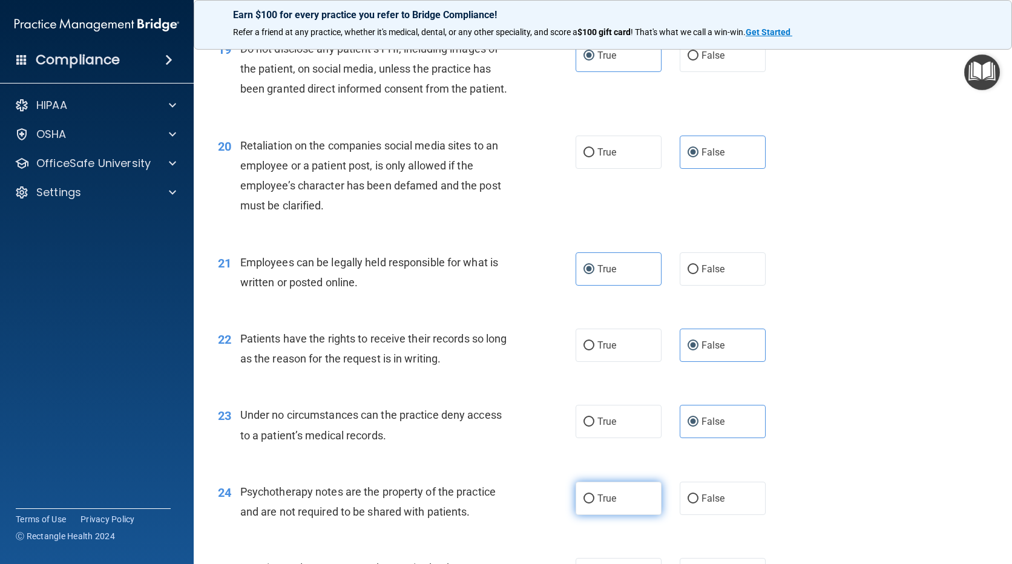
click at [594, 504] on input "True" at bounding box center [589, 499] width 11 height 9
radio input "true"
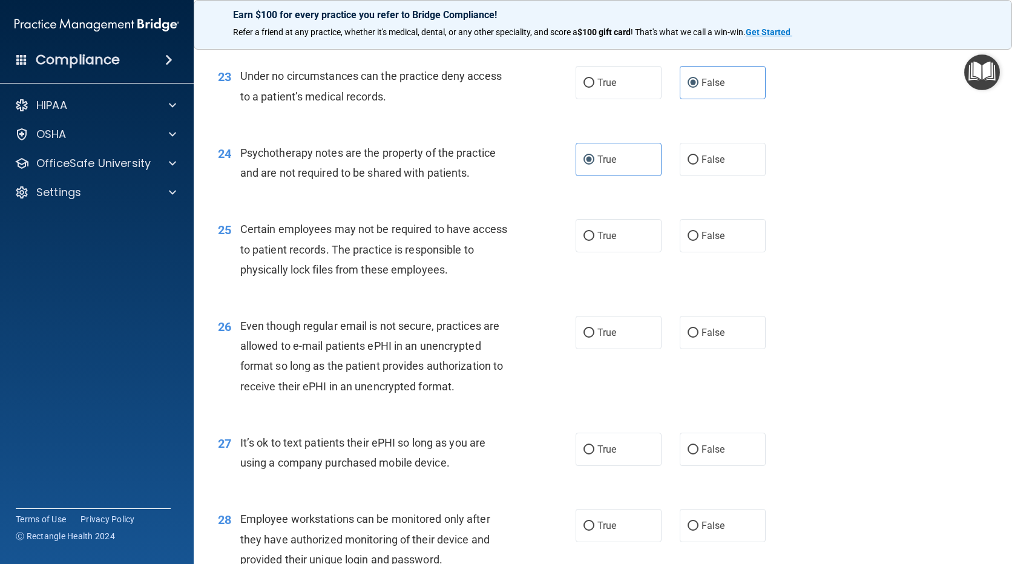
scroll to position [2421, 0]
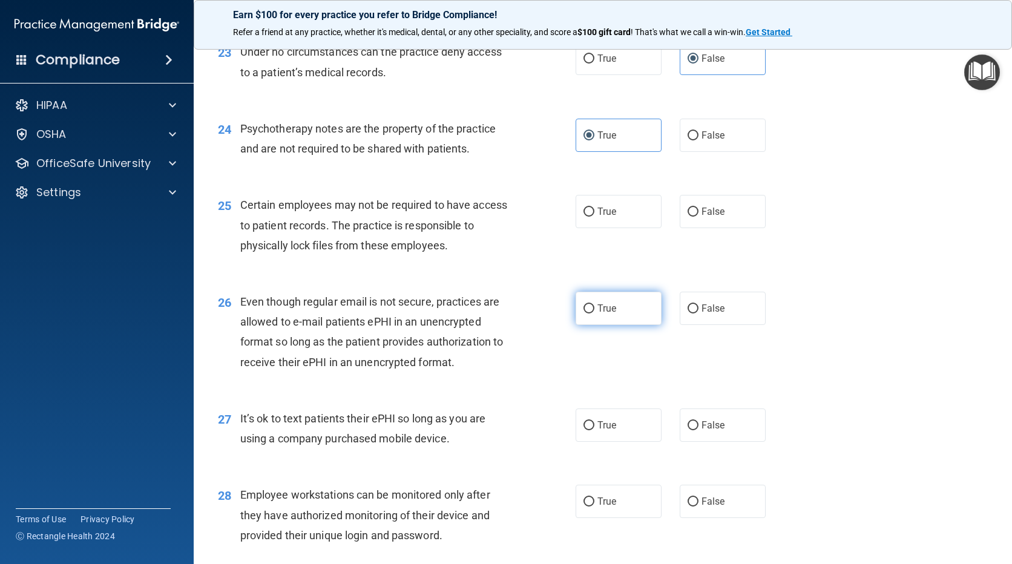
click at [610, 314] on span "True" at bounding box center [606, 309] width 19 height 12
click at [594, 314] on input "True" at bounding box center [589, 308] width 11 height 9
radio input "true"
click at [627, 228] on label "True" at bounding box center [619, 211] width 86 height 33
click at [594, 217] on input "True" at bounding box center [589, 212] width 11 height 9
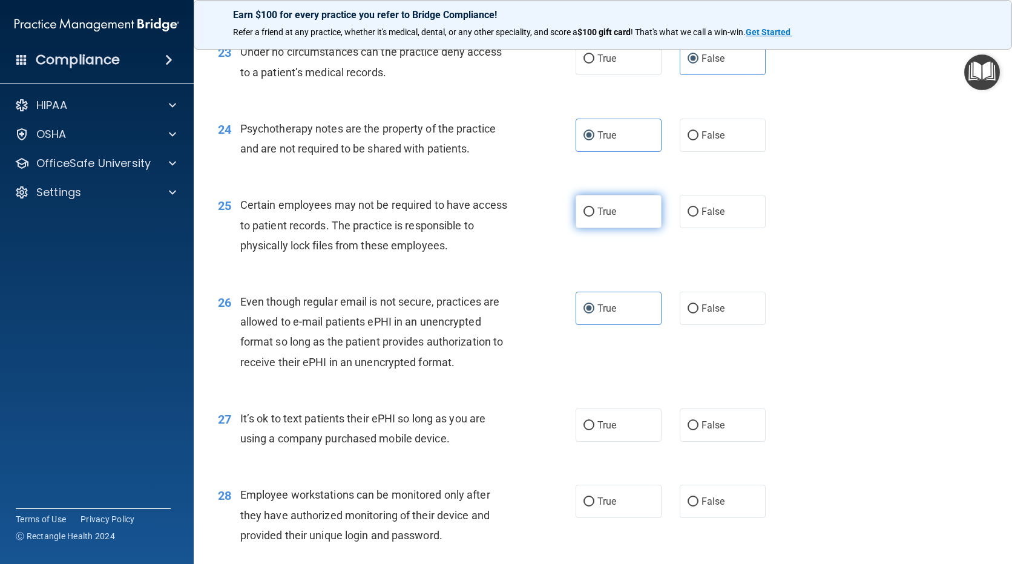
radio input "true"
click at [688, 430] on input "False" at bounding box center [693, 425] width 11 height 9
radio input "true"
click at [733, 518] on label "False" at bounding box center [723, 501] width 86 height 33
click at [699, 507] on input "False" at bounding box center [693, 502] width 11 height 9
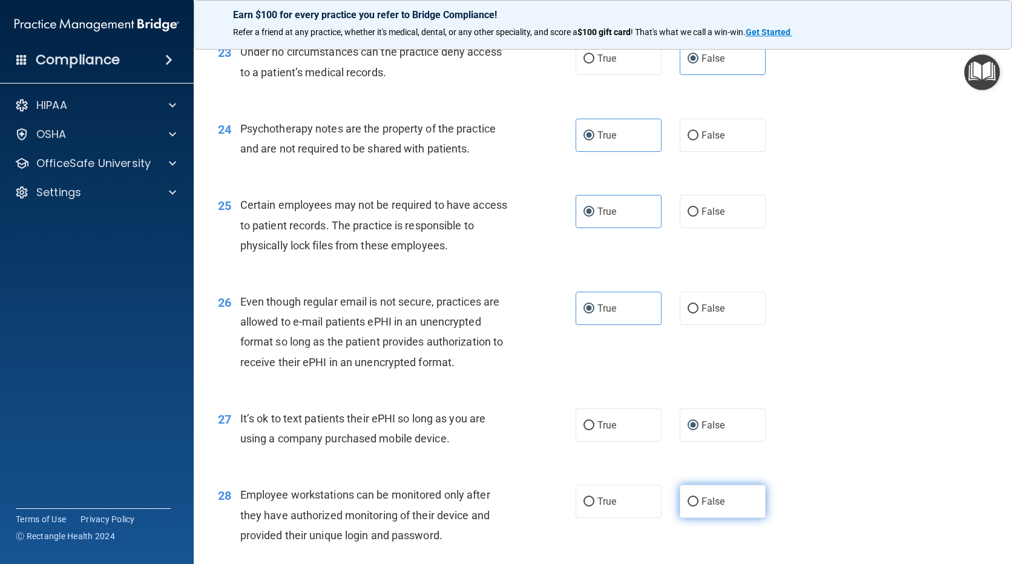
radio input "true"
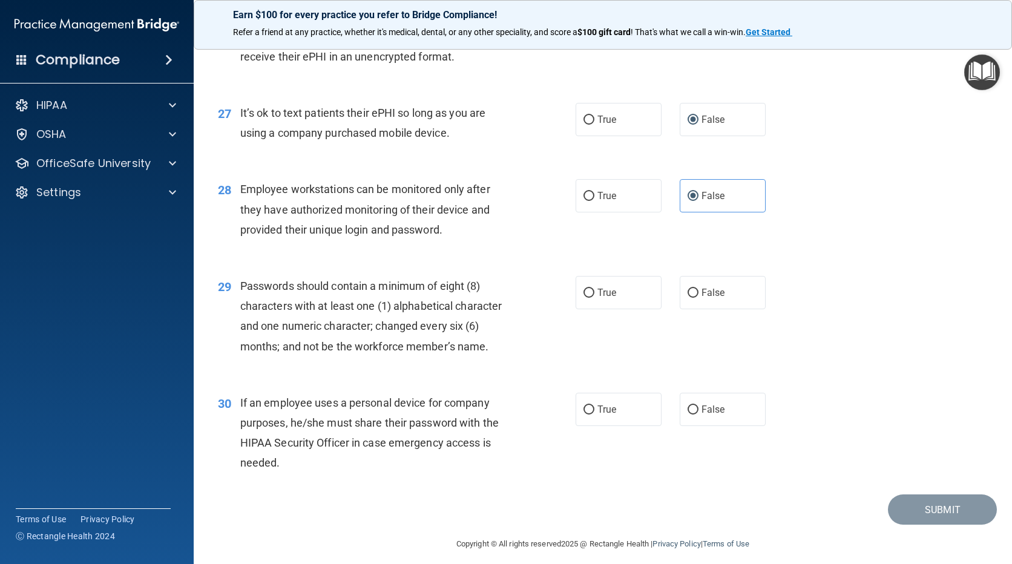
scroll to position [2756, 0]
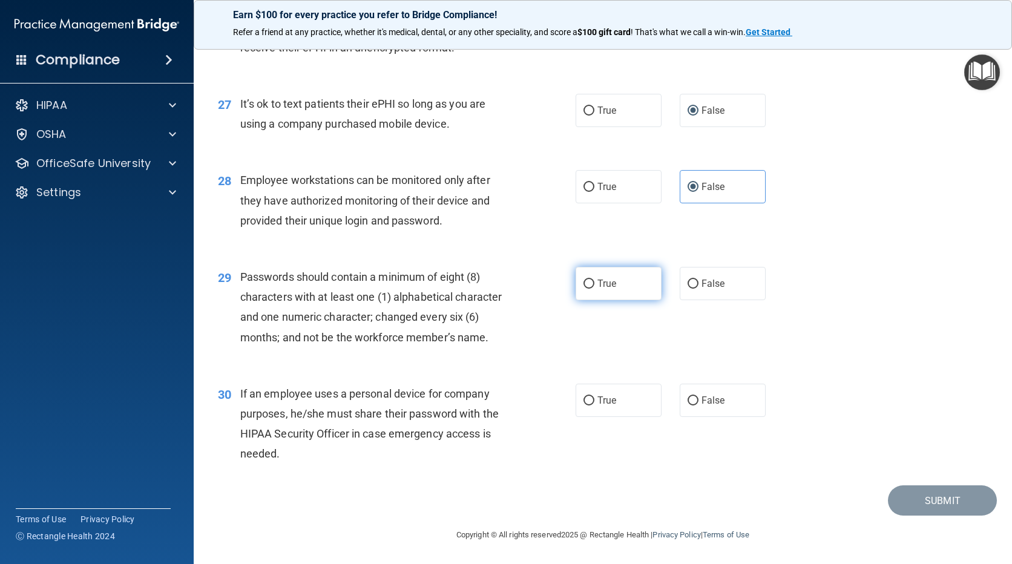
click at [618, 288] on label "True" at bounding box center [619, 283] width 86 height 33
click at [594, 288] on input "True" at bounding box center [589, 284] width 11 height 9
radio input "true"
click at [710, 415] on label "False" at bounding box center [723, 400] width 86 height 33
click at [699, 406] on input "False" at bounding box center [693, 401] width 11 height 9
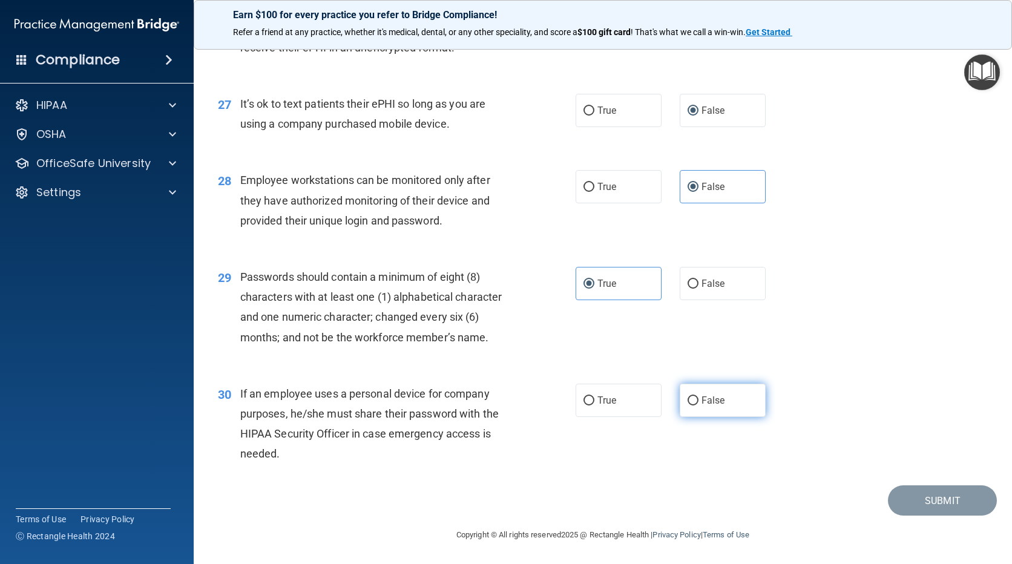
radio input "true"
click at [923, 499] on button "Submit" at bounding box center [942, 500] width 109 height 31
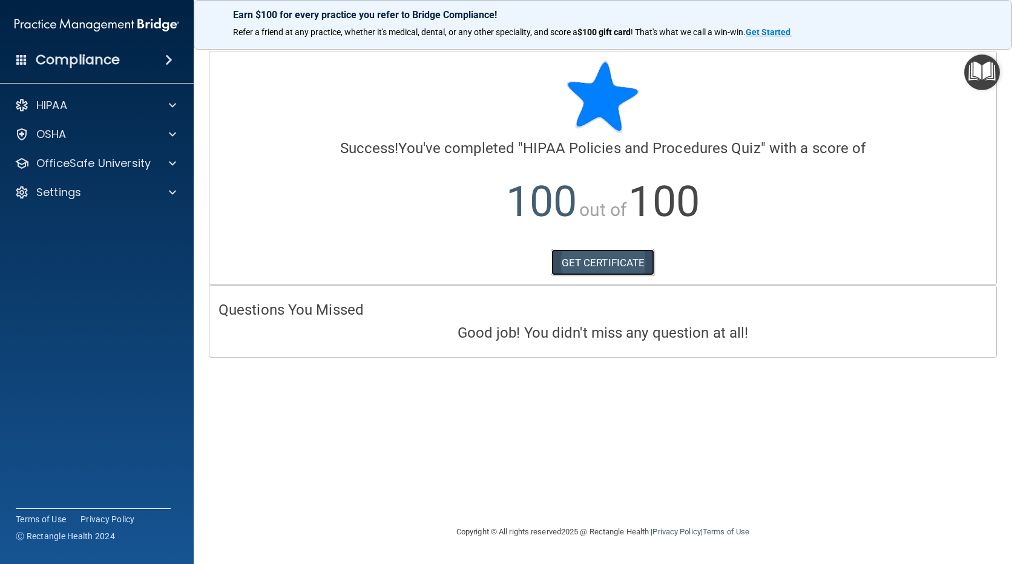
click at [613, 271] on link "GET CERTIFICATE" at bounding box center [603, 262] width 104 height 27
click at [103, 162] on p "OfficeSafe University" at bounding box center [93, 163] width 114 height 15
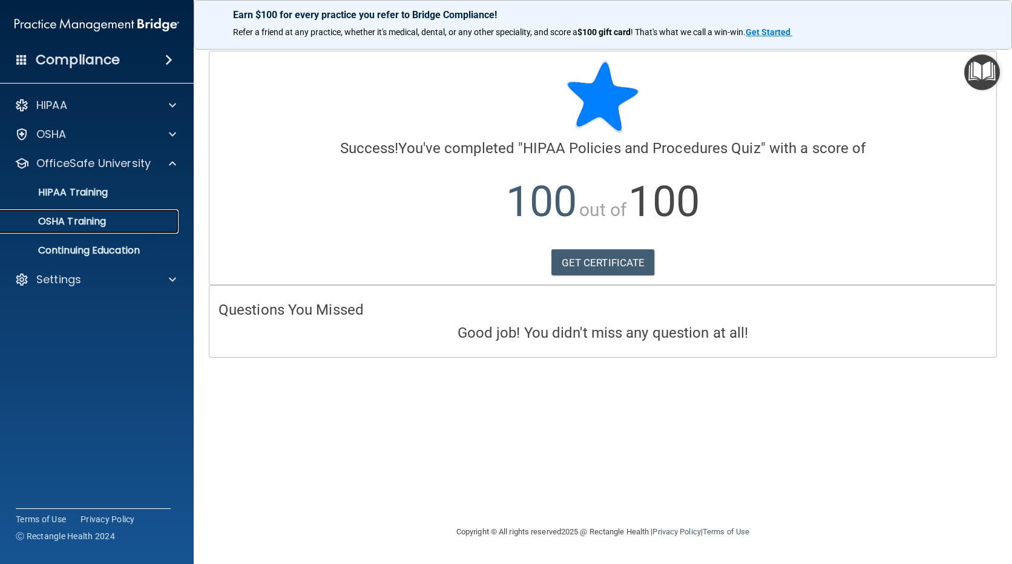
drag, startPoint x: 94, startPoint y: 216, endPoint x: 239, endPoint y: 206, distance: 145.0
click at [94, 216] on p "OSHA Training" at bounding box center [57, 222] width 98 height 12
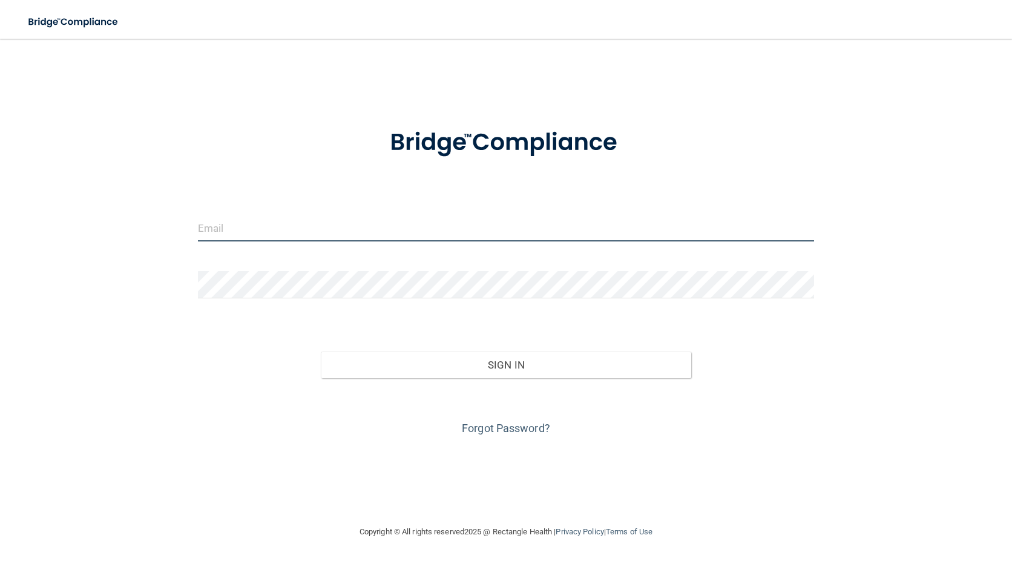
click at [435, 217] on input "email" at bounding box center [506, 227] width 617 height 27
type input "[PERSON_NAME][EMAIL_ADDRESS][PERSON_NAME][DOMAIN_NAME]"
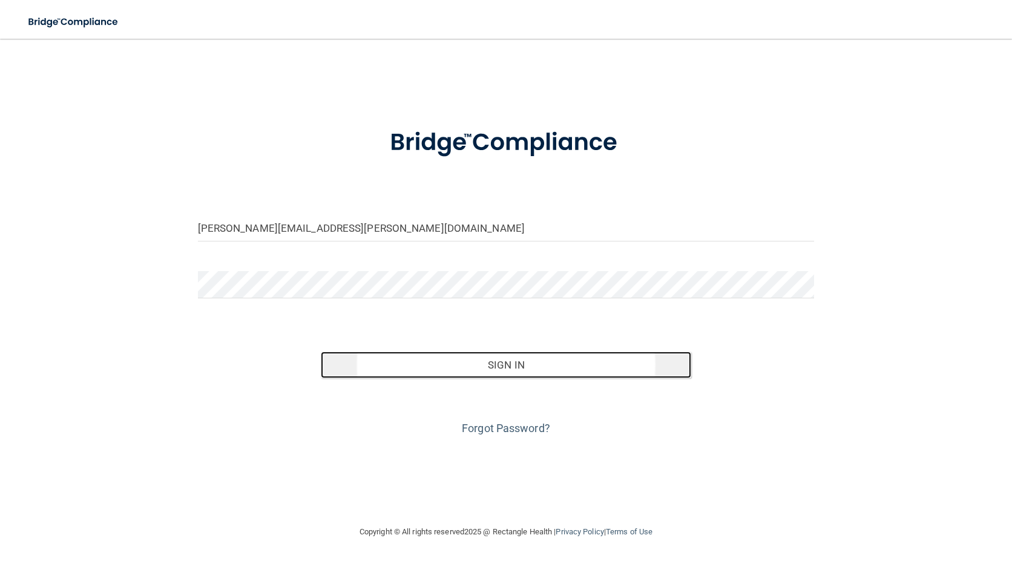
click at [620, 372] on button "Sign In" at bounding box center [506, 365] width 370 height 27
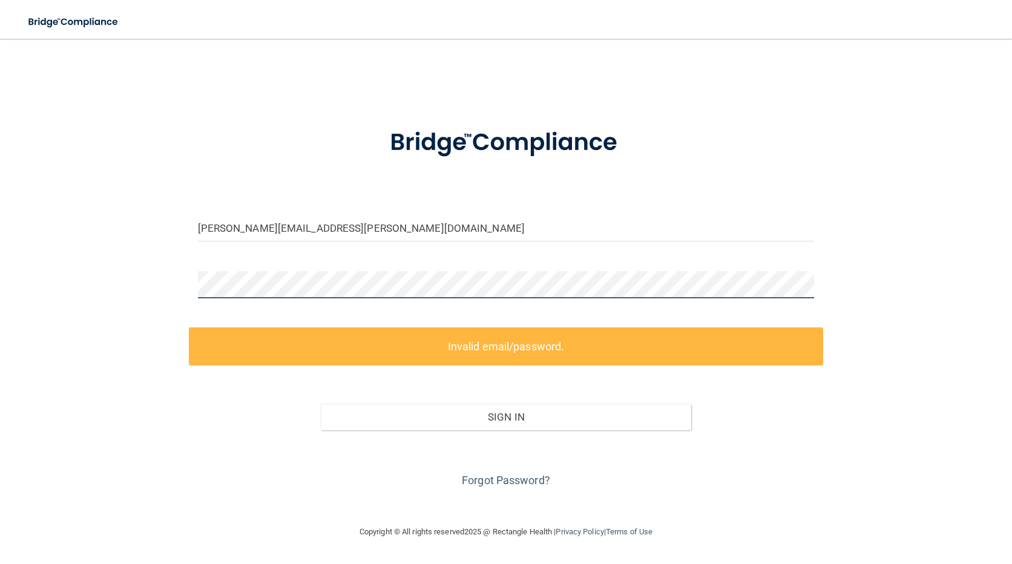
click at [15, 285] on main "[PERSON_NAME][EMAIL_ADDRESS][PERSON_NAME][DOMAIN_NAME] Invalid email/password. …" at bounding box center [506, 301] width 1012 height 525
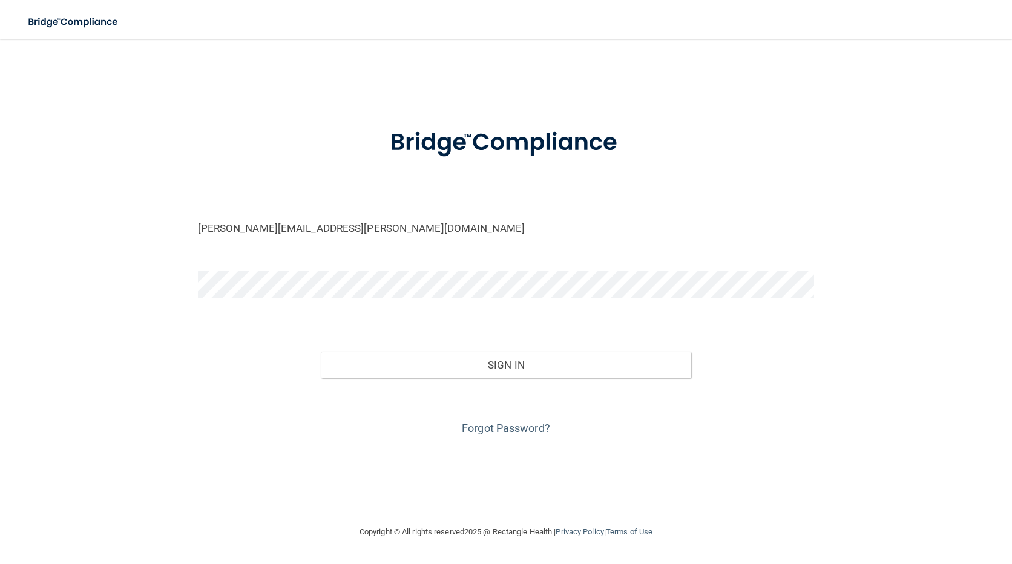
click at [381, 350] on div "Sign In" at bounding box center [506, 352] width 635 height 51
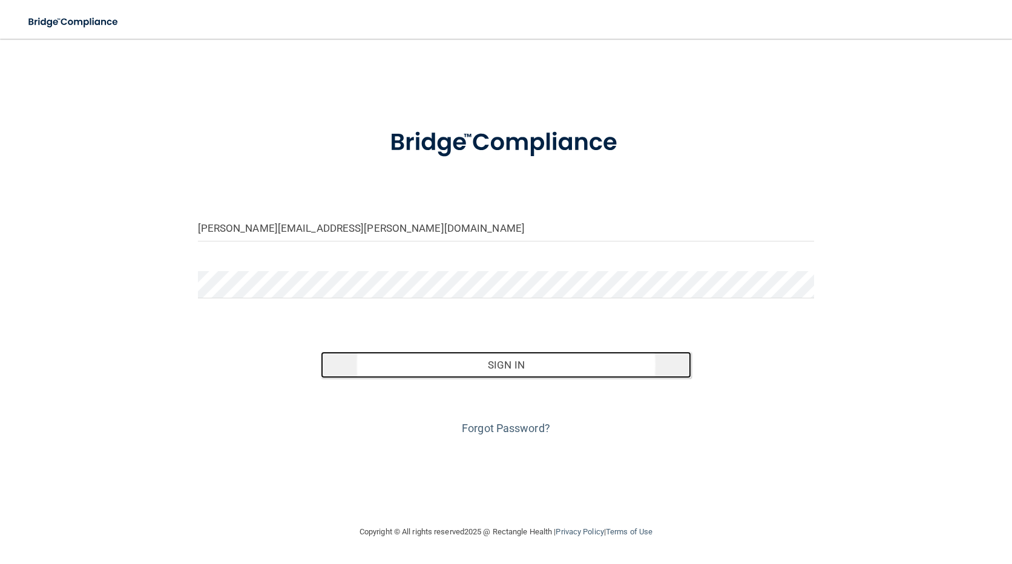
click at [384, 360] on button "Sign In" at bounding box center [506, 365] width 370 height 27
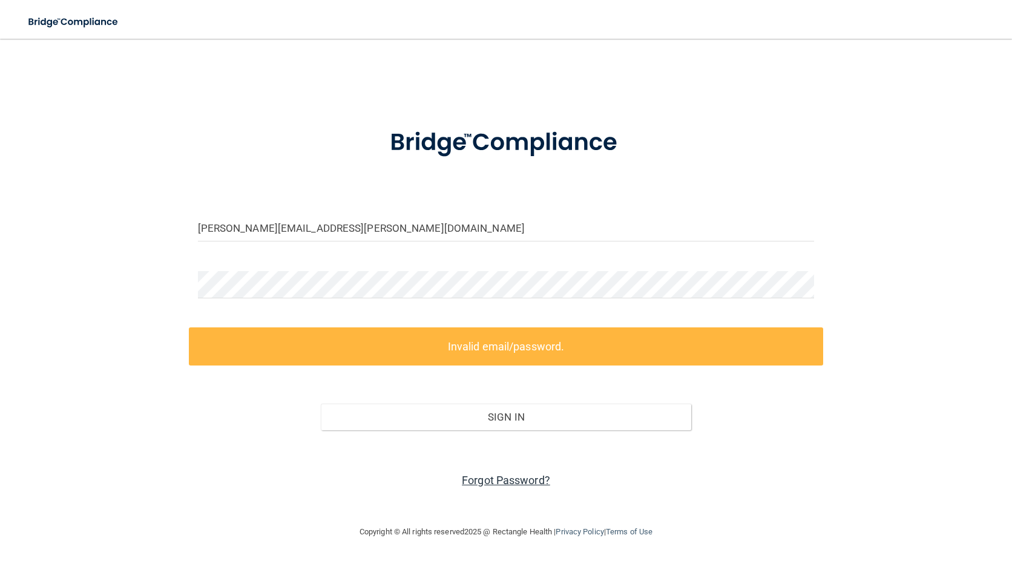
click at [535, 481] on link "Forgot Password?" at bounding box center [506, 480] width 88 height 13
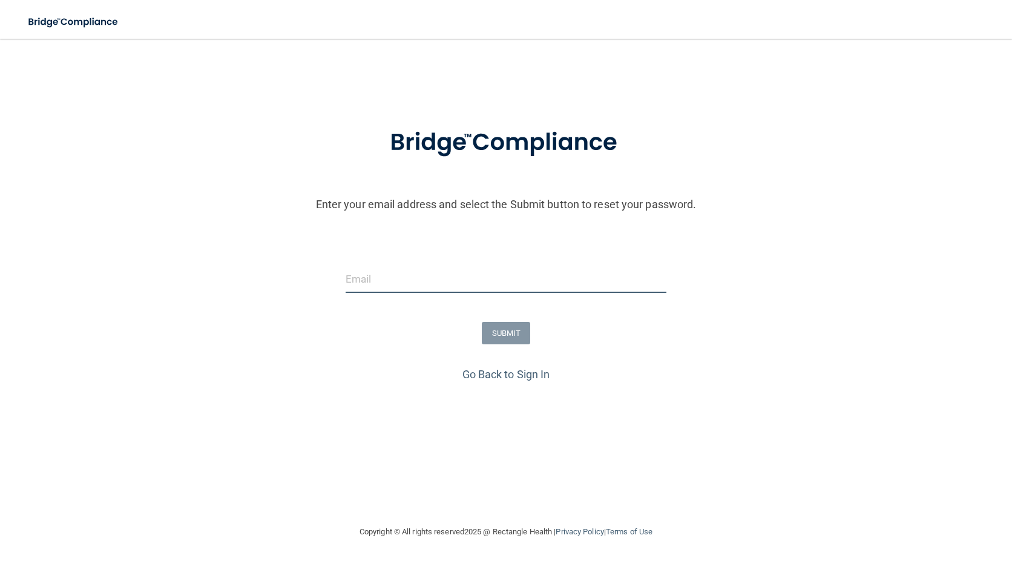
click at [507, 285] on input "email" at bounding box center [506, 279] width 321 height 27
type input "[PERSON_NAME][EMAIL_ADDRESS][PERSON_NAME][DOMAIN_NAME]"
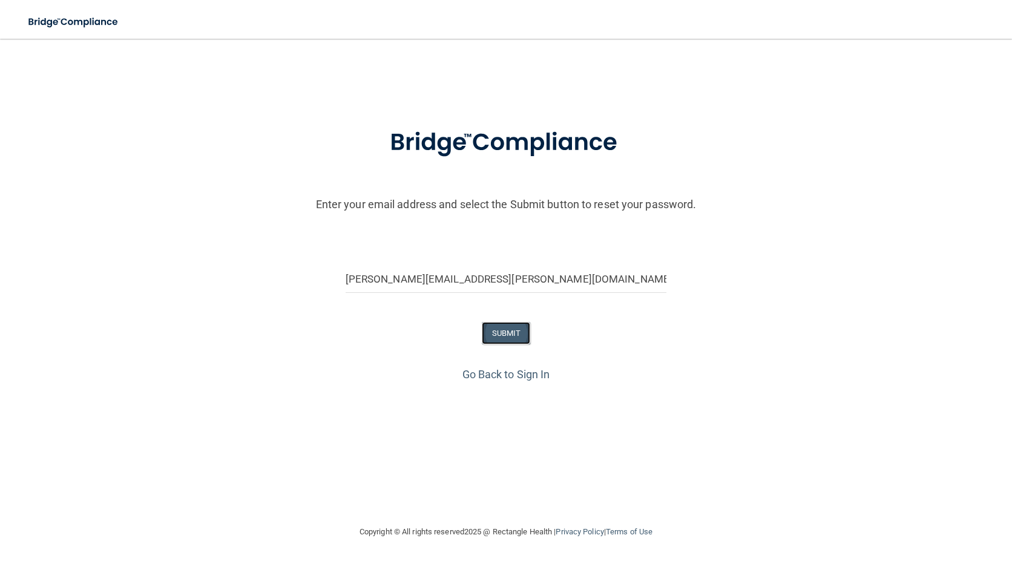
click at [498, 335] on button "SUBMIT" at bounding box center [506, 333] width 49 height 22
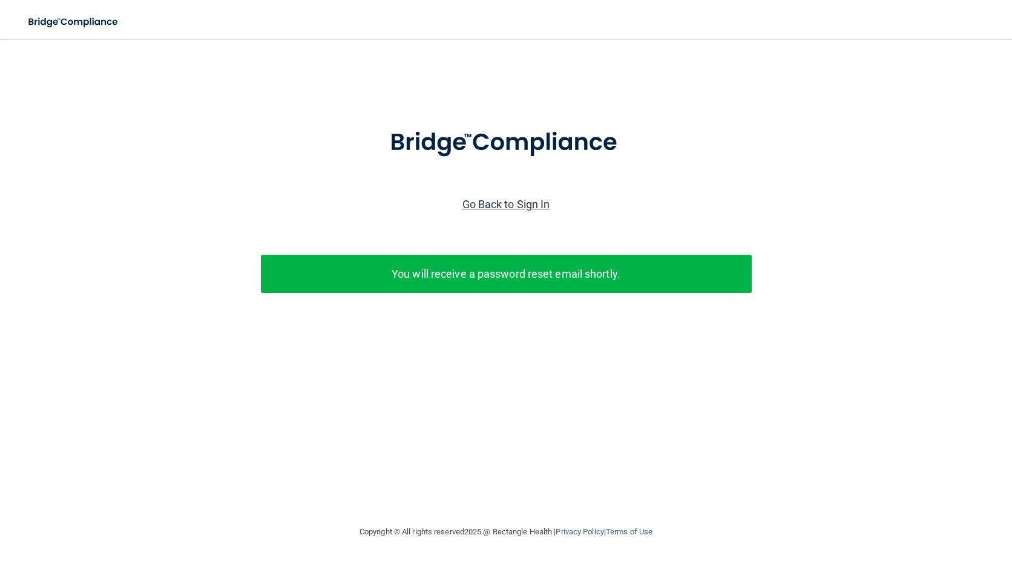
click at [529, 203] on link "Go Back to Sign In" at bounding box center [506, 204] width 88 height 13
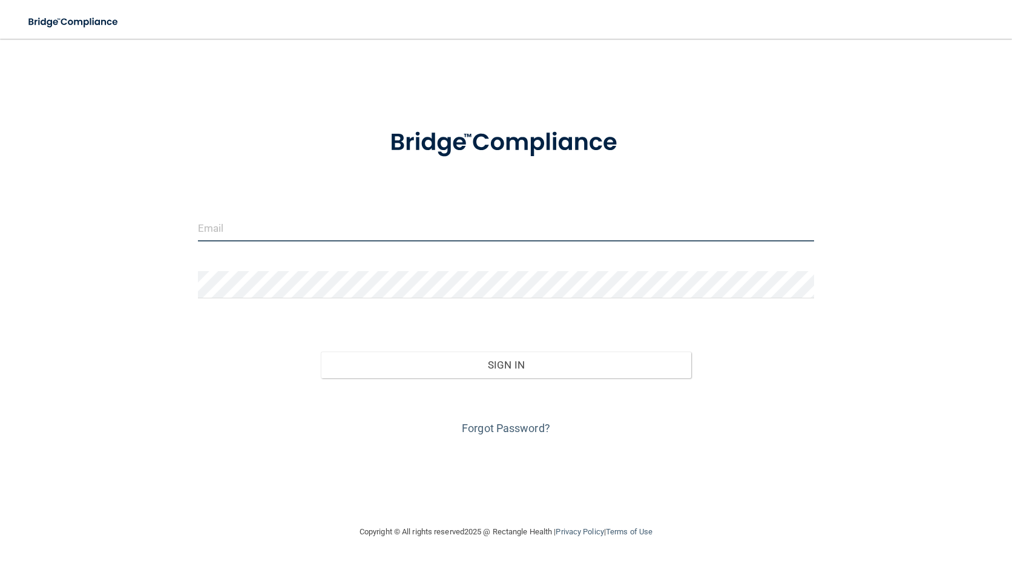
click at [270, 227] on input "email" at bounding box center [506, 227] width 617 height 27
type input "[PERSON_NAME][EMAIL_ADDRESS][PERSON_NAME][DOMAIN_NAME]"
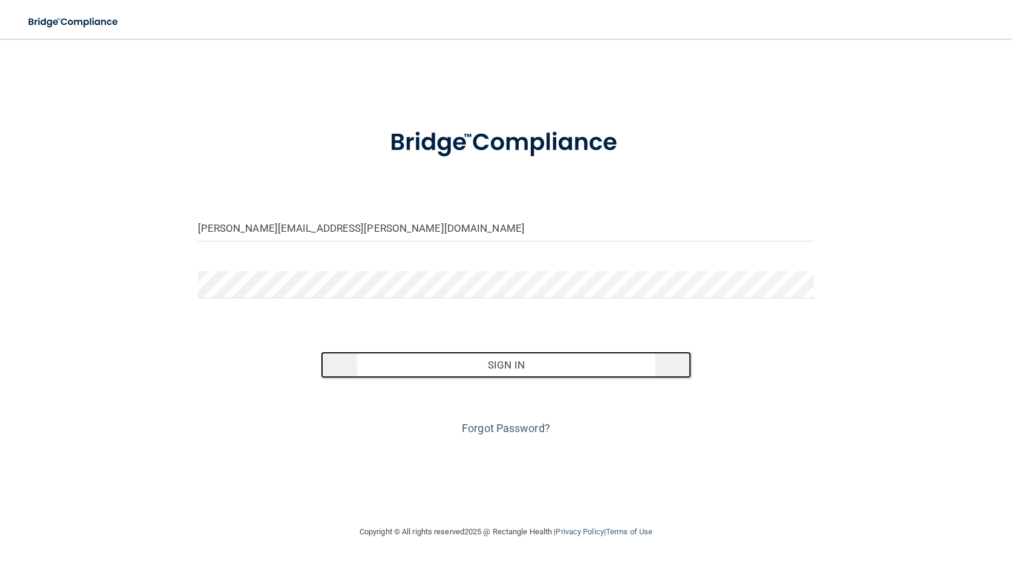
click at [503, 361] on button "Sign In" at bounding box center [506, 365] width 370 height 27
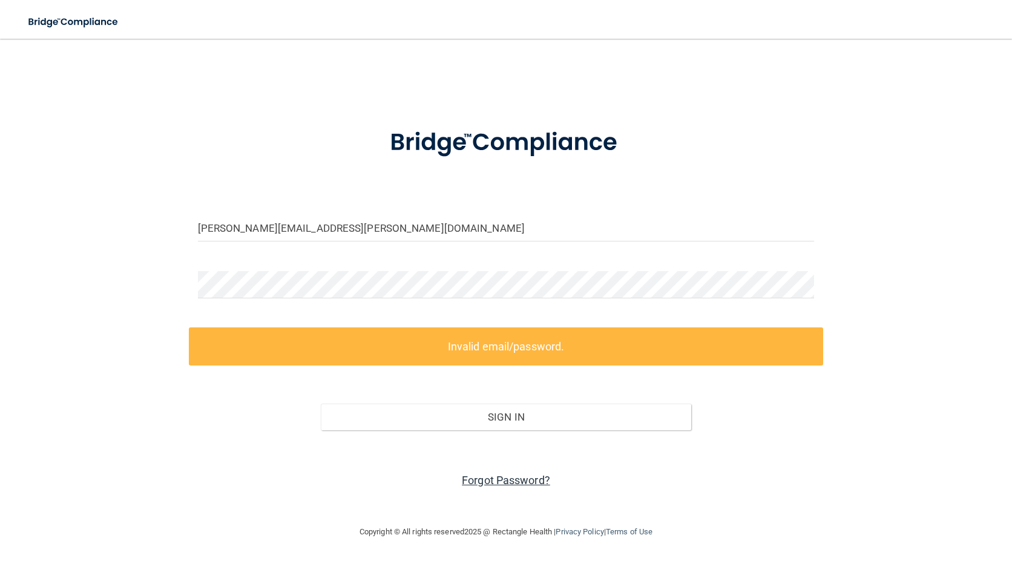
click at [523, 481] on link "Forgot Password?" at bounding box center [506, 480] width 88 height 13
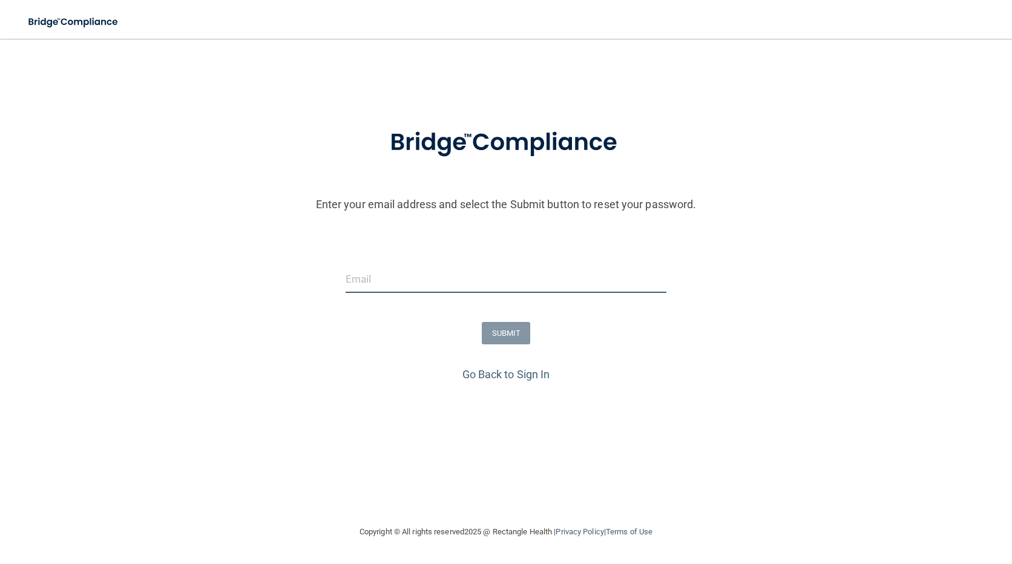
click at [395, 279] on input "email" at bounding box center [506, 279] width 321 height 27
type input "[EMAIL_ADDRESS][DOMAIN_NAME]"
click at [487, 334] on button "SUBMIT" at bounding box center [506, 333] width 49 height 22
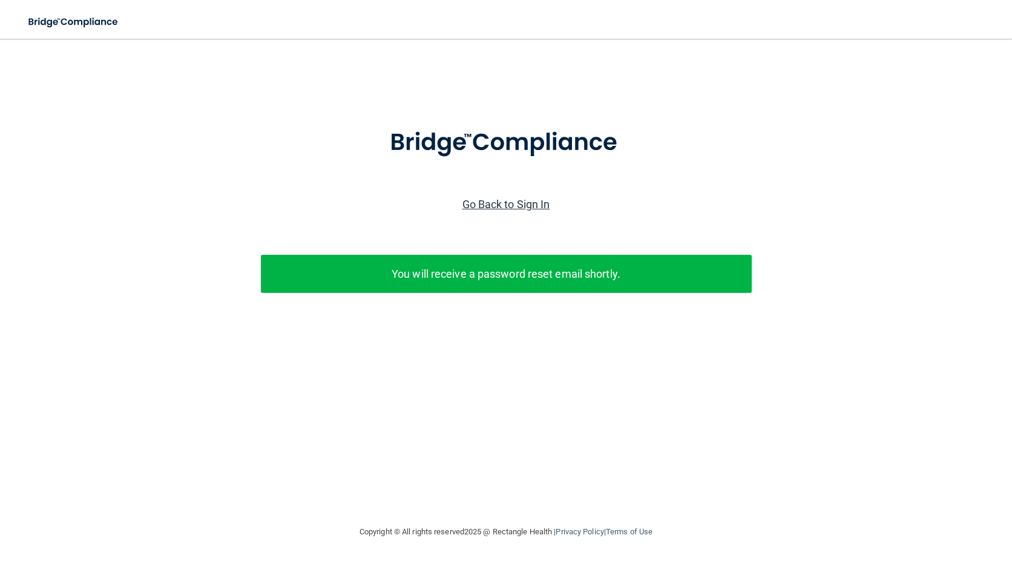
click at [490, 208] on link "Go Back to Sign In" at bounding box center [506, 204] width 88 height 13
